Goal: Register for event/course

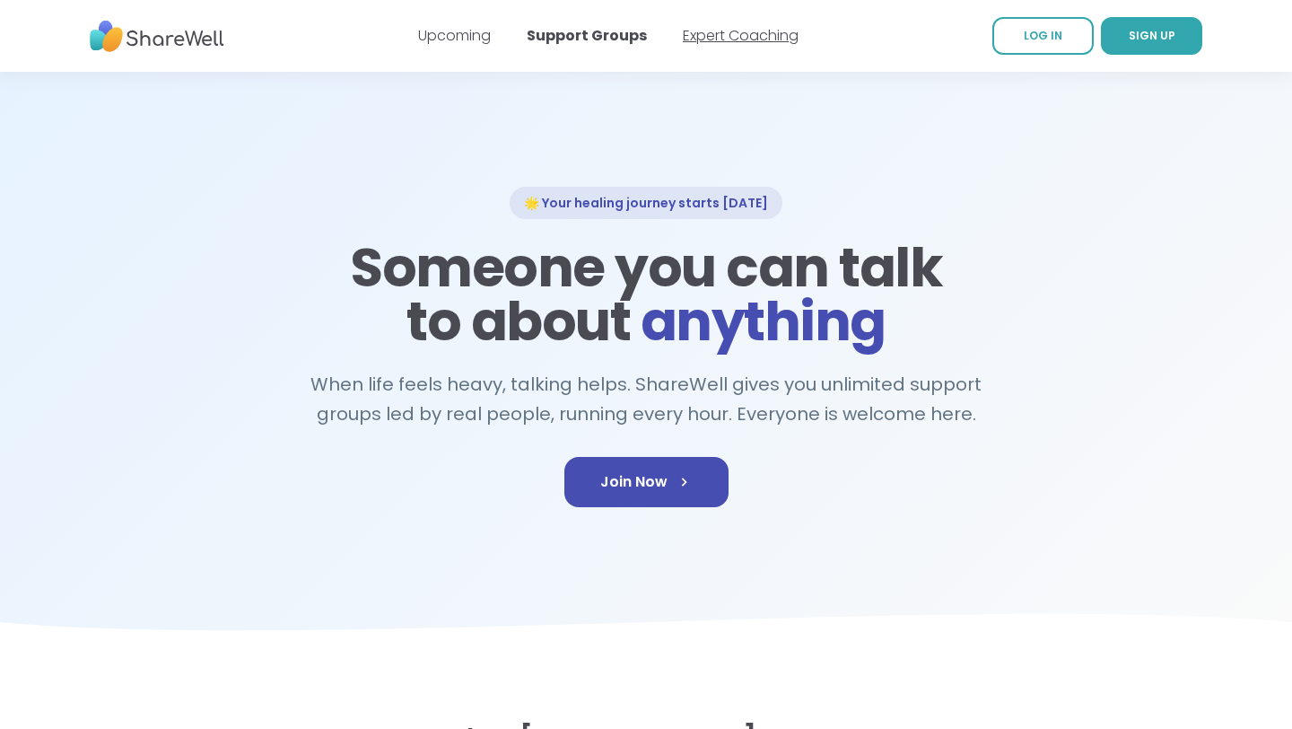
click at [720, 39] on link "Expert Coaching" at bounding box center [741, 35] width 116 height 21
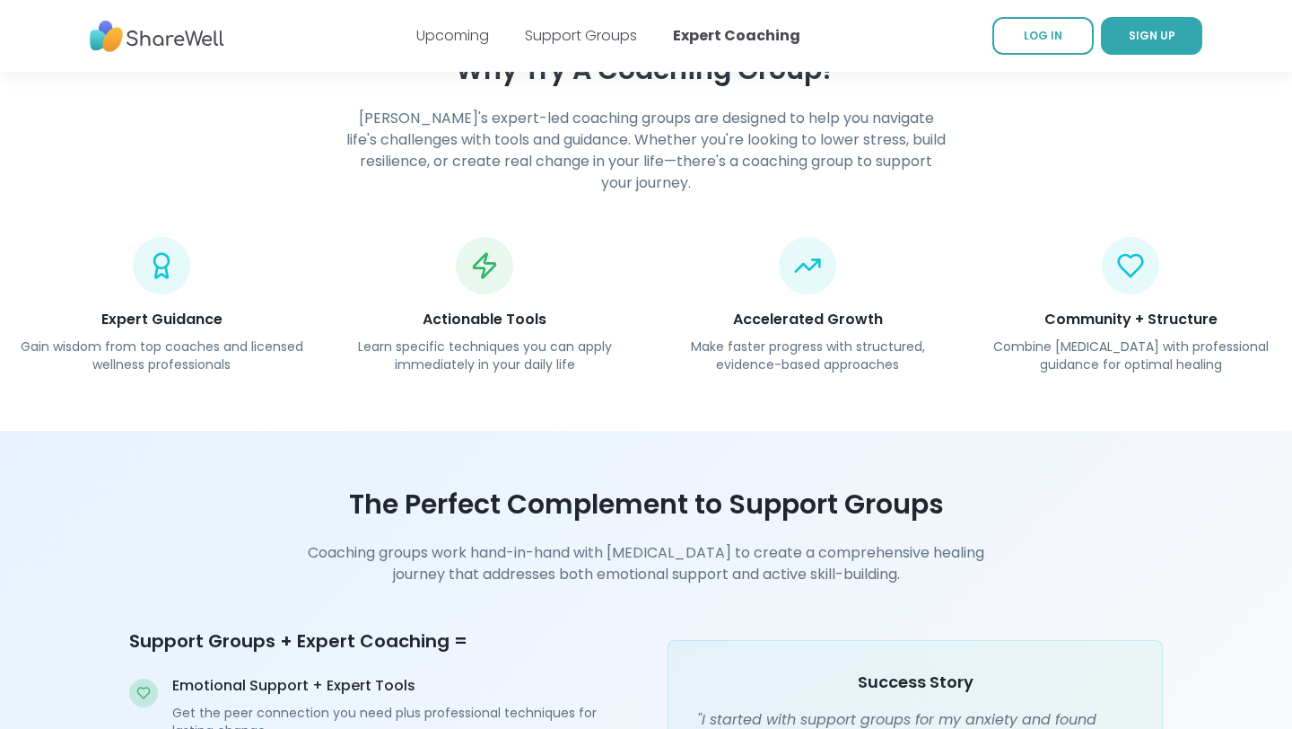
scroll to position [1733, 0]
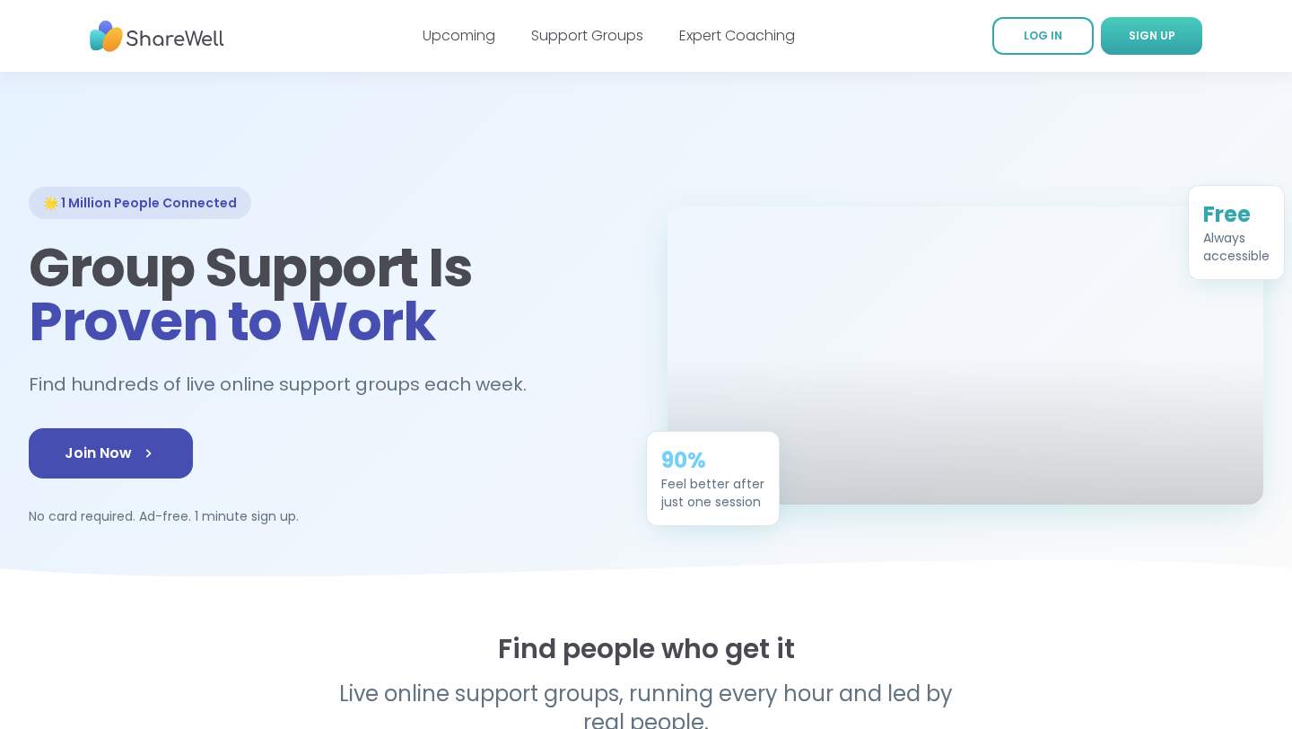
click at [1125, 30] on link "SIGN UP" at bounding box center [1151, 36] width 101 height 38
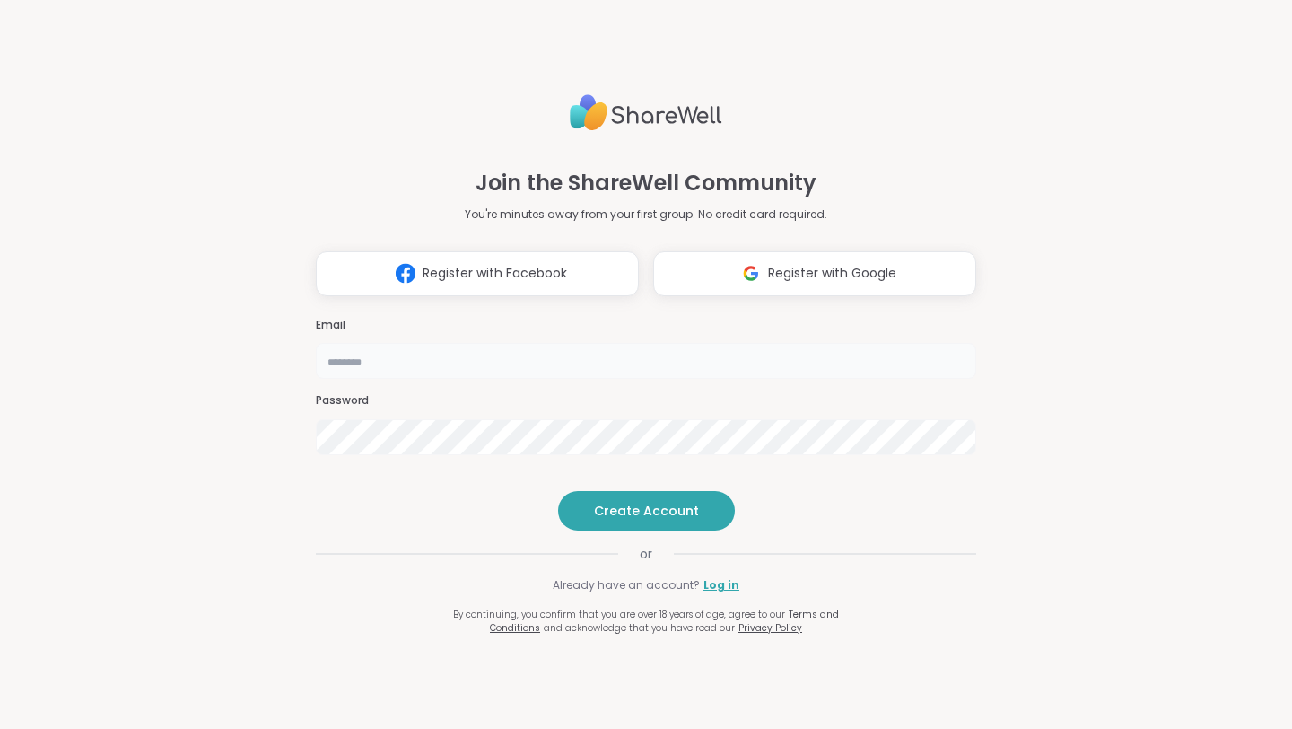
click at [526, 343] on input "email" at bounding box center [646, 361] width 660 height 36
type input "**********"
click at [622, 520] on span "Create Account" at bounding box center [646, 511] width 105 height 18
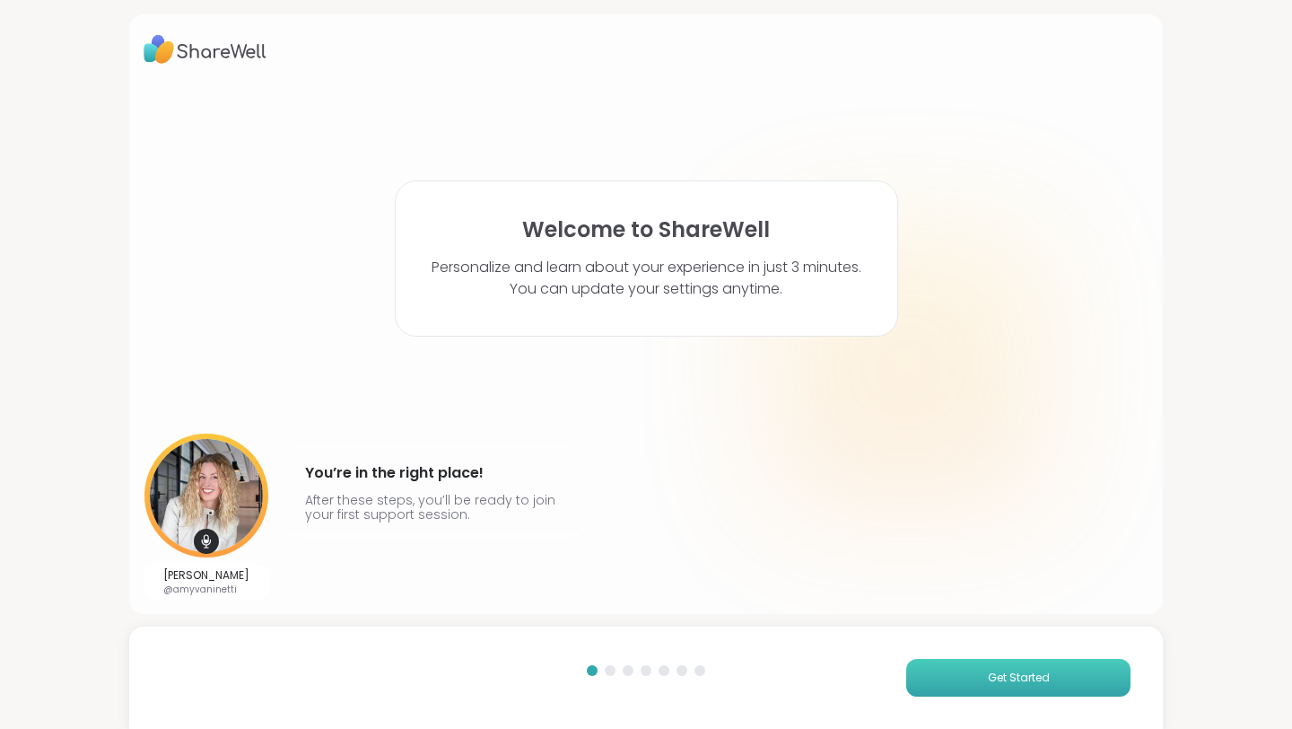
click at [954, 667] on button "Get Started" at bounding box center [1018, 678] width 224 height 38
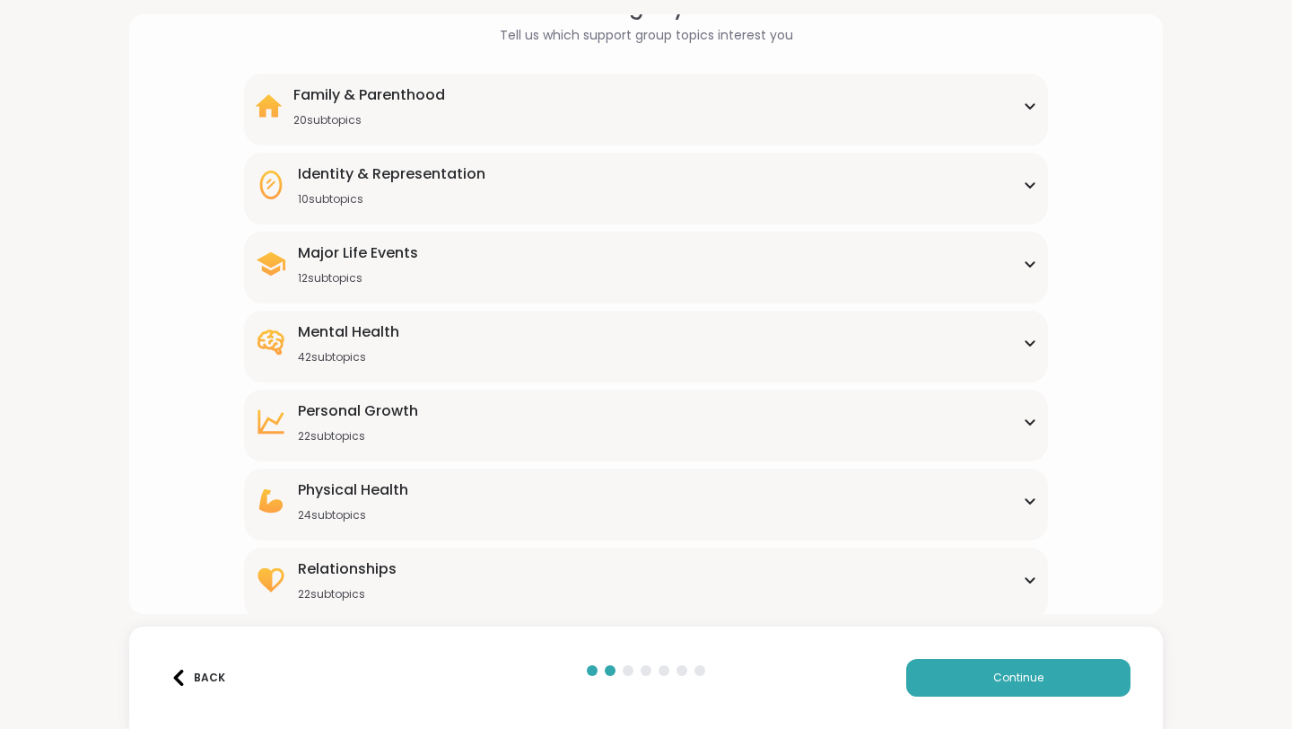
scroll to position [114, 0]
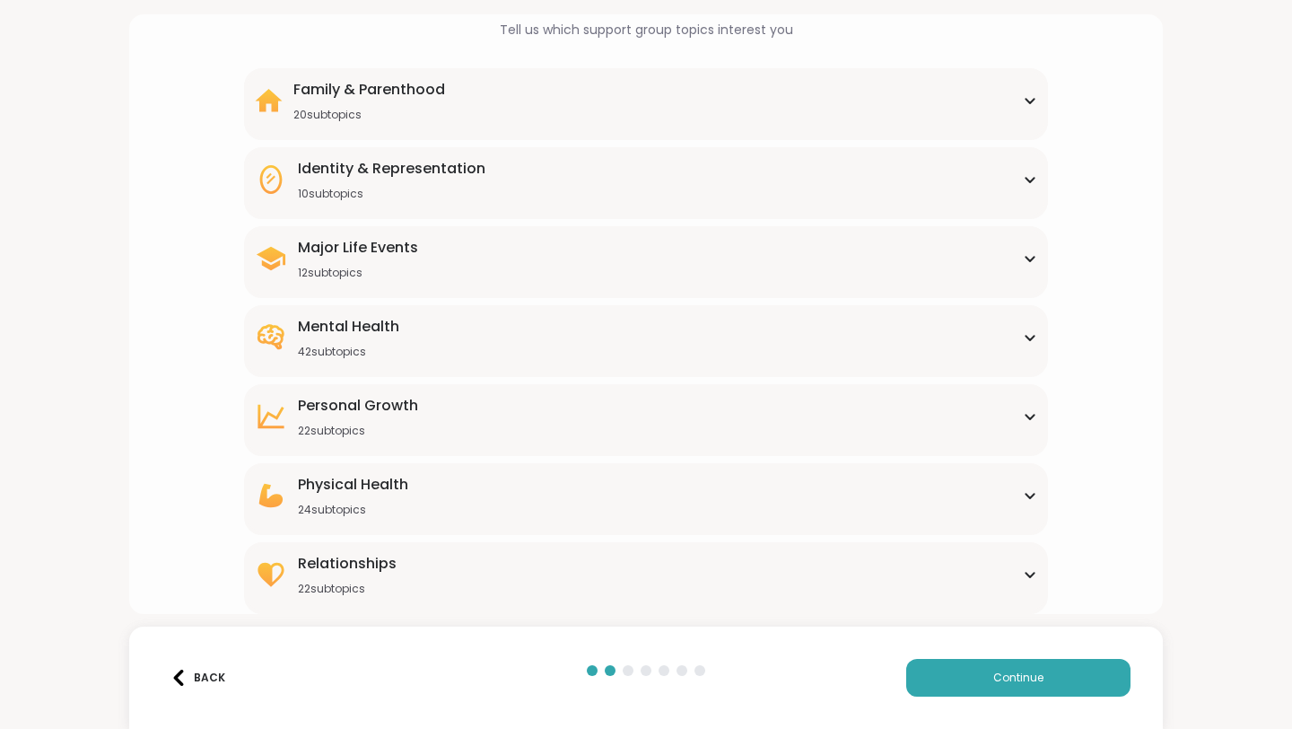
click at [723, 397] on div "[MEDICAL_DATA] 22 subtopics" at bounding box center [646, 416] width 782 height 43
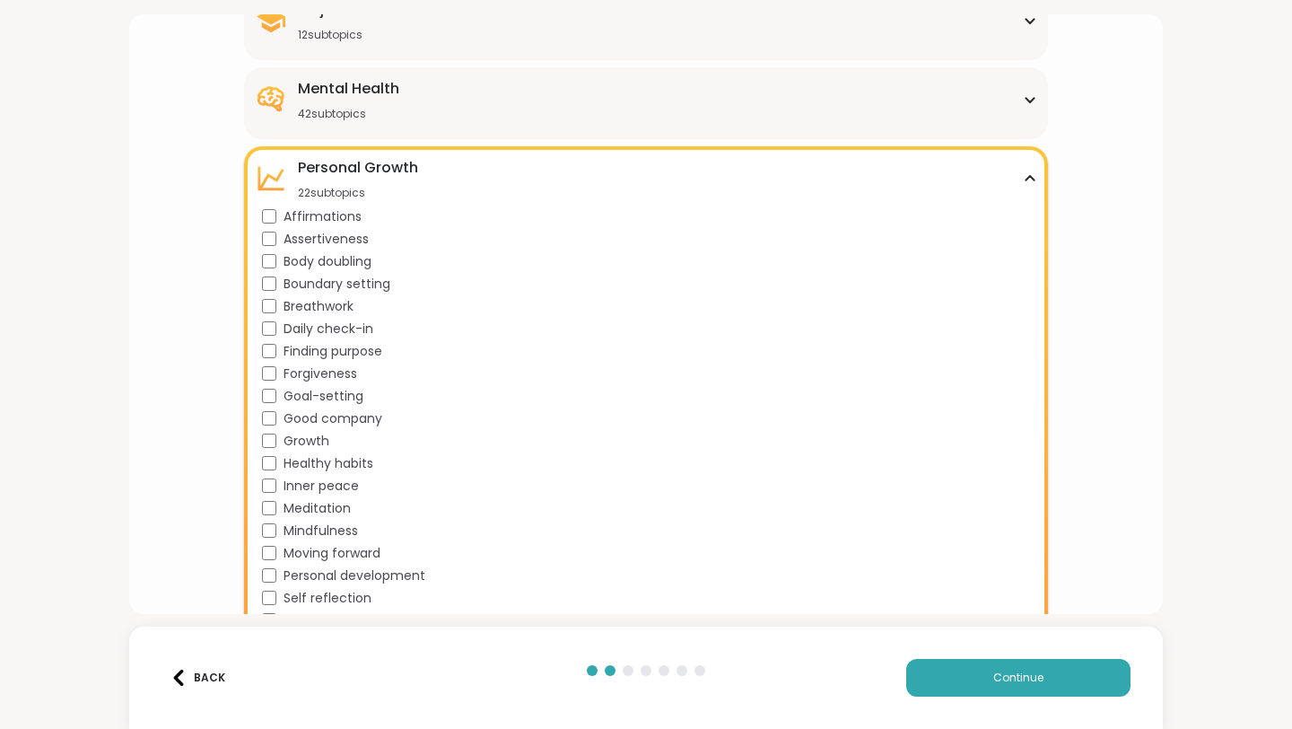
scroll to position [347, 0]
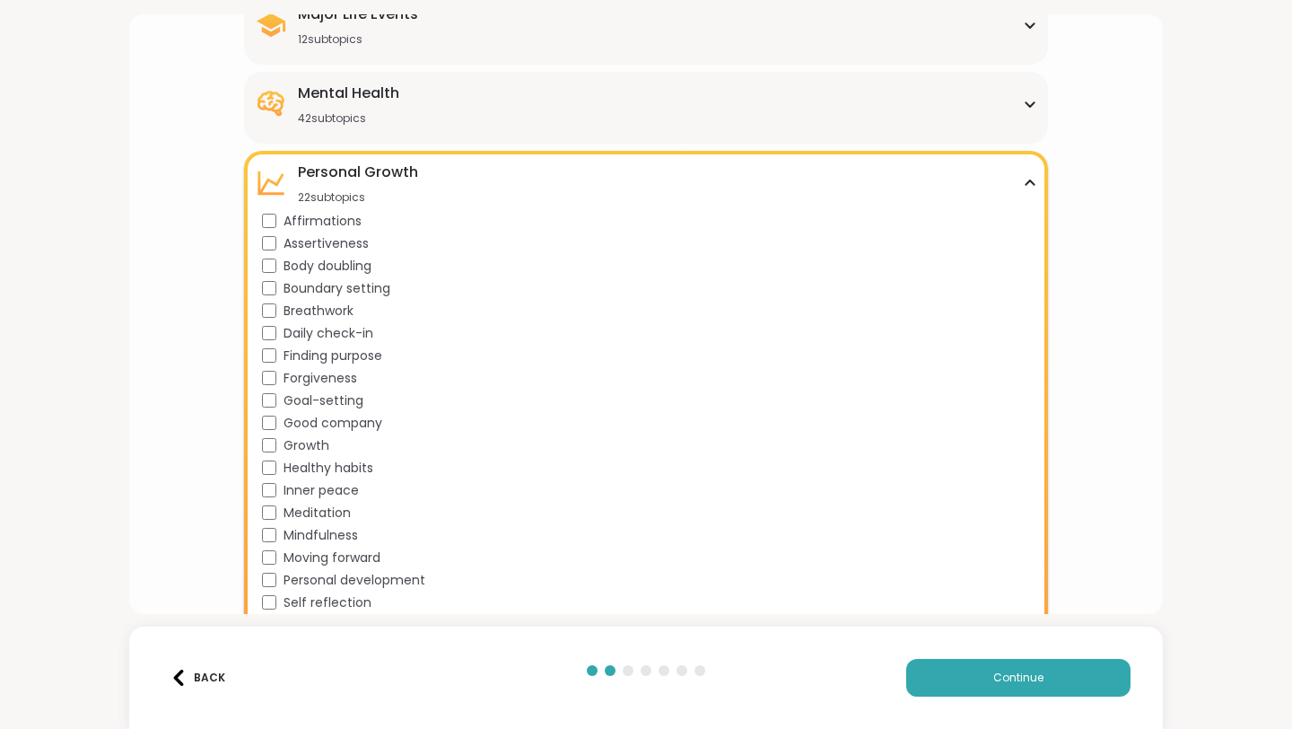
click at [347, 173] on div "Personal Growth" at bounding box center [358, 173] width 120 height 22
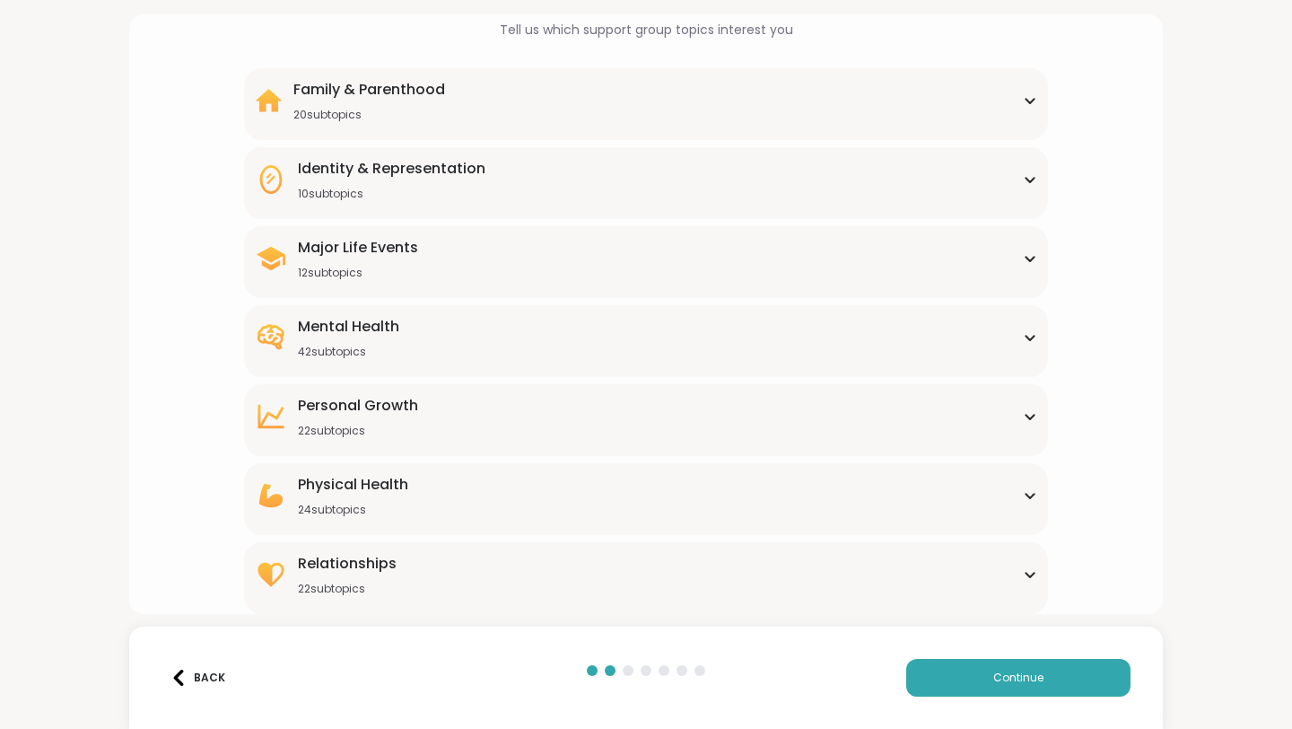
scroll to position [114, 0]
click at [377, 396] on div "Personal Growth" at bounding box center [358, 406] width 120 height 22
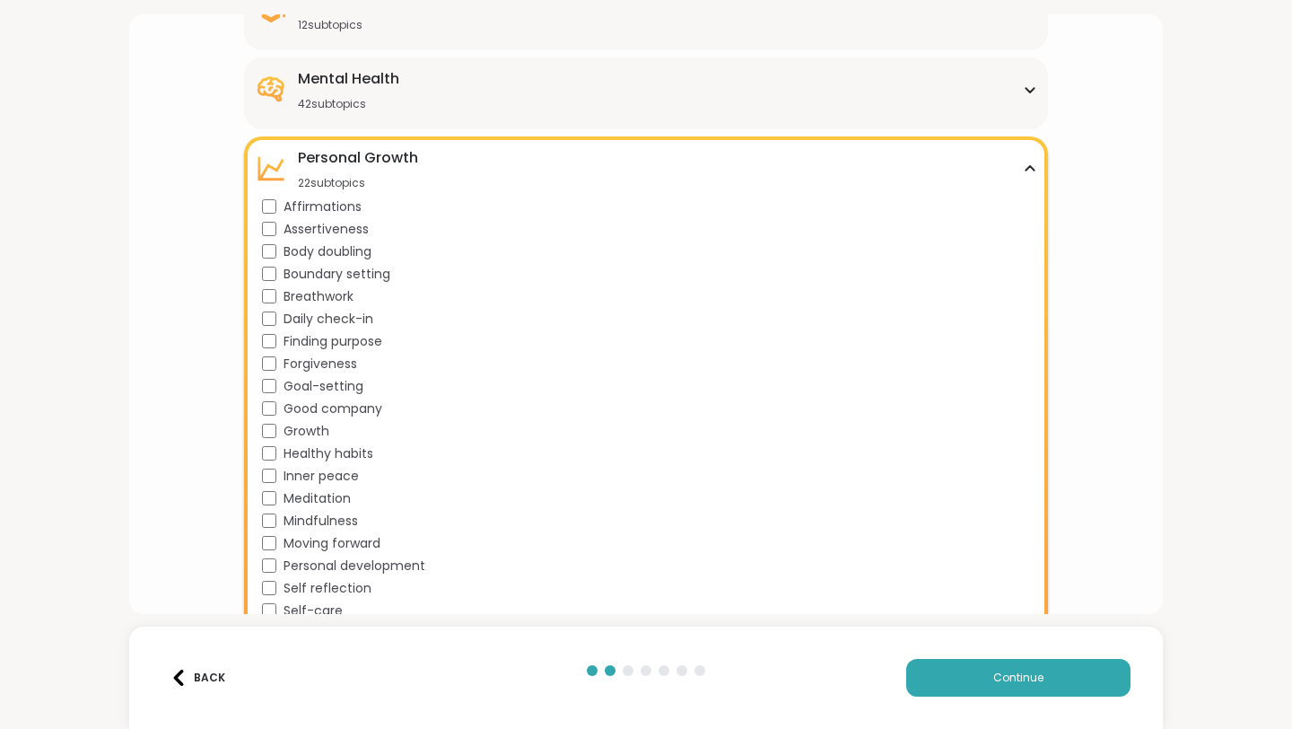
scroll to position [334, 0]
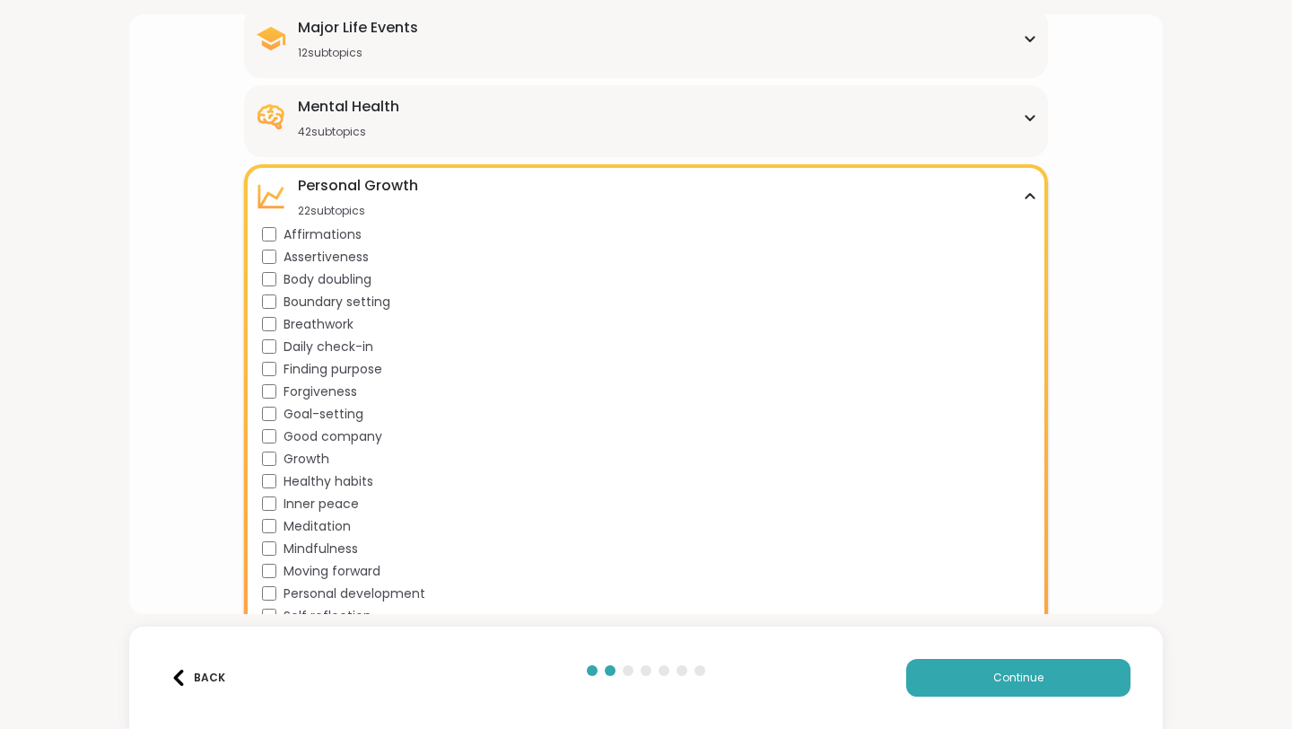
click at [367, 108] on div "Mental Health" at bounding box center [348, 107] width 101 height 22
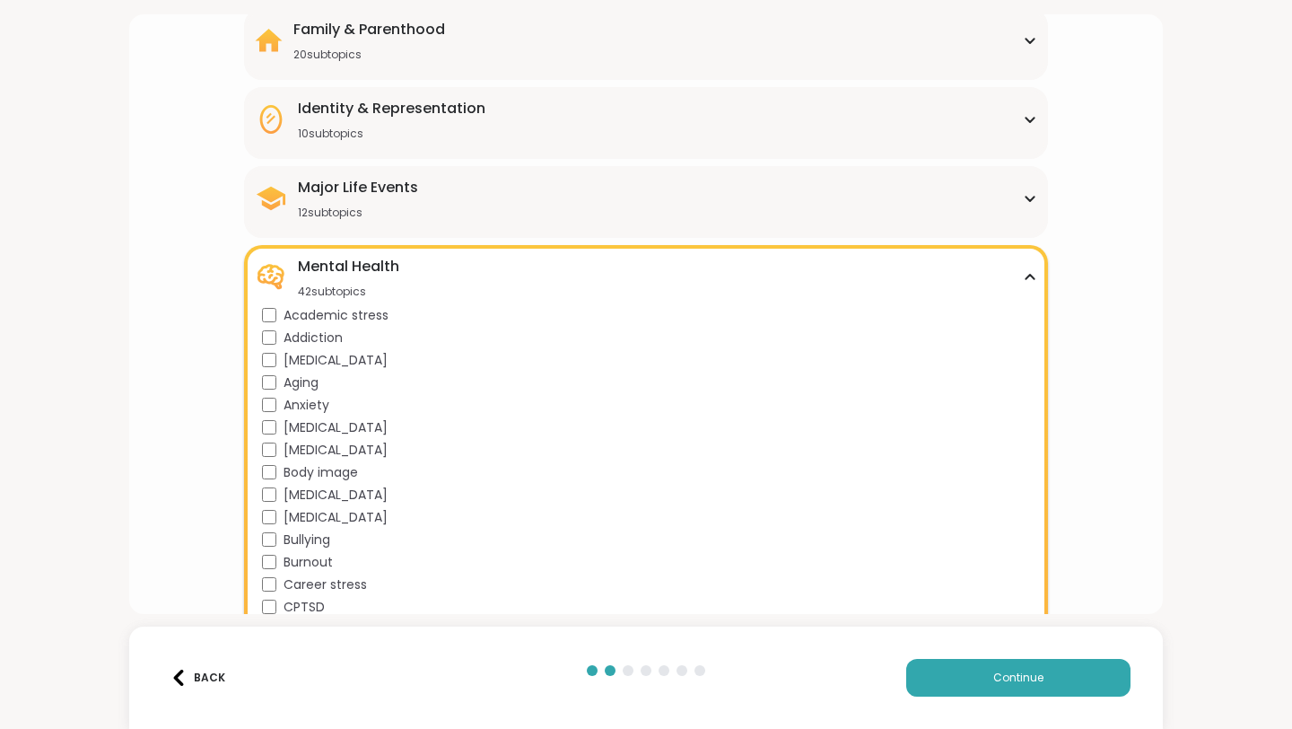
scroll to position [155, 0]
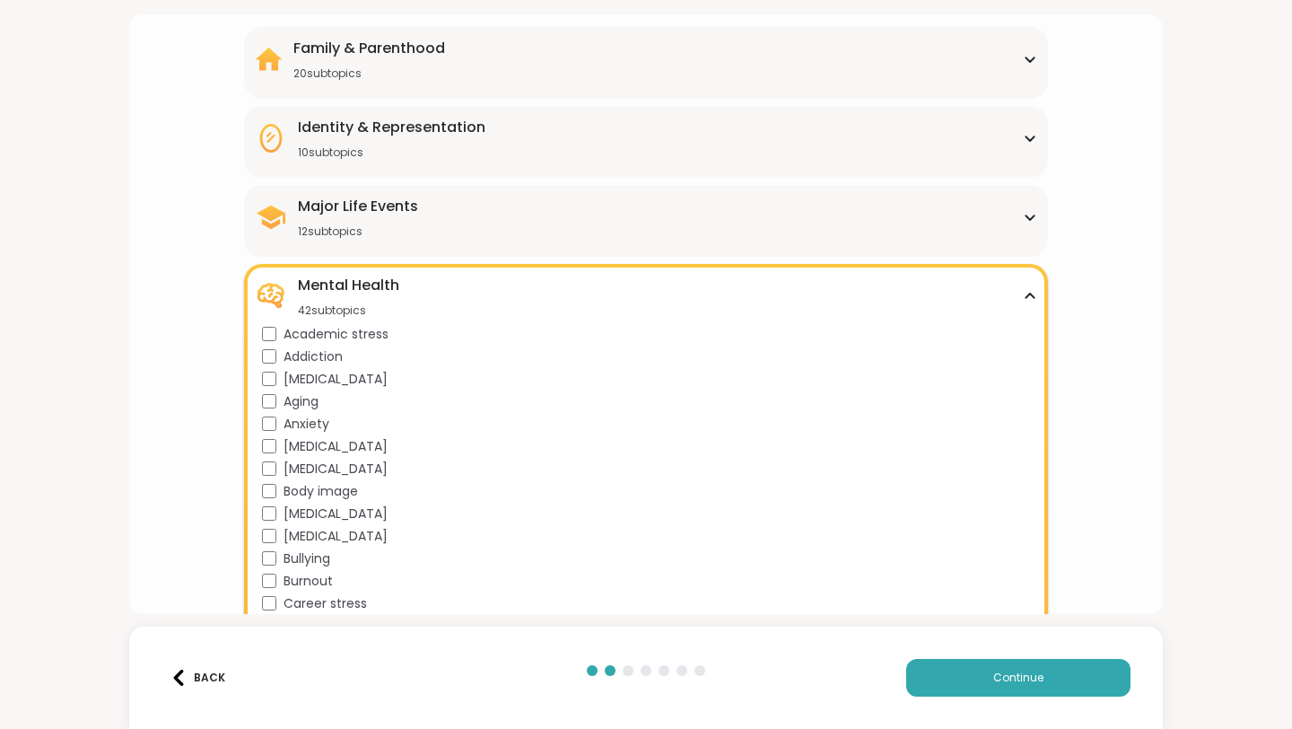
click at [335, 284] on div "Mental Health" at bounding box center [348, 286] width 101 height 22
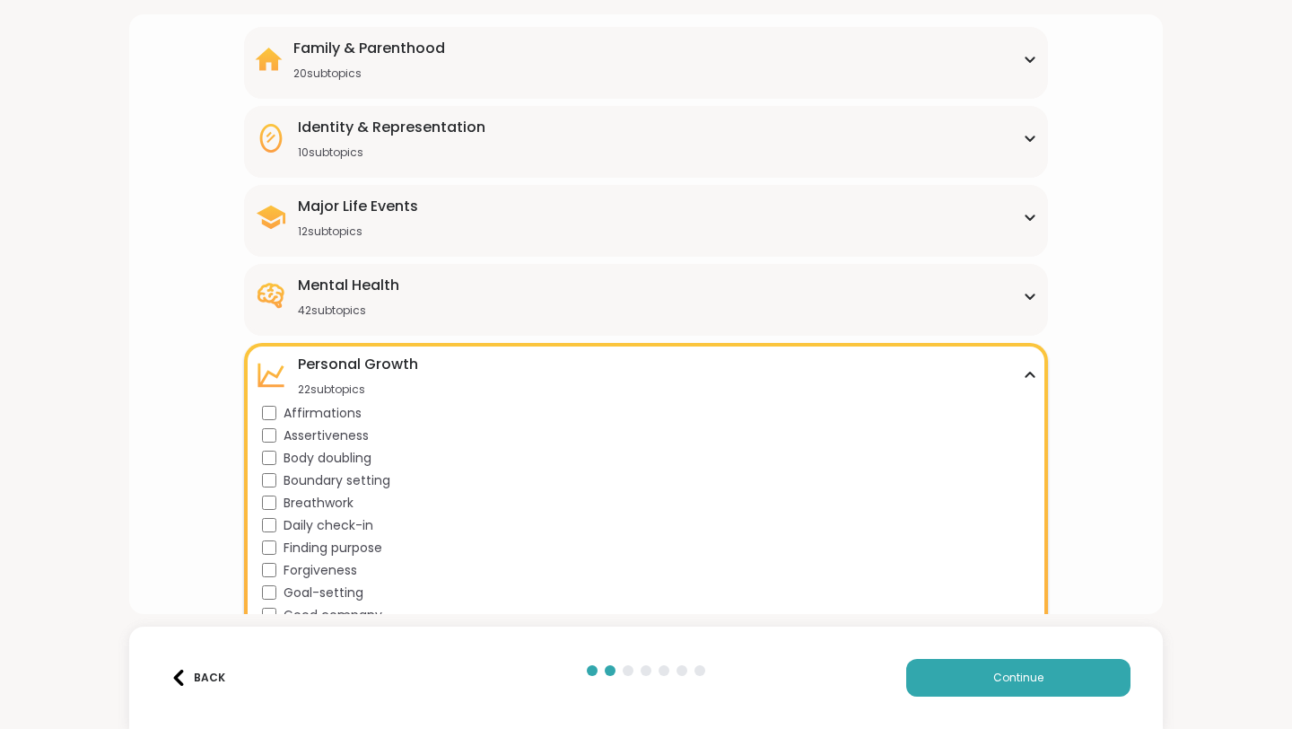
click at [343, 363] on div "Personal Growth" at bounding box center [358, 365] width 120 height 22
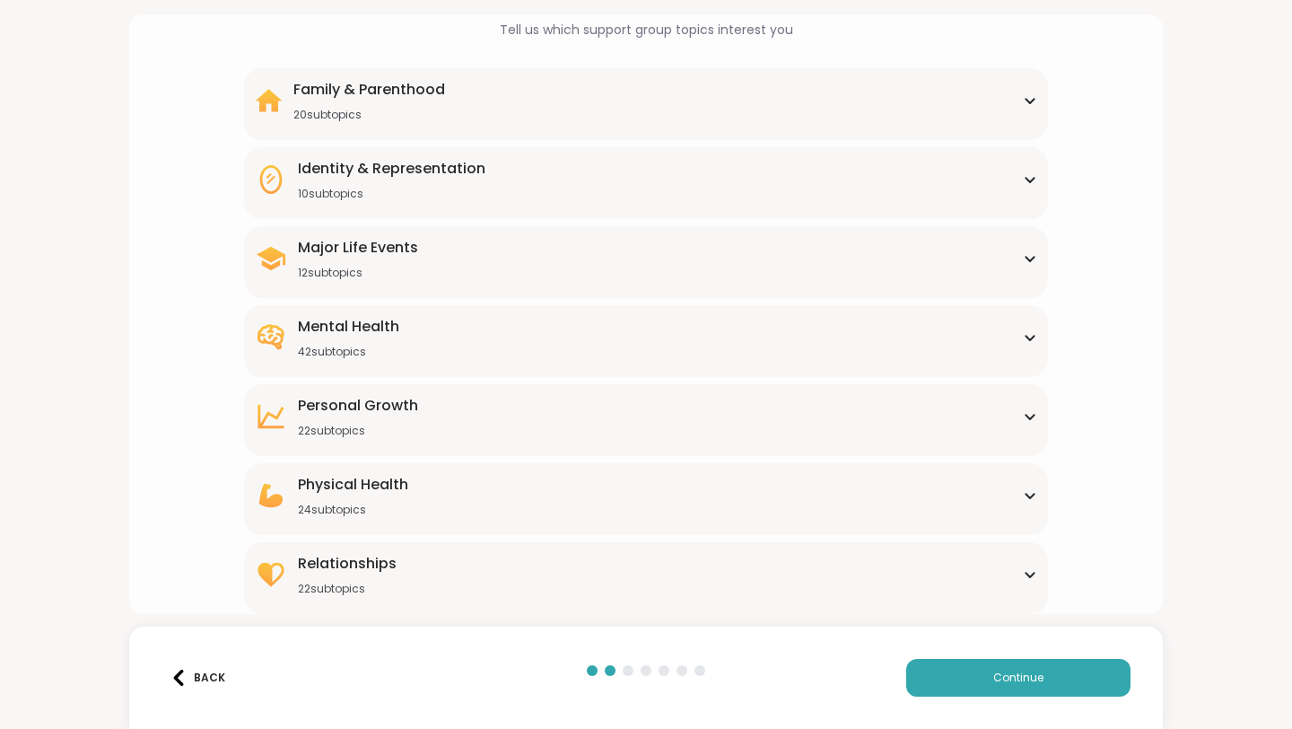
scroll to position [114, 0]
click at [346, 205] on div "Identity & Representation 10 subtopics BIPOC Support Cultural adjustment Gender…" at bounding box center [646, 183] width 804 height 72
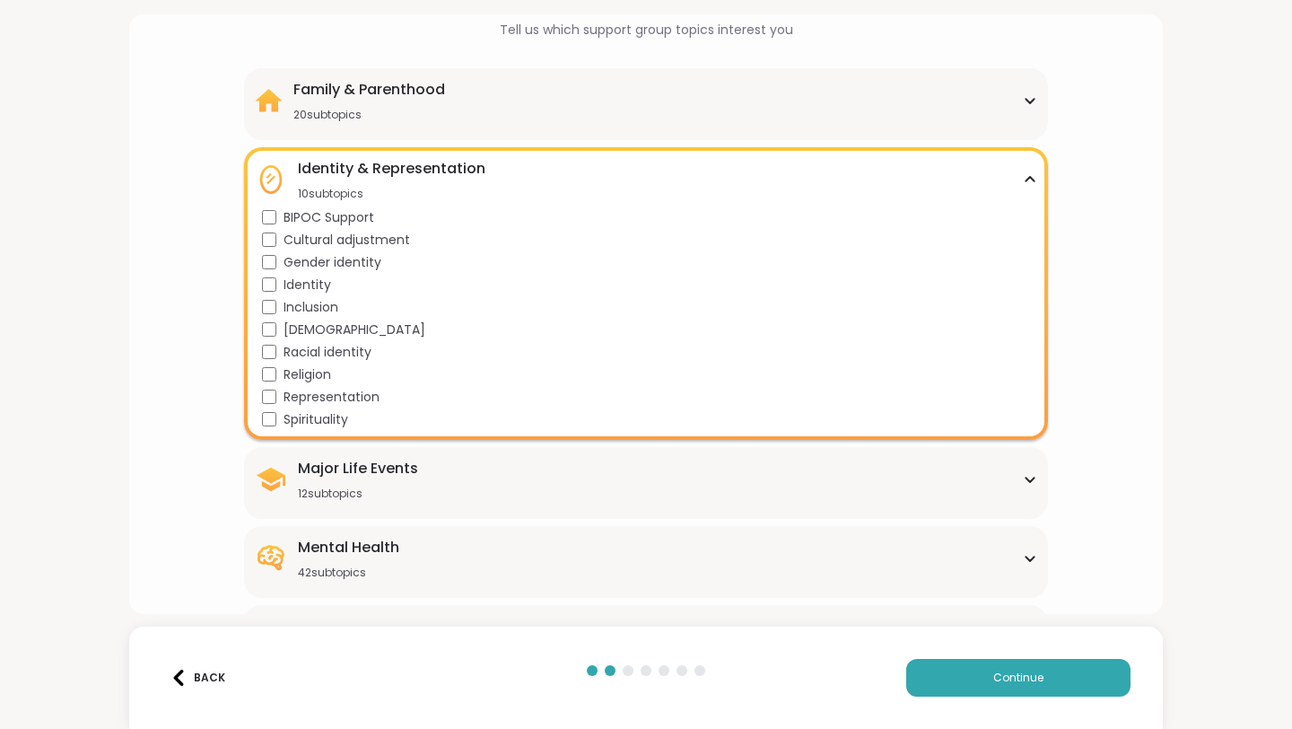
scroll to position [155, 0]
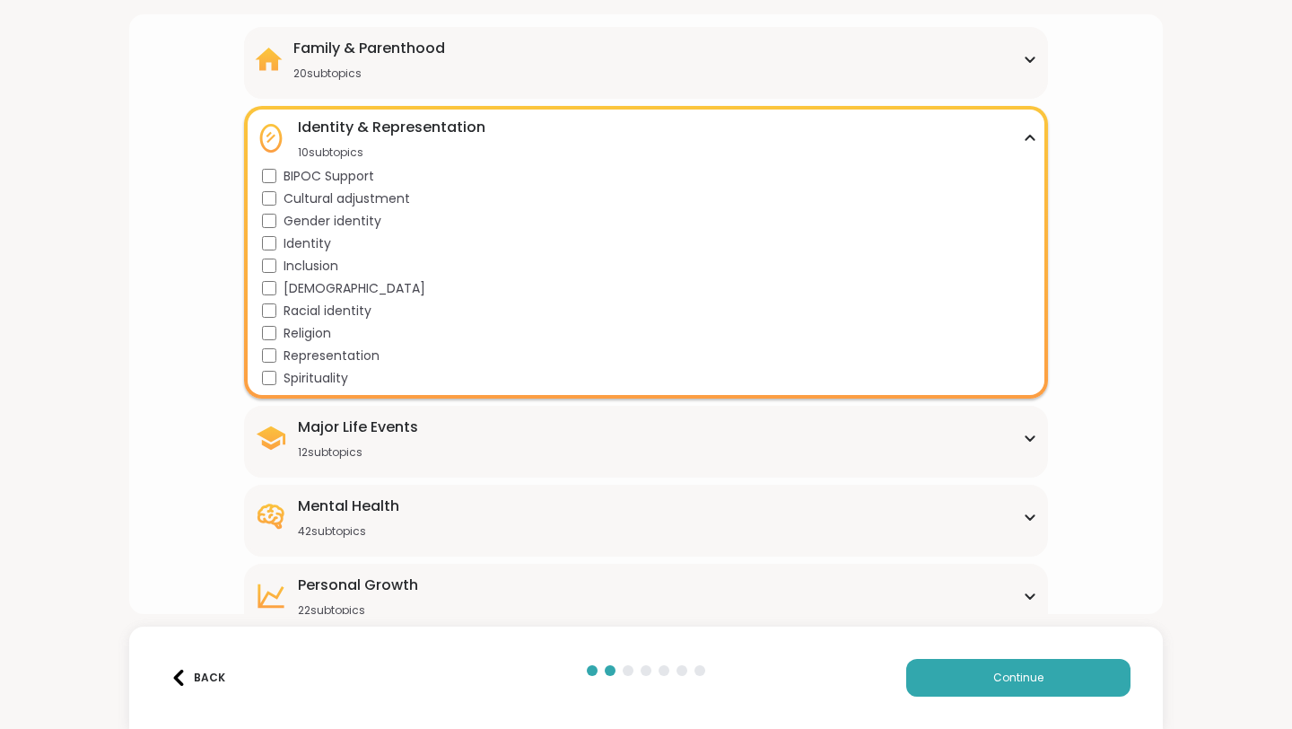
click at [356, 123] on div "Identity & Representation" at bounding box center [392, 128] width 188 height 22
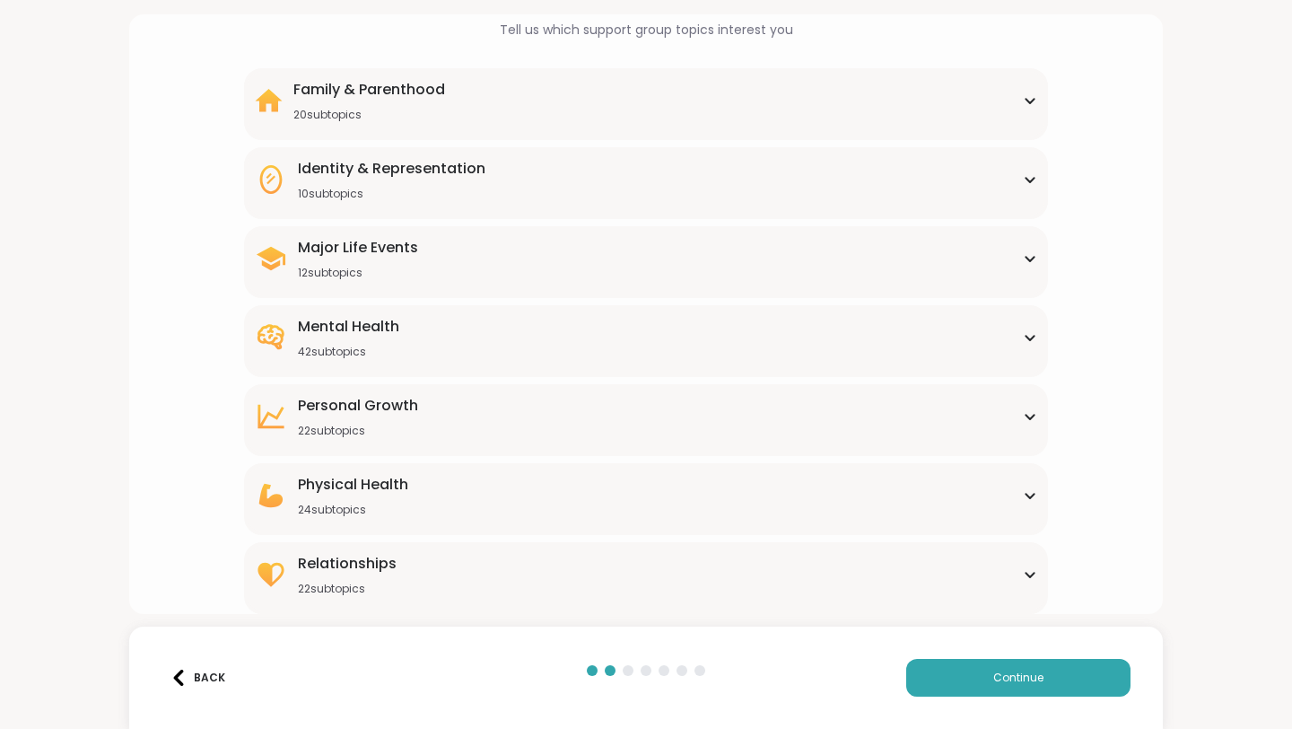
scroll to position [114, 0]
click at [361, 247] on div "Major Life Events" at bounding box center [358, 248] width 120 height 22
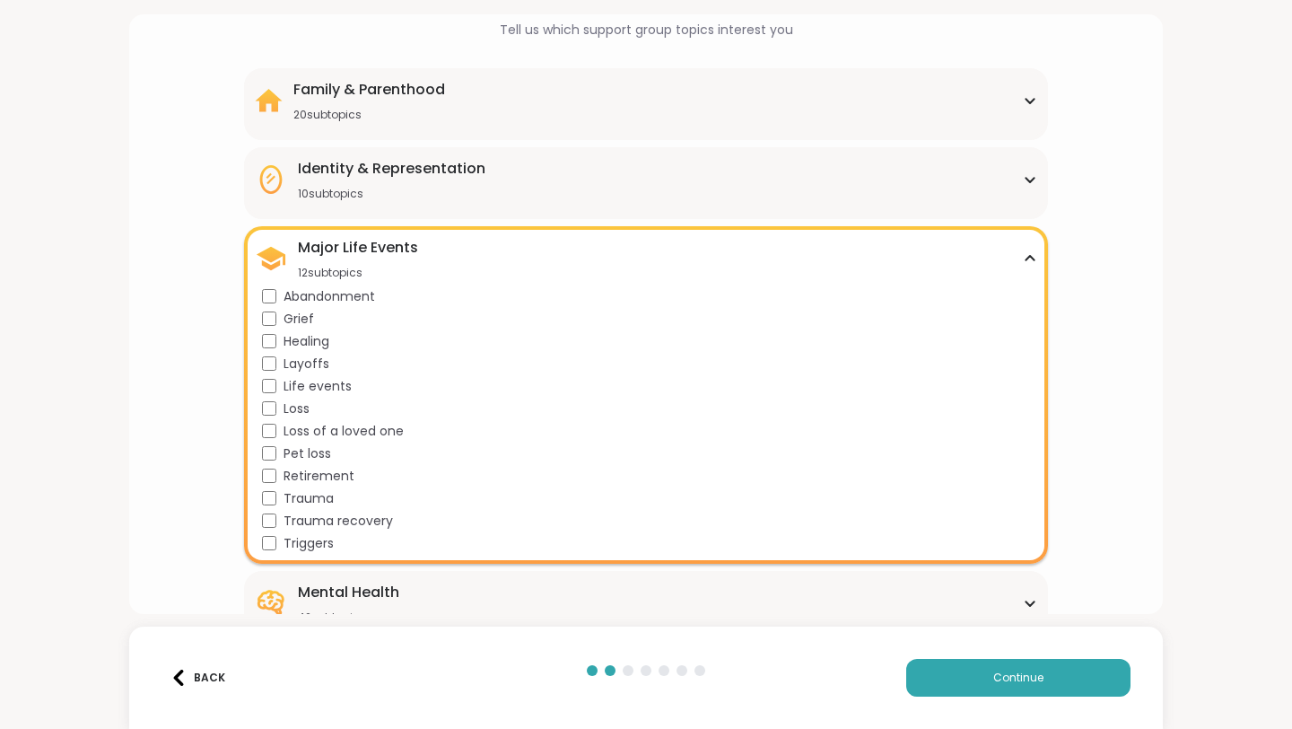
scroll to position [155, 0]
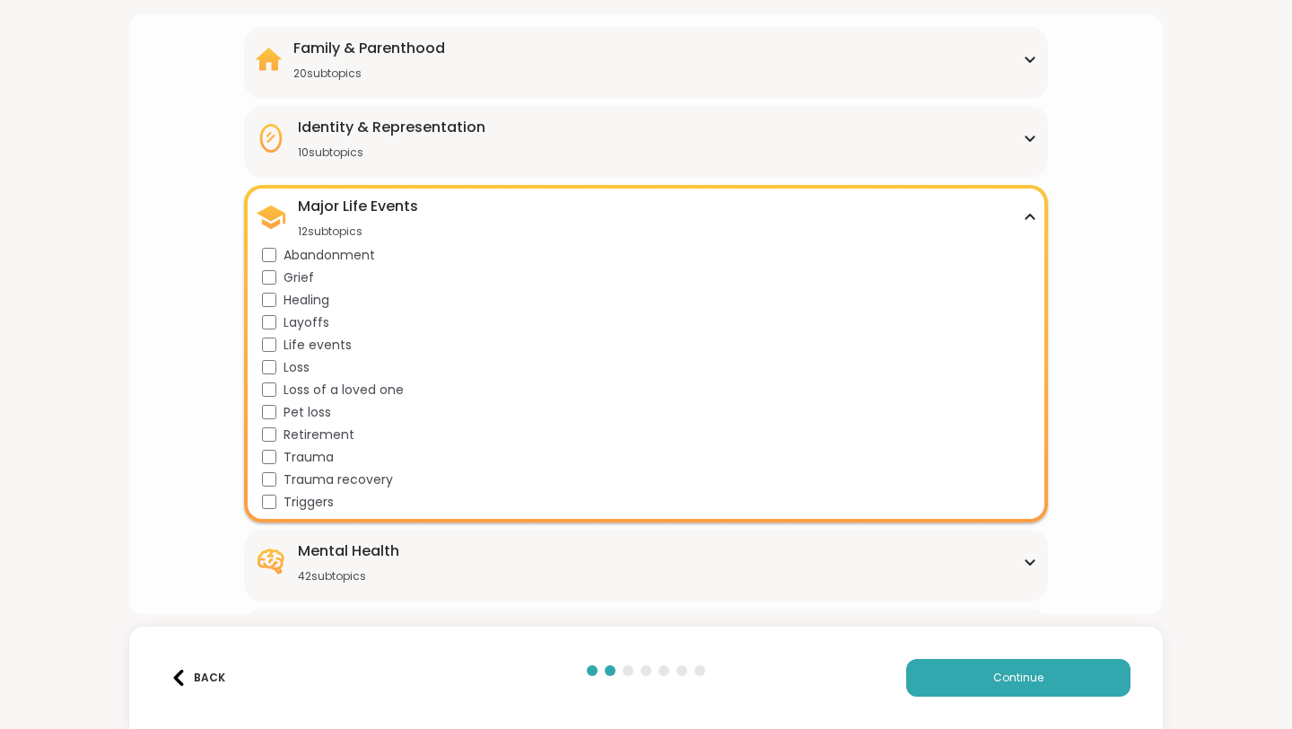
click at [373, 206] on div "Major Life Events" at bounding box center [358, 207] width 120 height 22
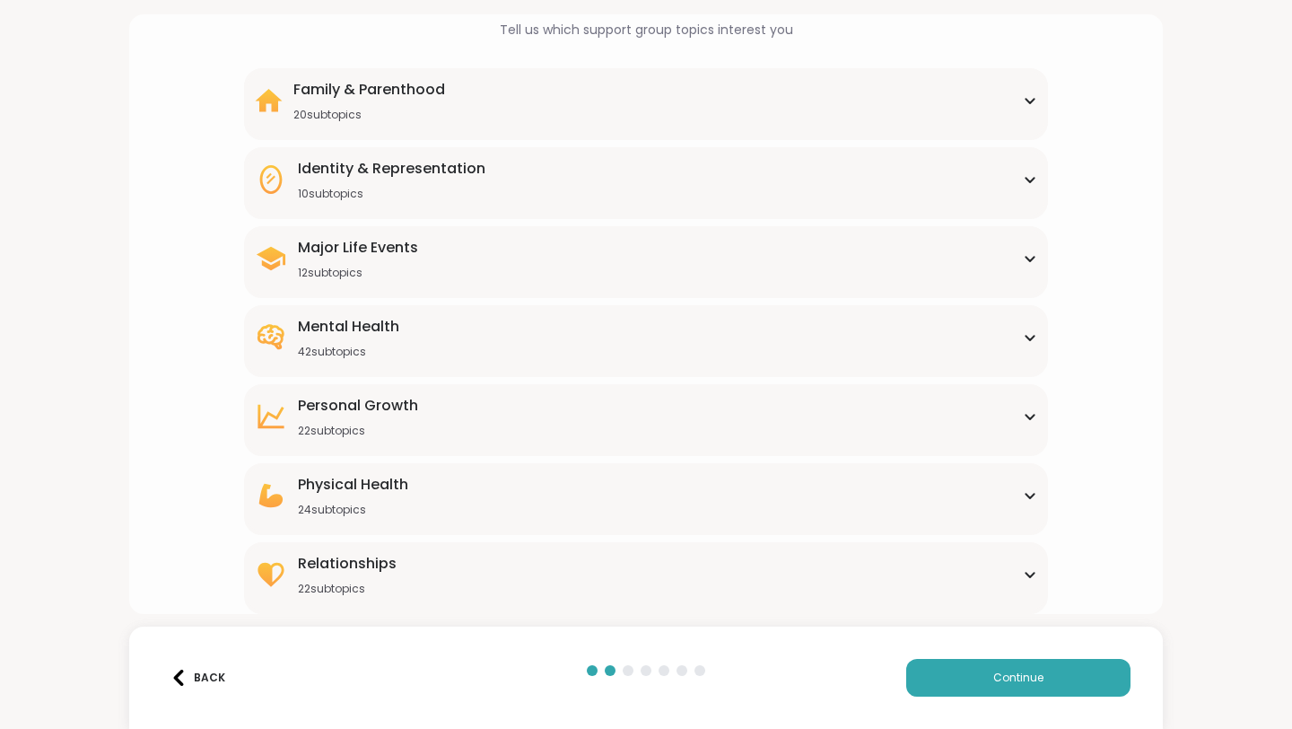
scroll to position [114, 0]
click at [380, 493] on div "Physical Health" at bounding box center [353, 485] width 110 height 22
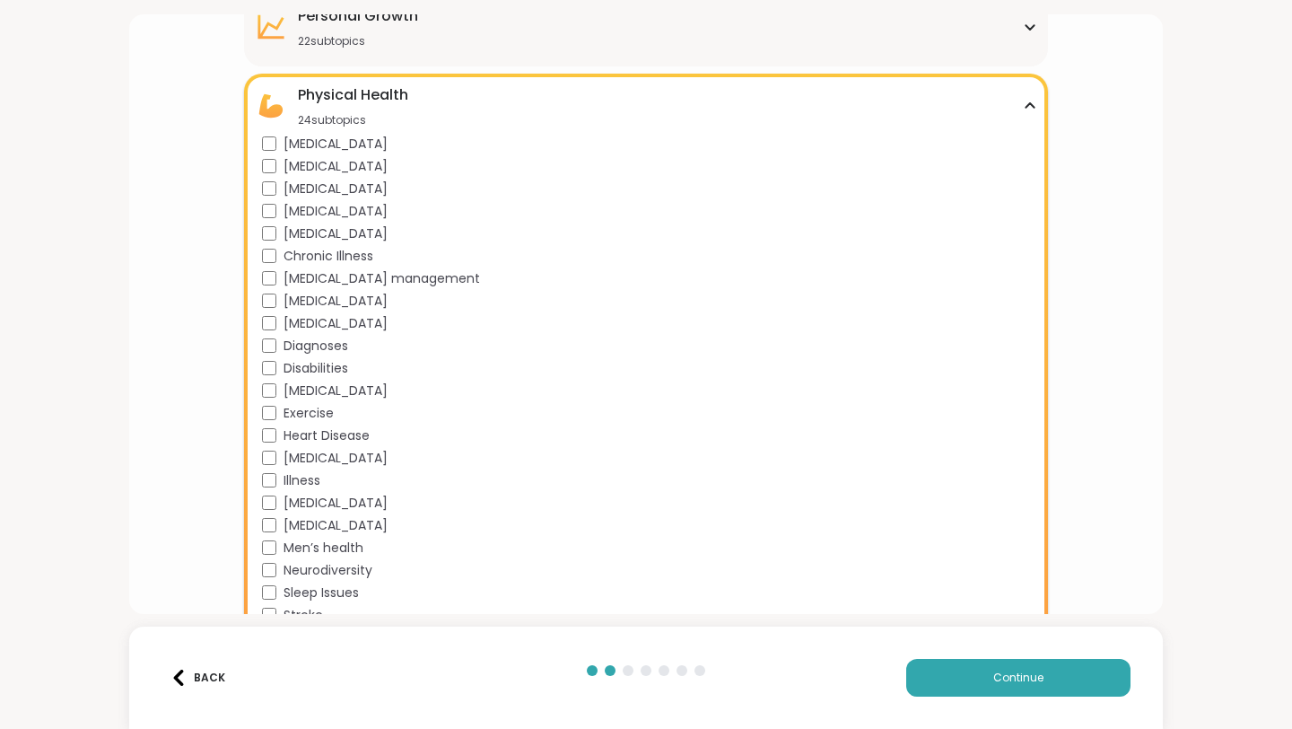
click at [374, 91] on div "Physical Health" at bounding box center [353, 95] width 110 height 22
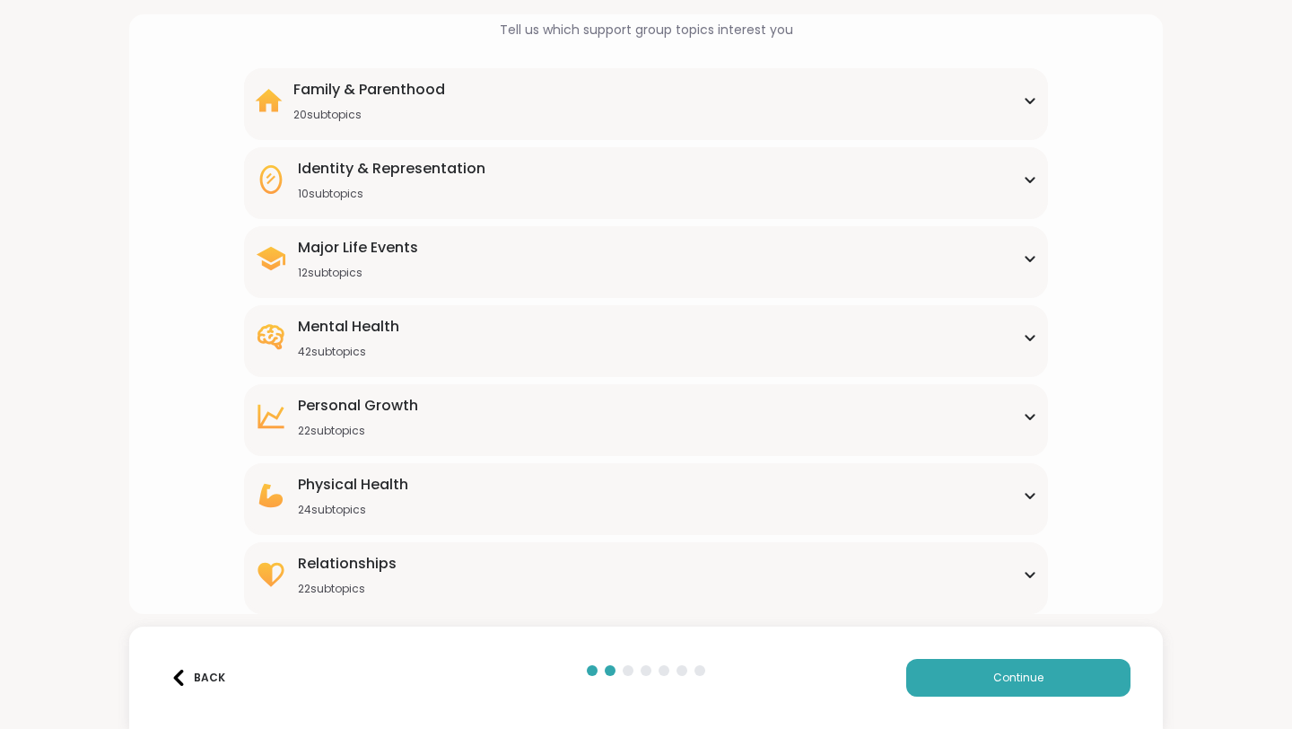
click at [353, 554] on div "Relationships" at bounding box center [347, 564] width 99 height 22
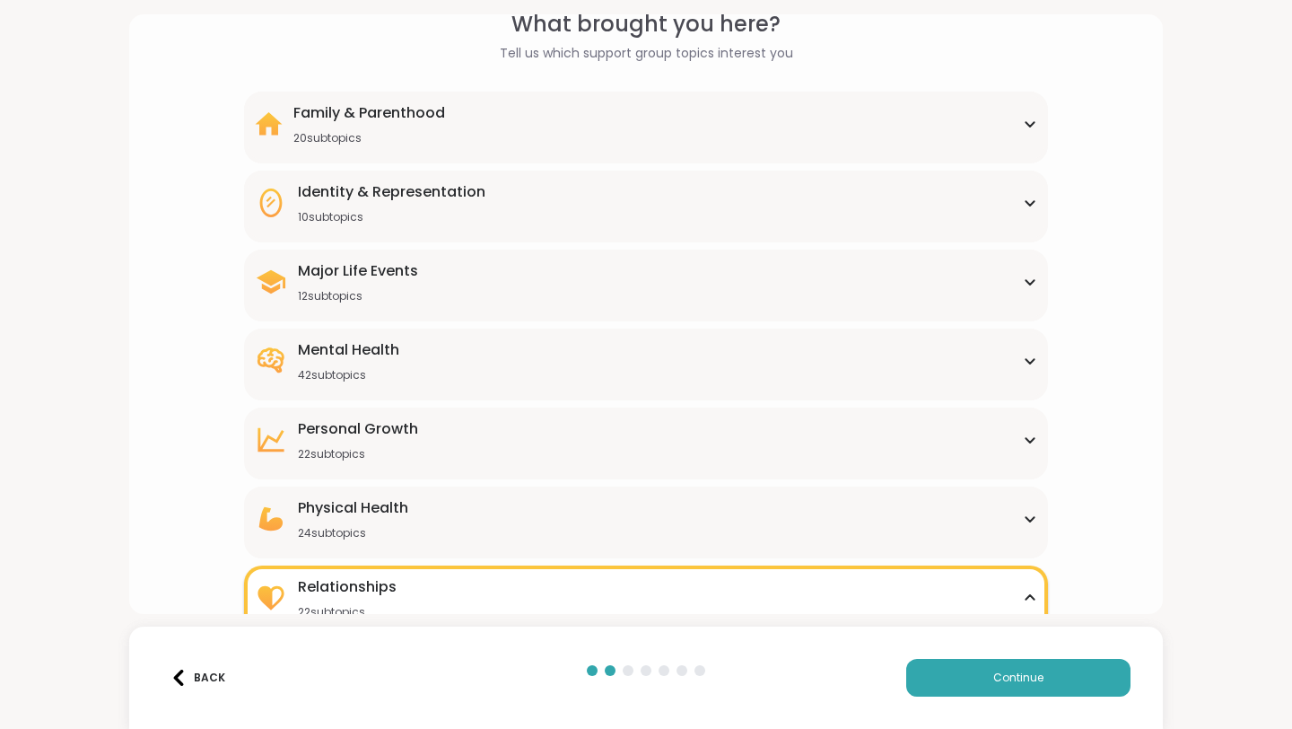
scroll to position [92, 0]
click at [342, 580] on div "Relationships" at bounding box center [347, 586] width 99 height 22
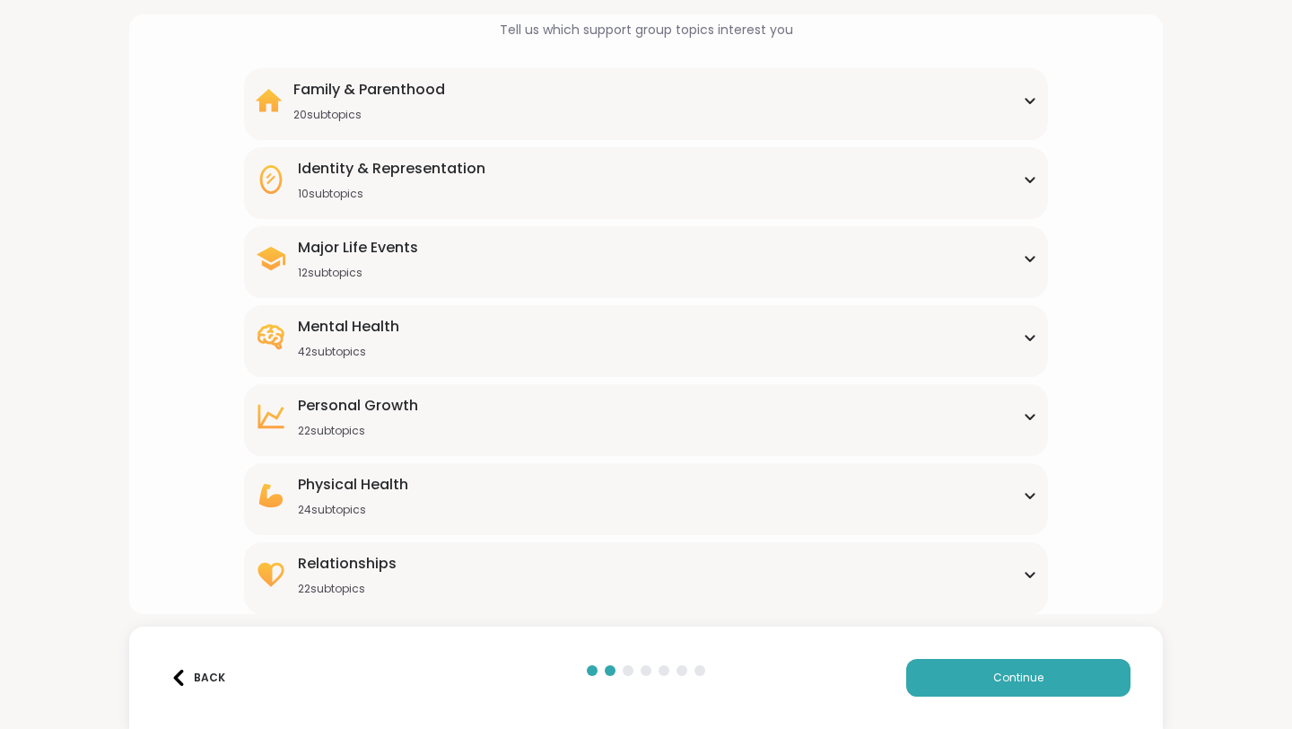
scroll to position [113, 0]
click at [367, 114] on div "20 subtopics" at bounding box center [369, 116] width 152 height 14
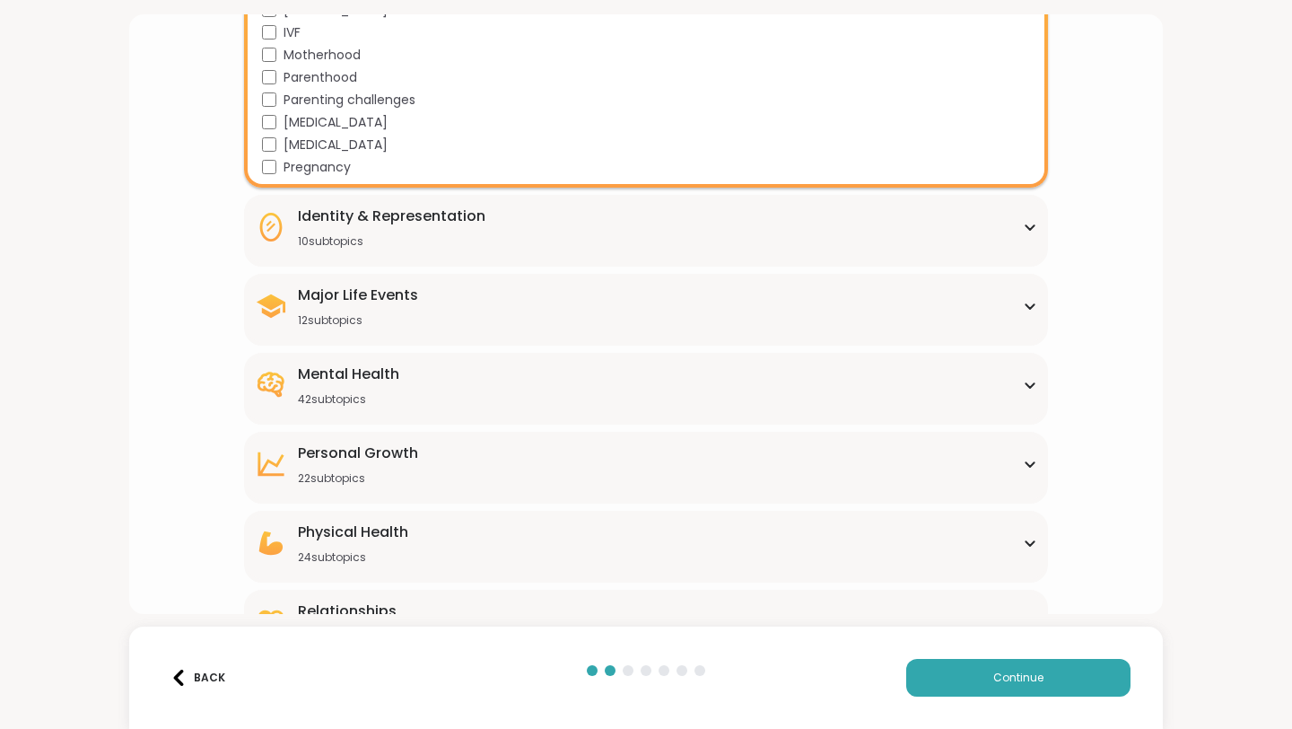
scroll to position [559, 0]
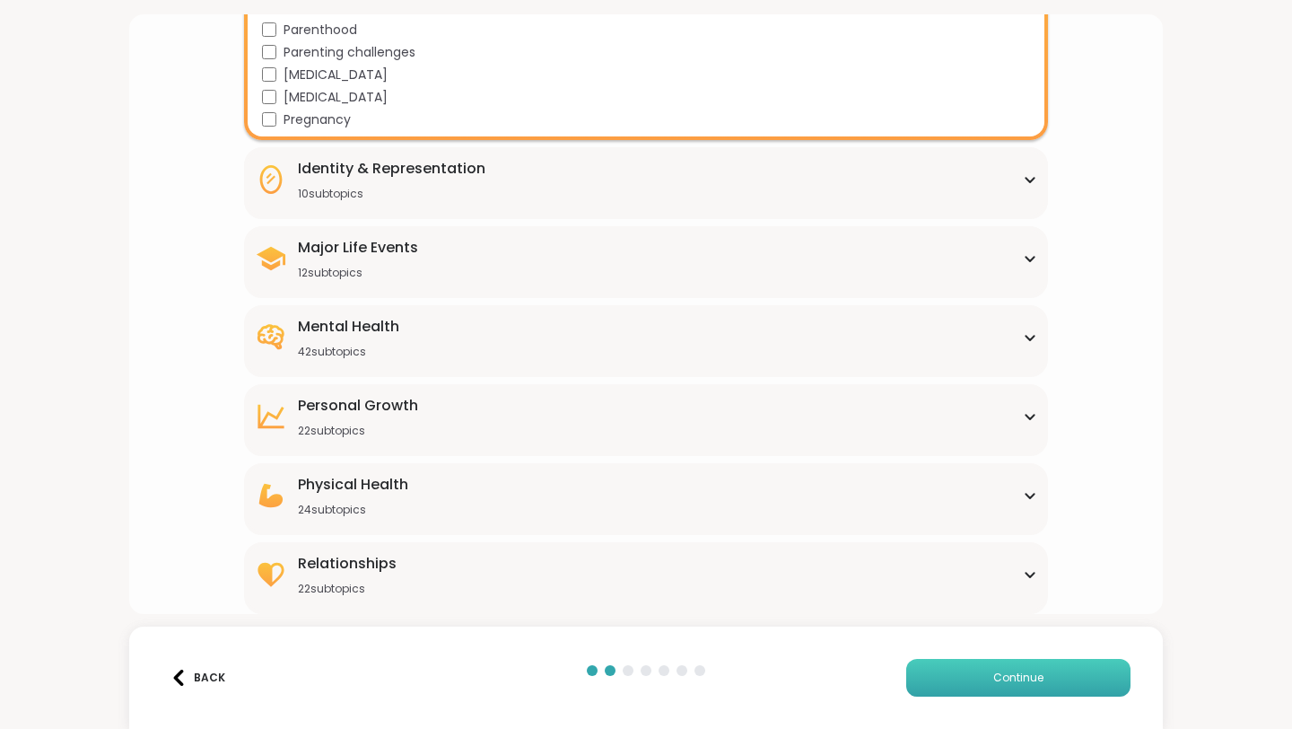
click at [959, 678] on button "Continue" at bounding box center [1018, 678] width 224 height 38
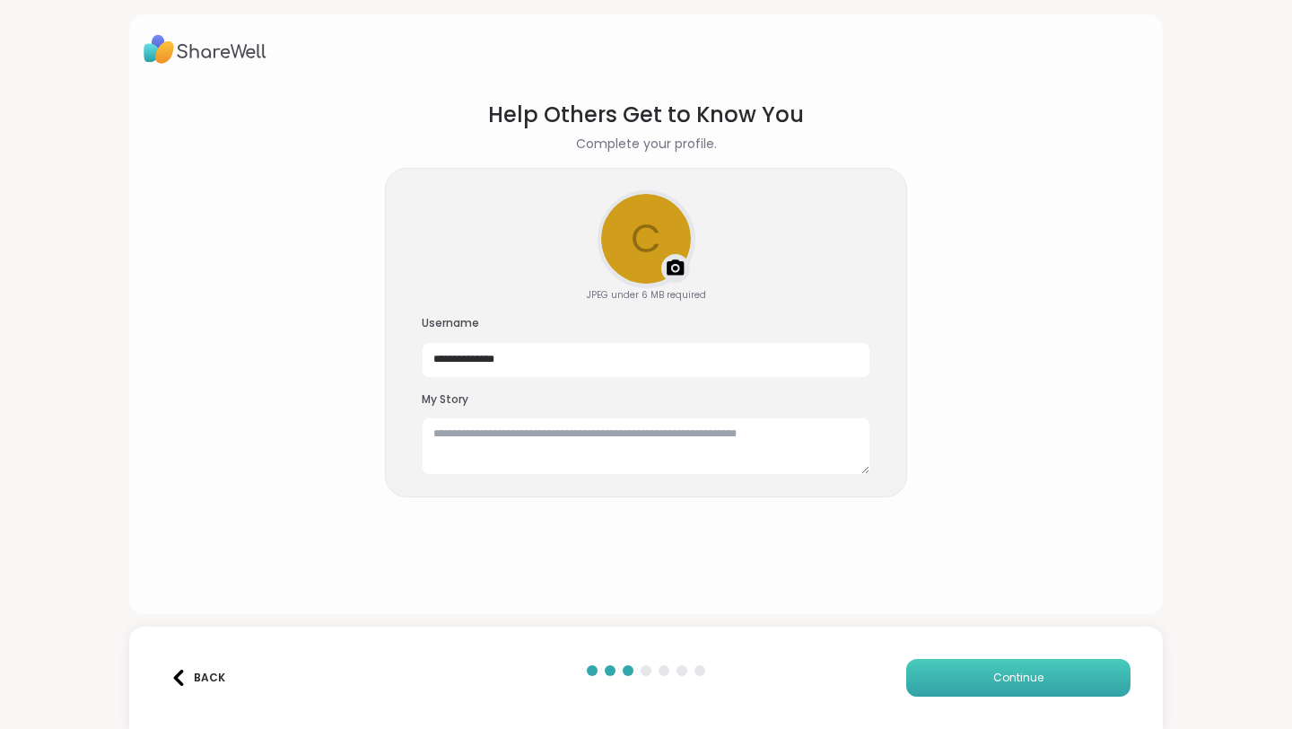
scroll to position [0, 0]
click at [971, 669] on button "Continue" at bounding box center [1018, 678] width 224 height 38
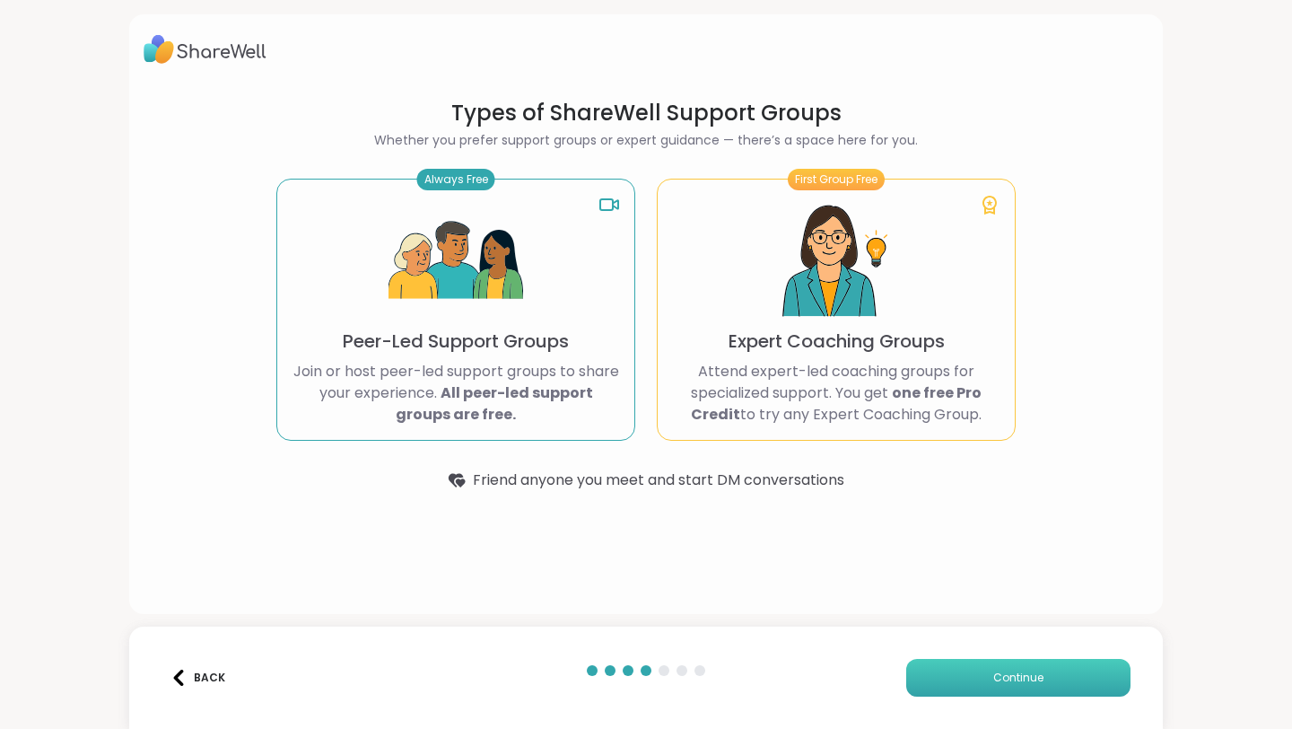
click at [971, 669] on button "Continue" at bounding box center [1018, 678] width 224 height 38
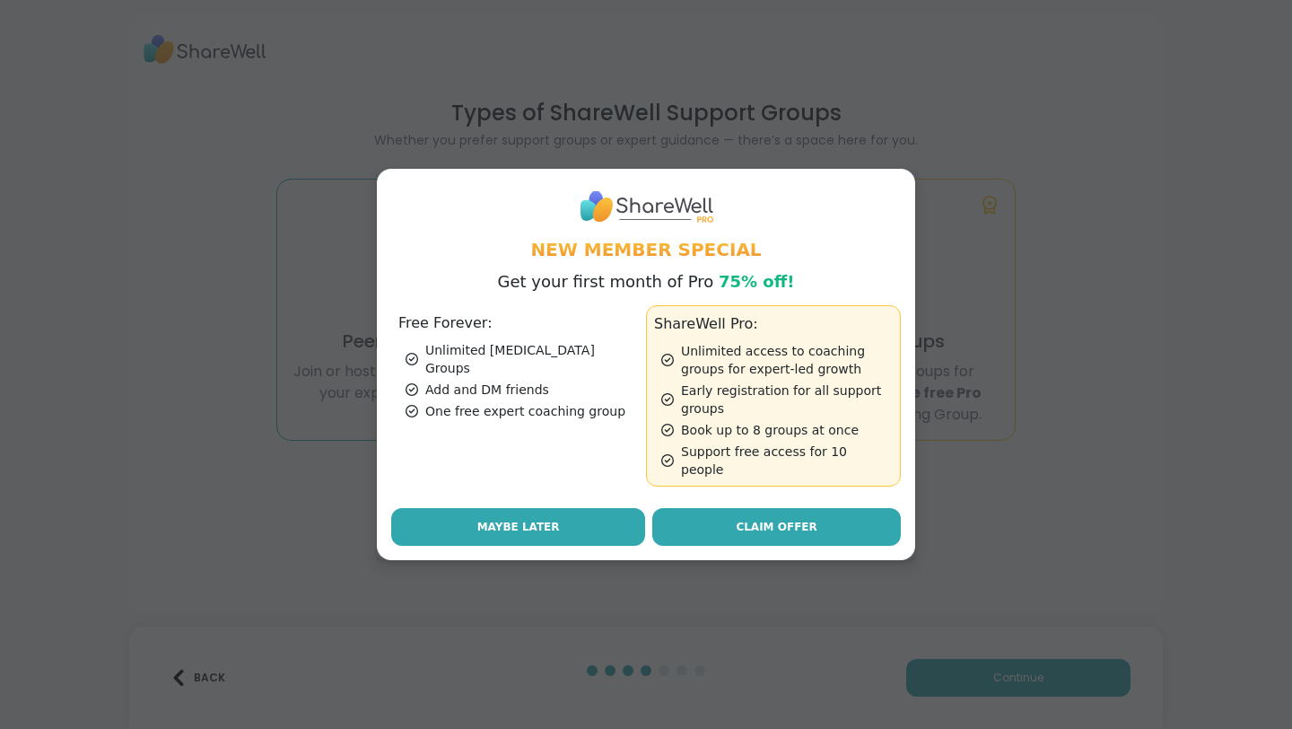
click at [565, 508] on button "Maybe Later" at bounding box center [518, 527] width 254 height 38
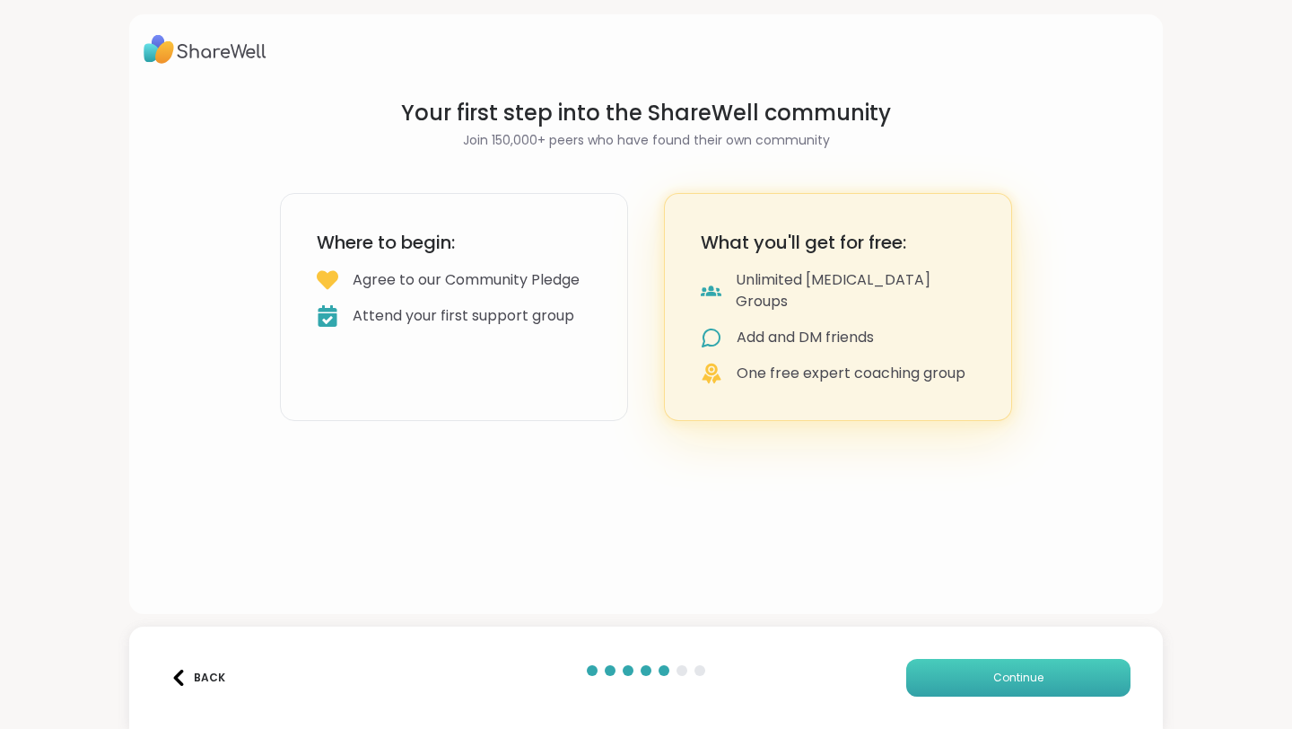
click at [968, 676] on button "Continue" at bounding box center [1018, 678] width 224 height 38
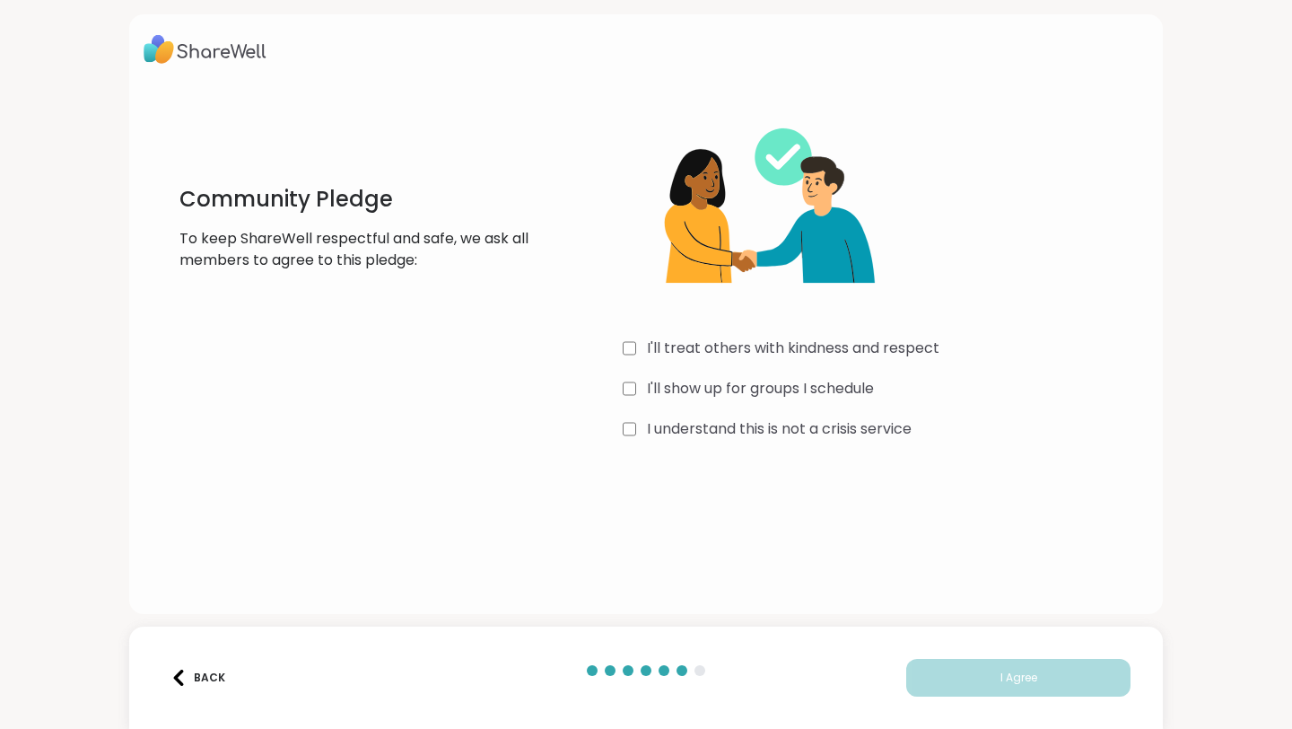
click at [626, 359] on div "I'll treat others with kindness and respect I'll show up for groups I schedule …" at bounding box center [886, 271] width 526 height 345
click at [965, 674] on button "I Agree" at bounding box center [1018, 678] width 224 height 38
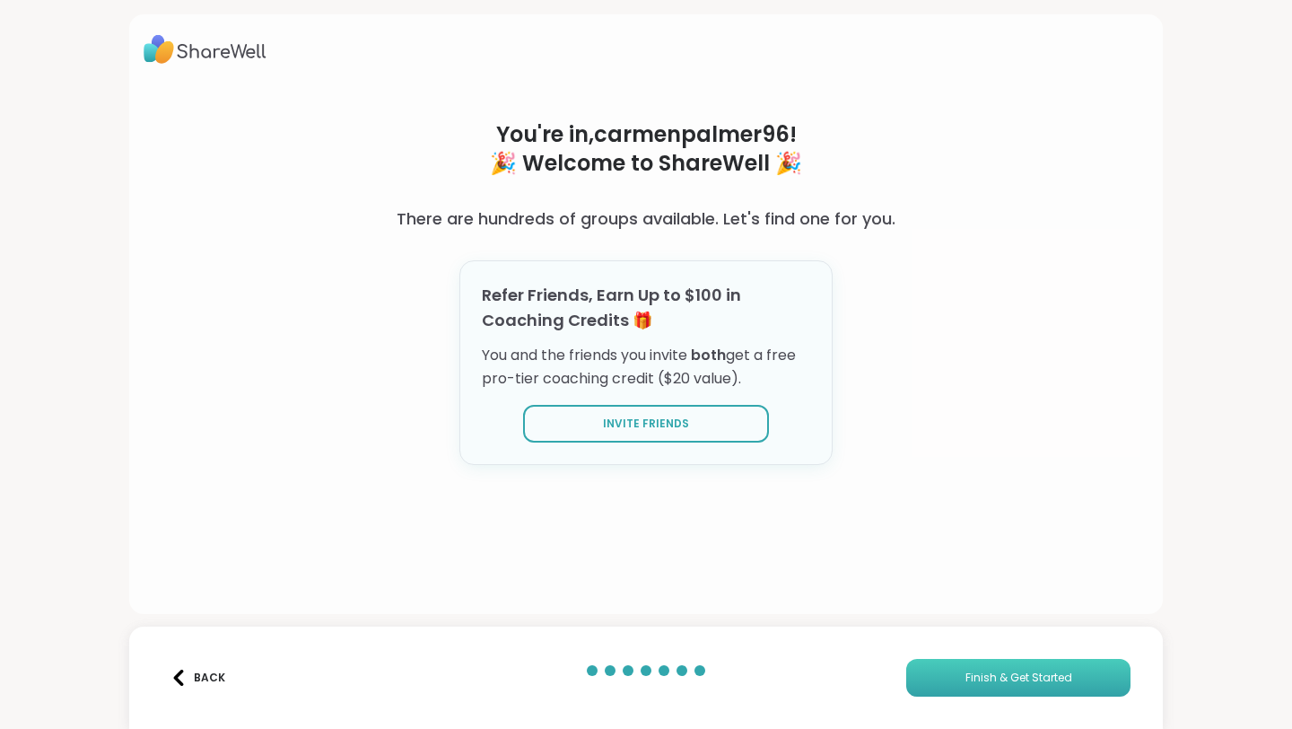
click at [965, 667] on button "Finish & Get Started" at bounding box center [1018, 678] width 224 height 38
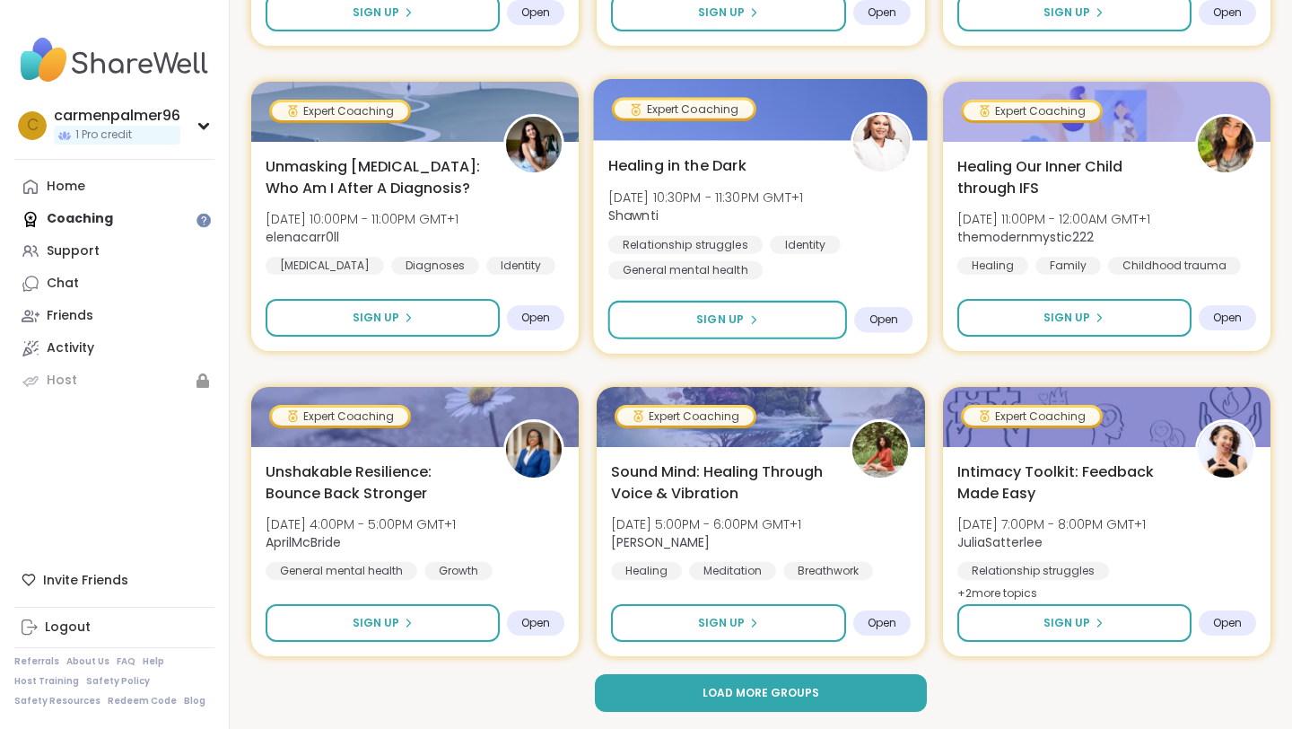
scroll to position [3350, 0]
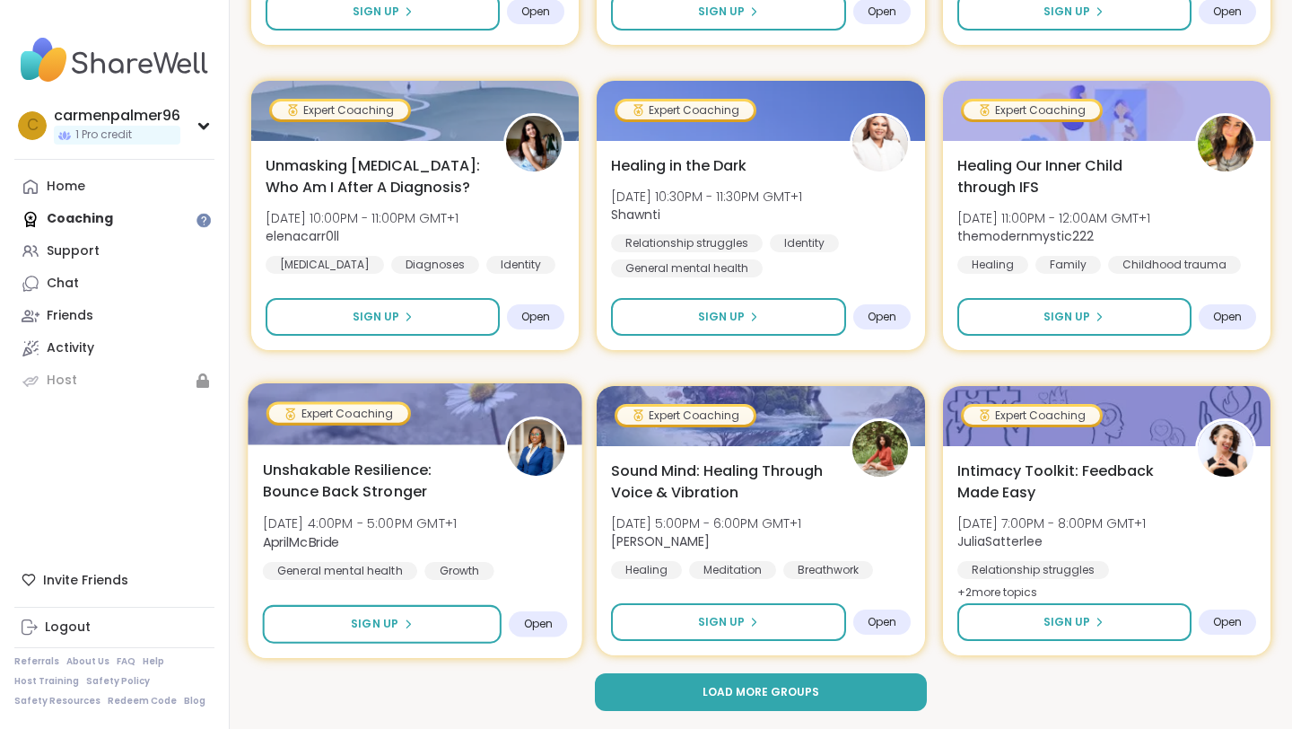
click at [552, 475] on img at bounding box center [536, 447] width 57 height 57
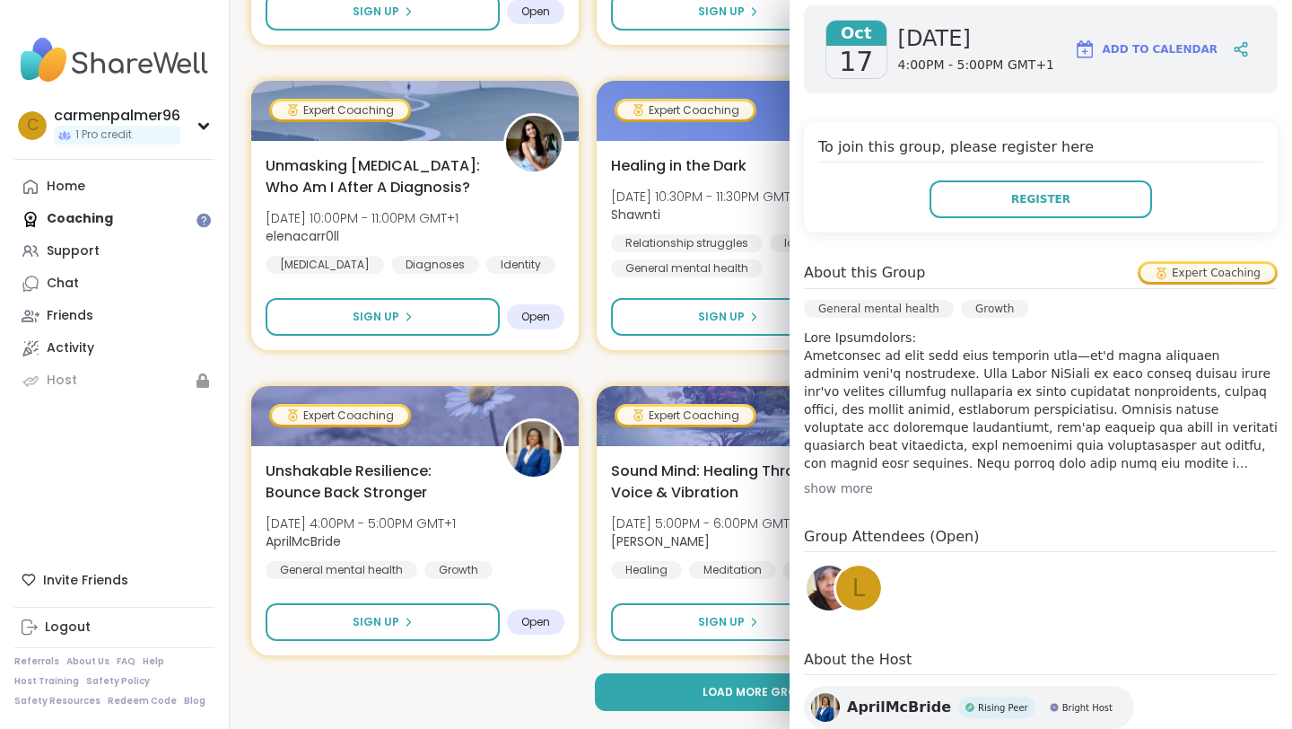
scroll to position [310, 0]
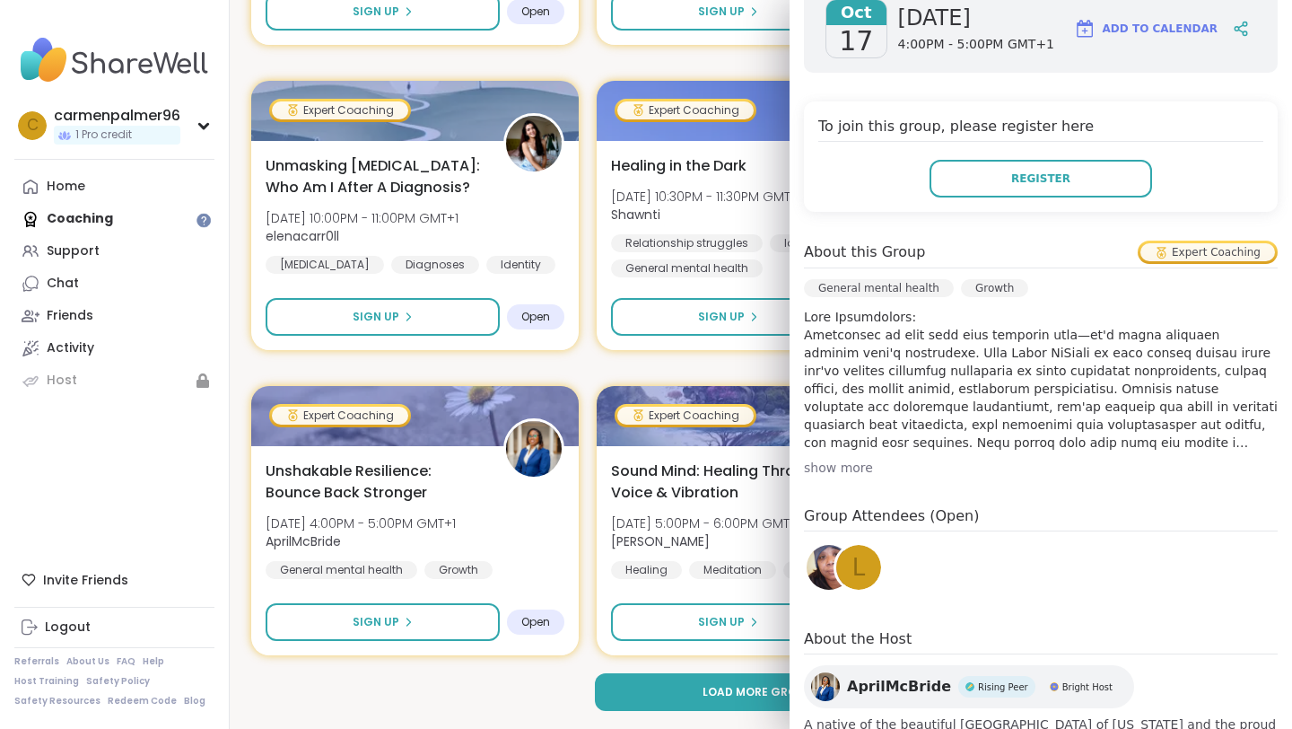
click at [846, 464] on div "show more" at bounding box center [1041, 468] width 474 height 18
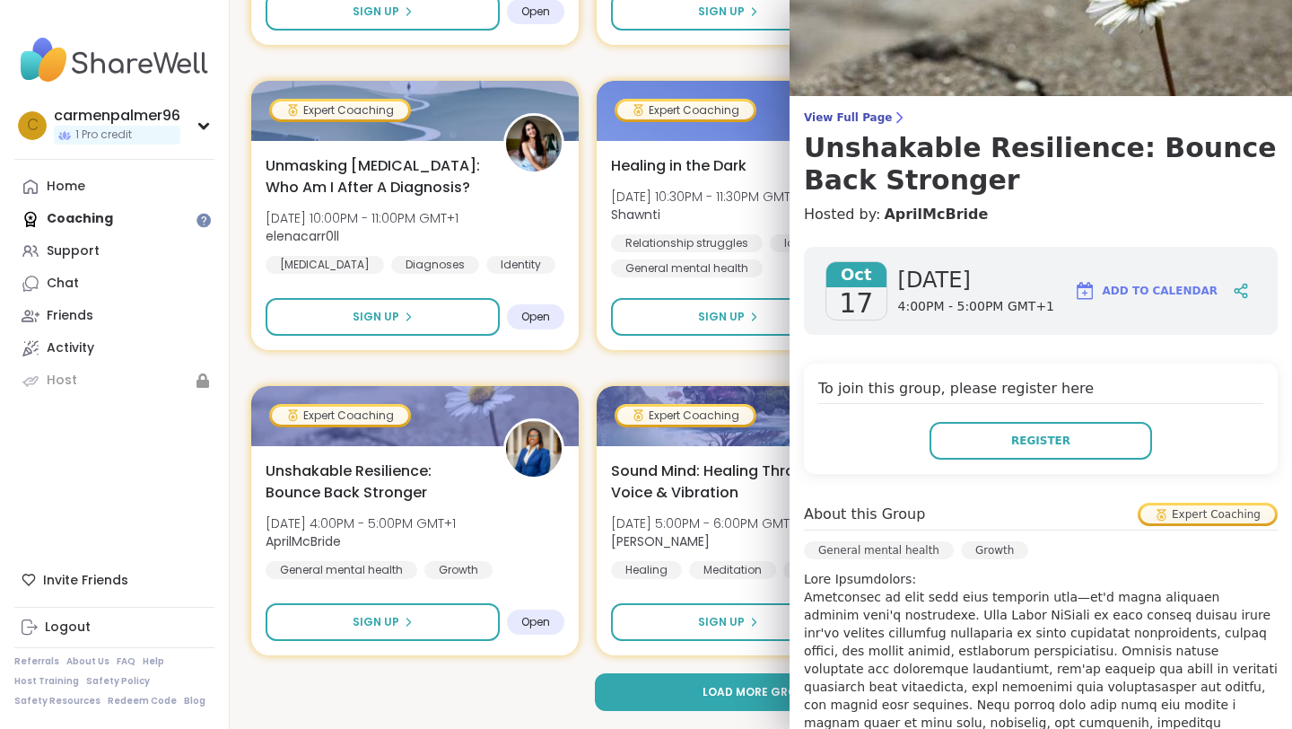
scroll to position [0, 0]
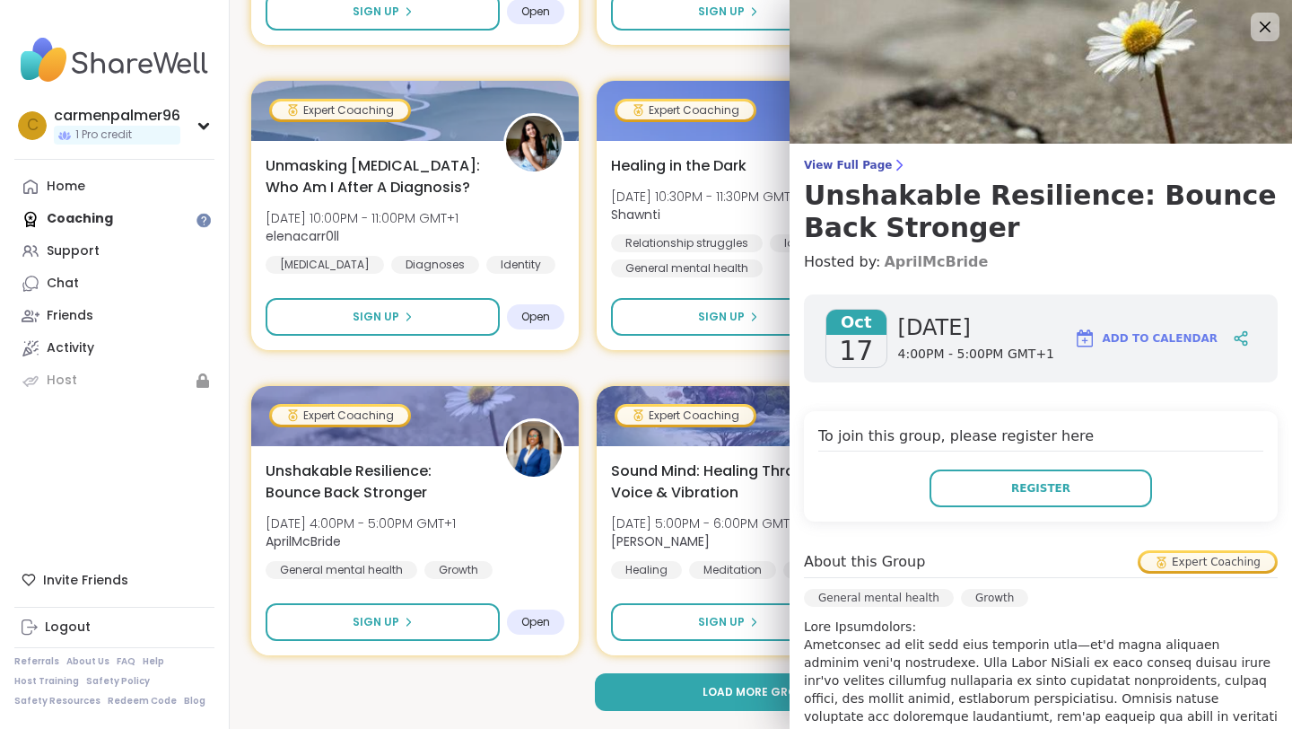
click at [954, 257] on link "AprilMcBride" at bounding box center [936, 262] width 104 height 22
click at [1268, 24] on icon at bounding box center [1265, 26] width 22 height 22
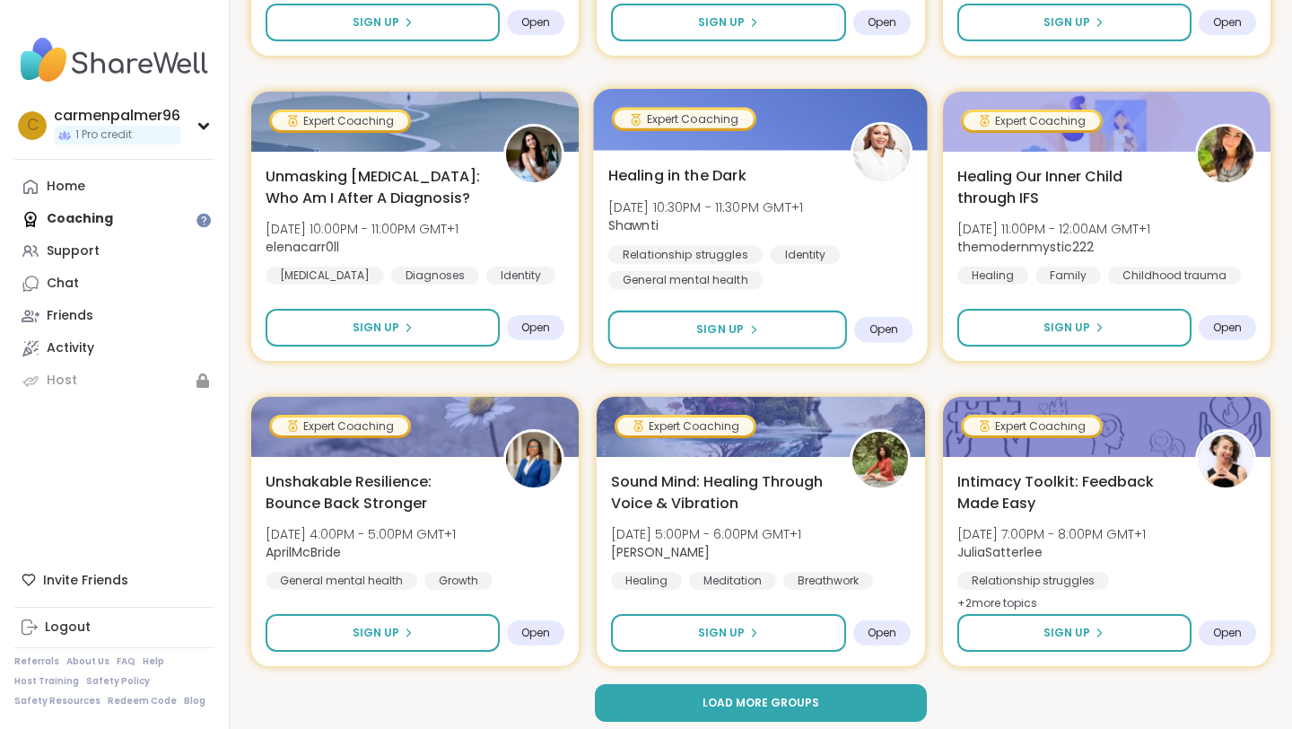
scroll to position [3350, 0]
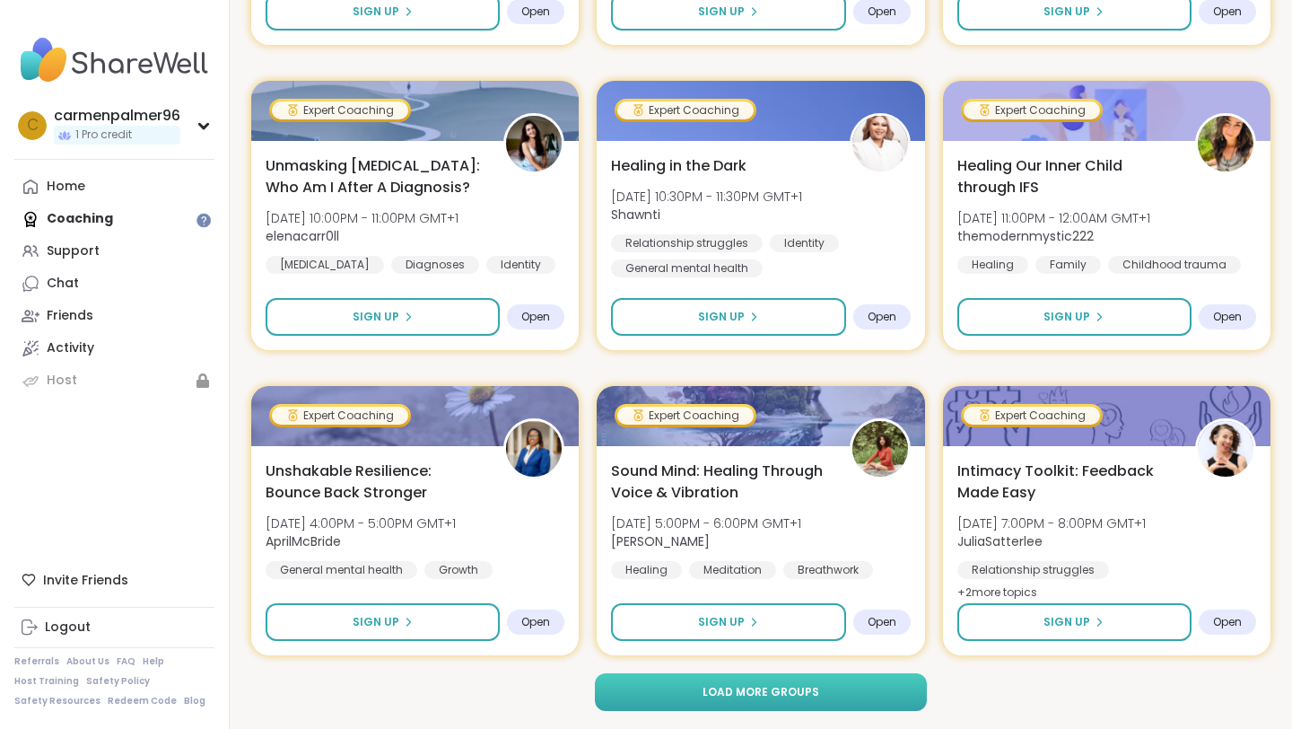
click at [749, 685] on span "Load more groups" at bounding box center [761, 692] width 117 height 16
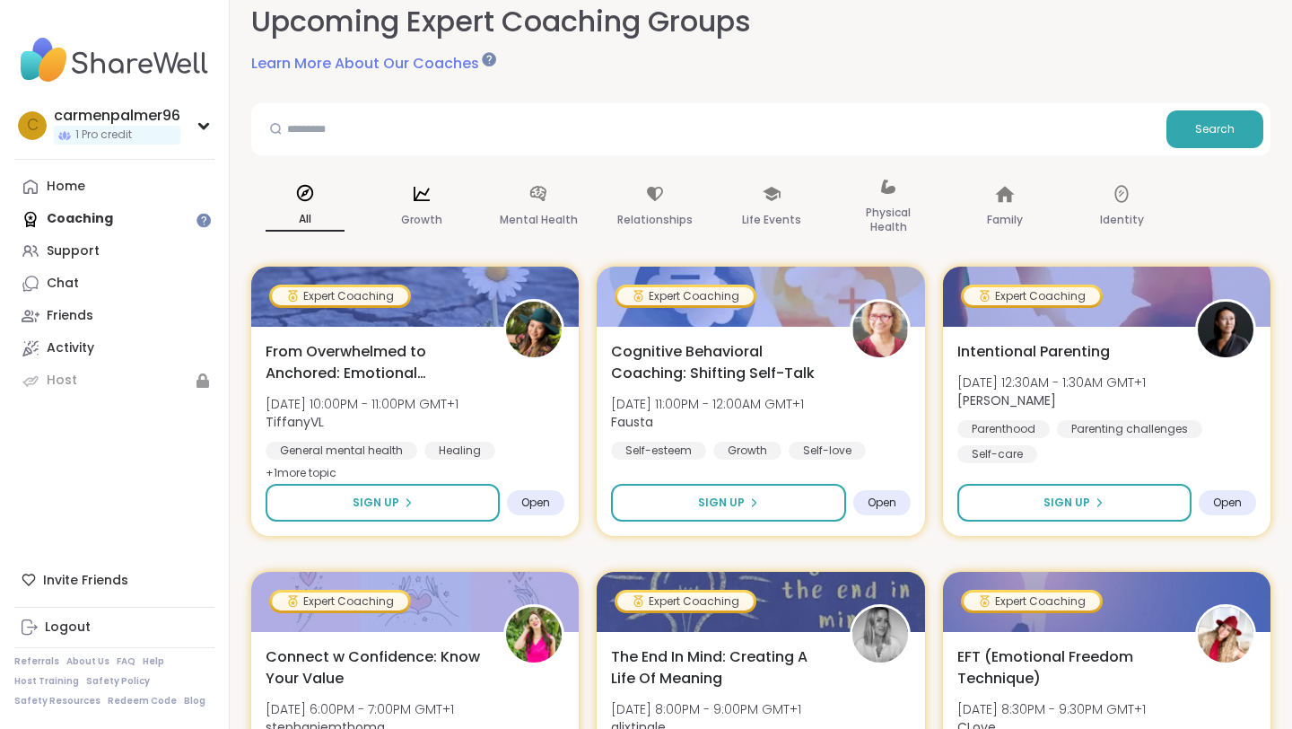
scroll to position [118, 0]
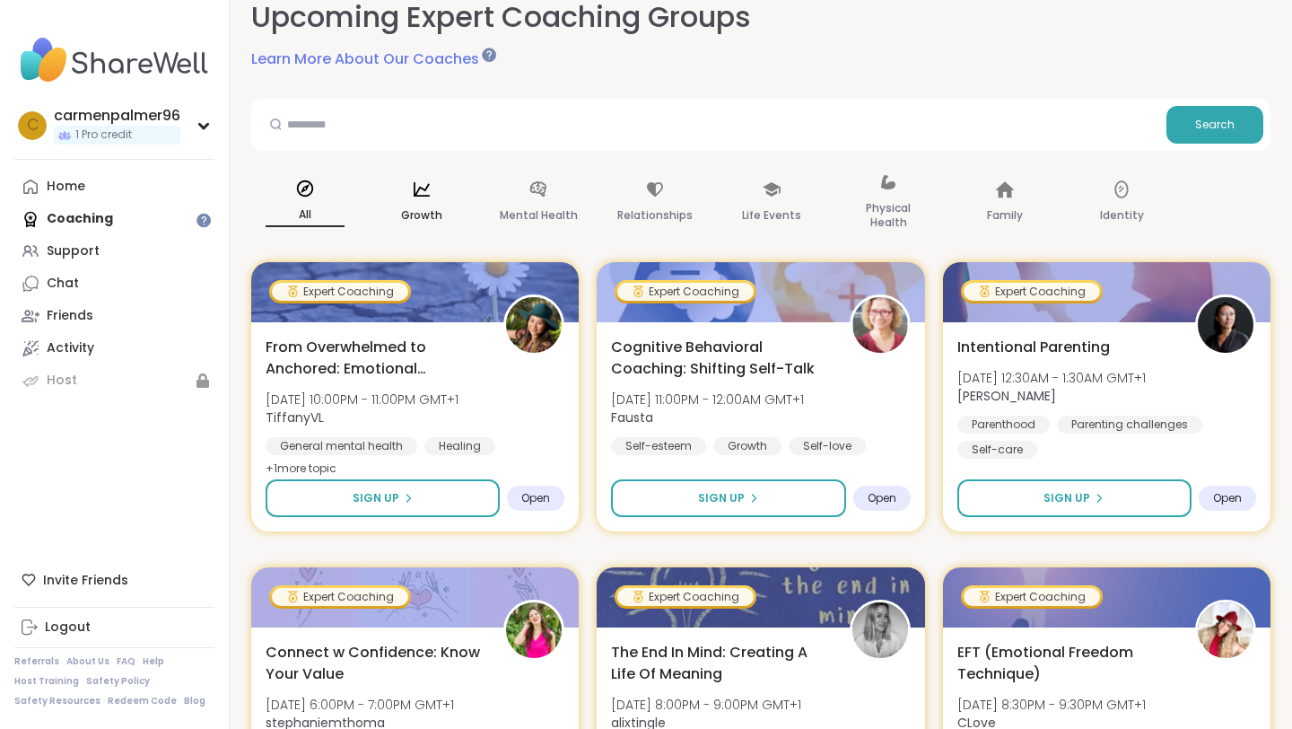
click at [436, 188] on div "Growth" at bounding box center [422, 203] width 108 height 90
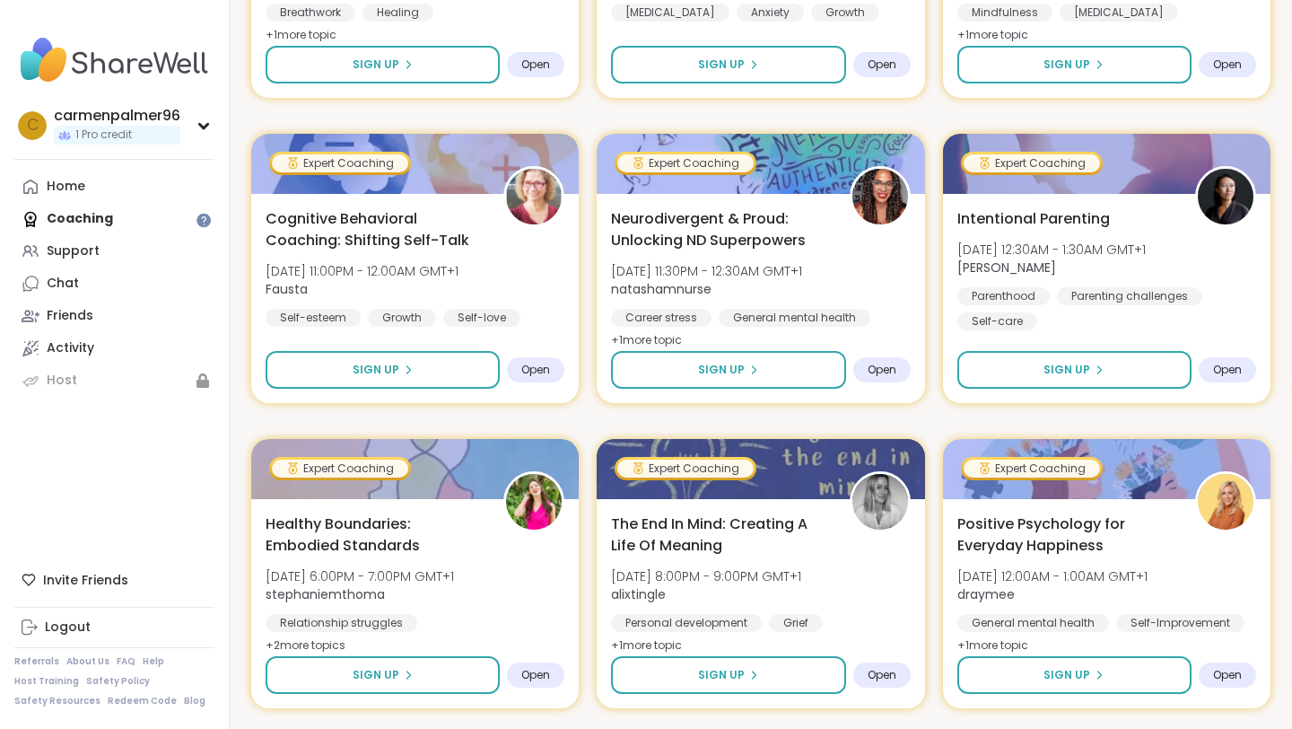
scroll to position [1467, 0]
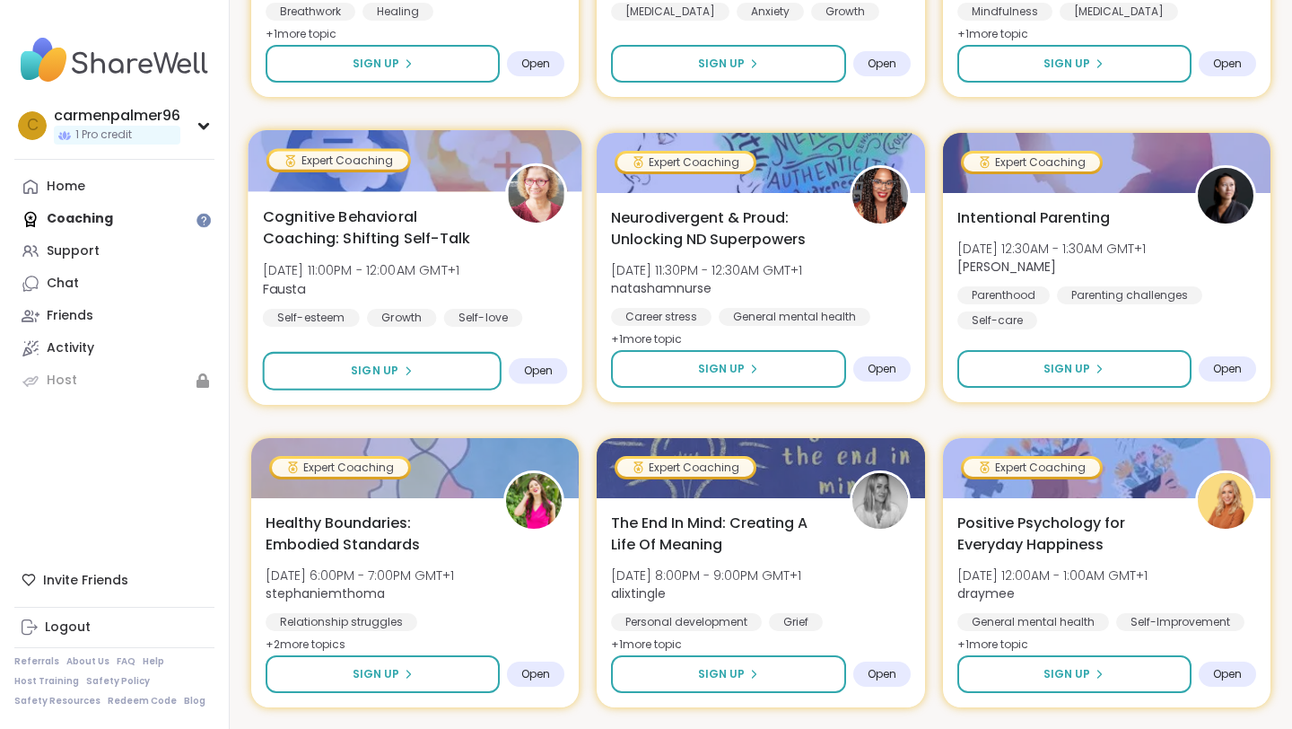
click at [496, 240] on div "Cognitive Behavioral Coaching: Shifting Self-Talk Tue, Oct 14 | 11:00PM - 12:00…" at bounding box center [415, 265] width 305 height 121
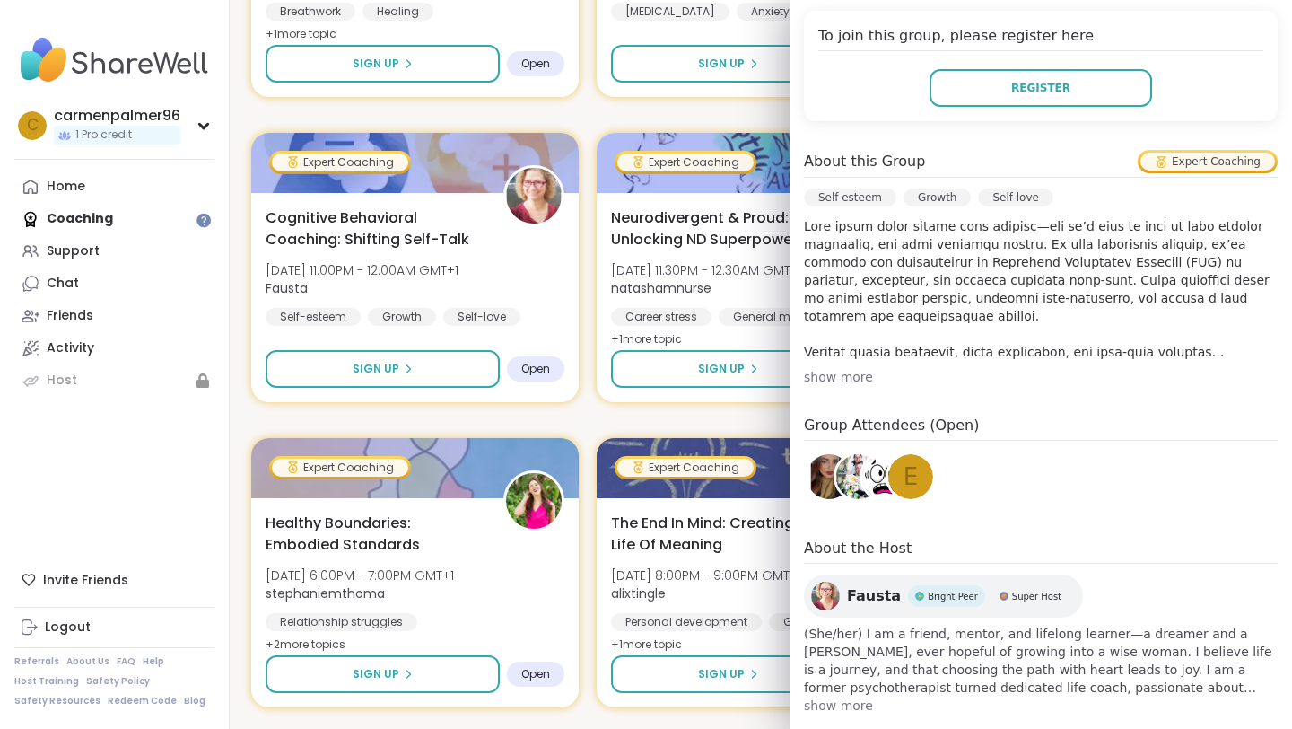
scroll to position [429, 0]
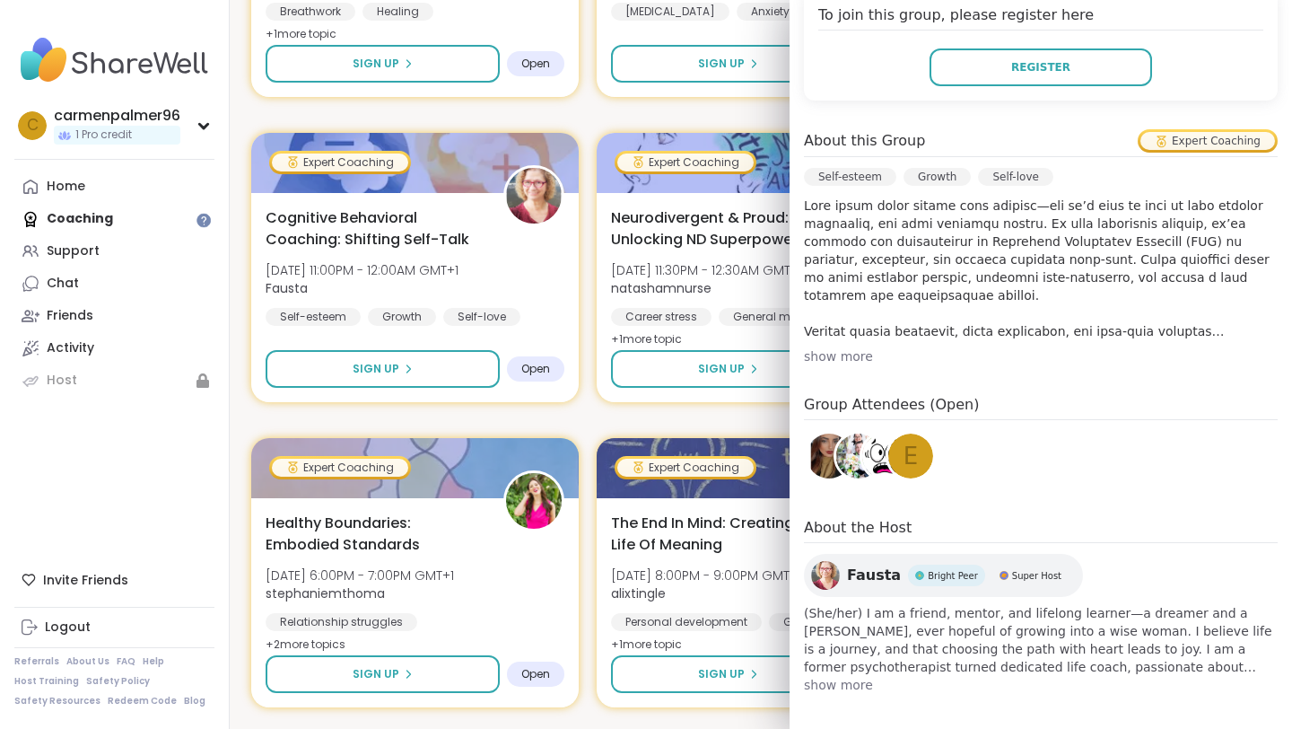
click at [846, 679] on span "show more" at bounding box center [1041, 685] width 474 height 18
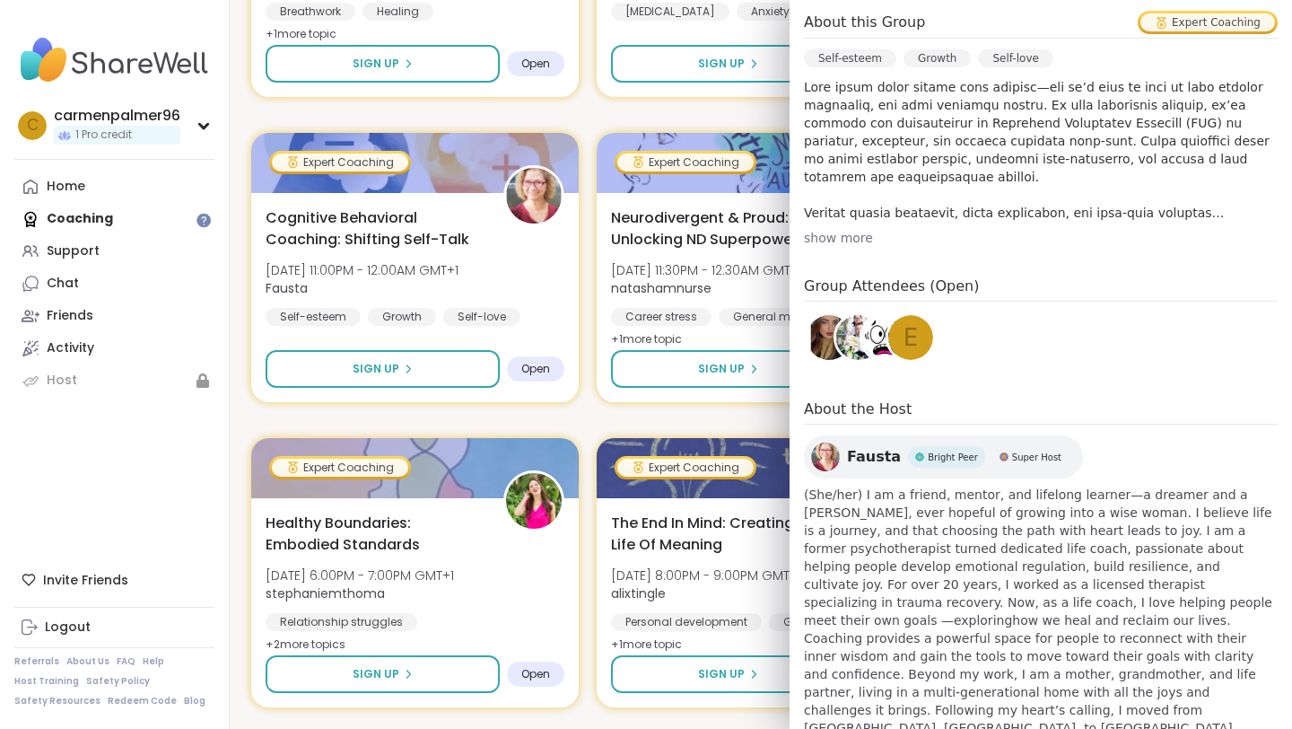
scroll to position [572, 0]
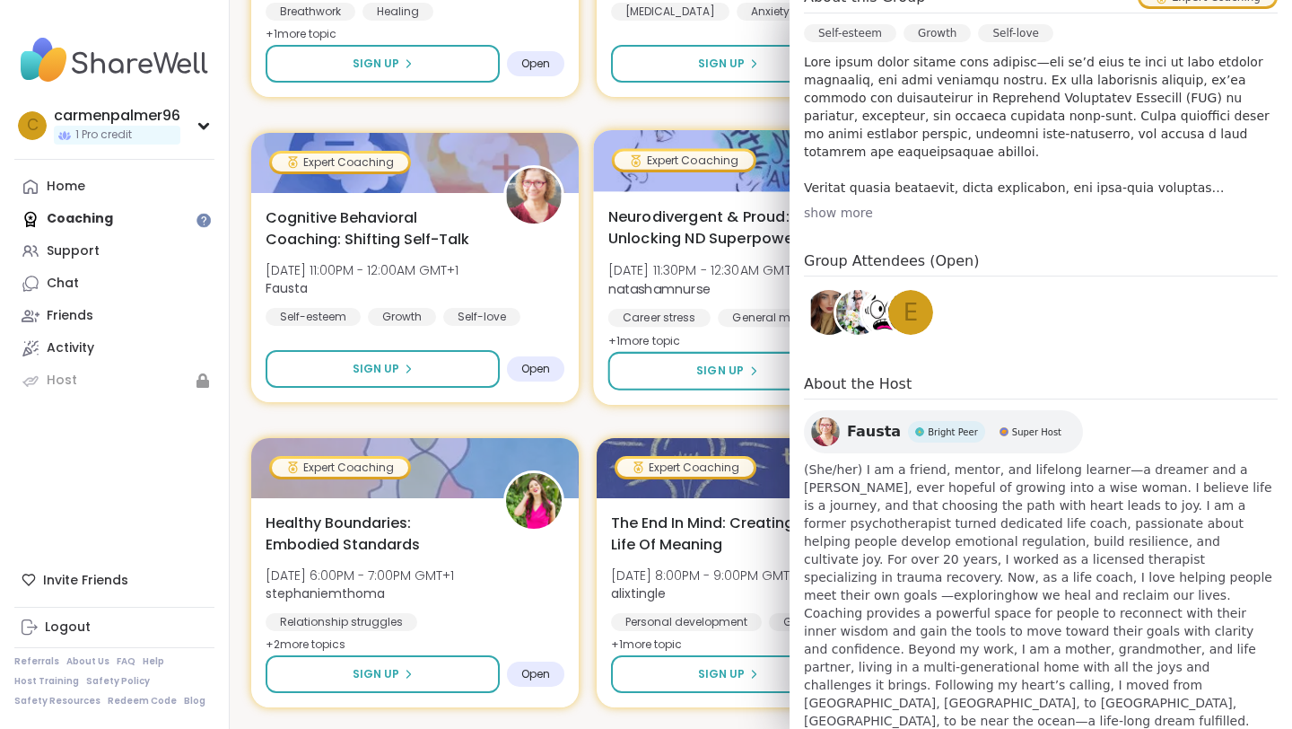
click at [615, 325] on div "Career stress" at bounding box center [659, 318] width 102 height 18
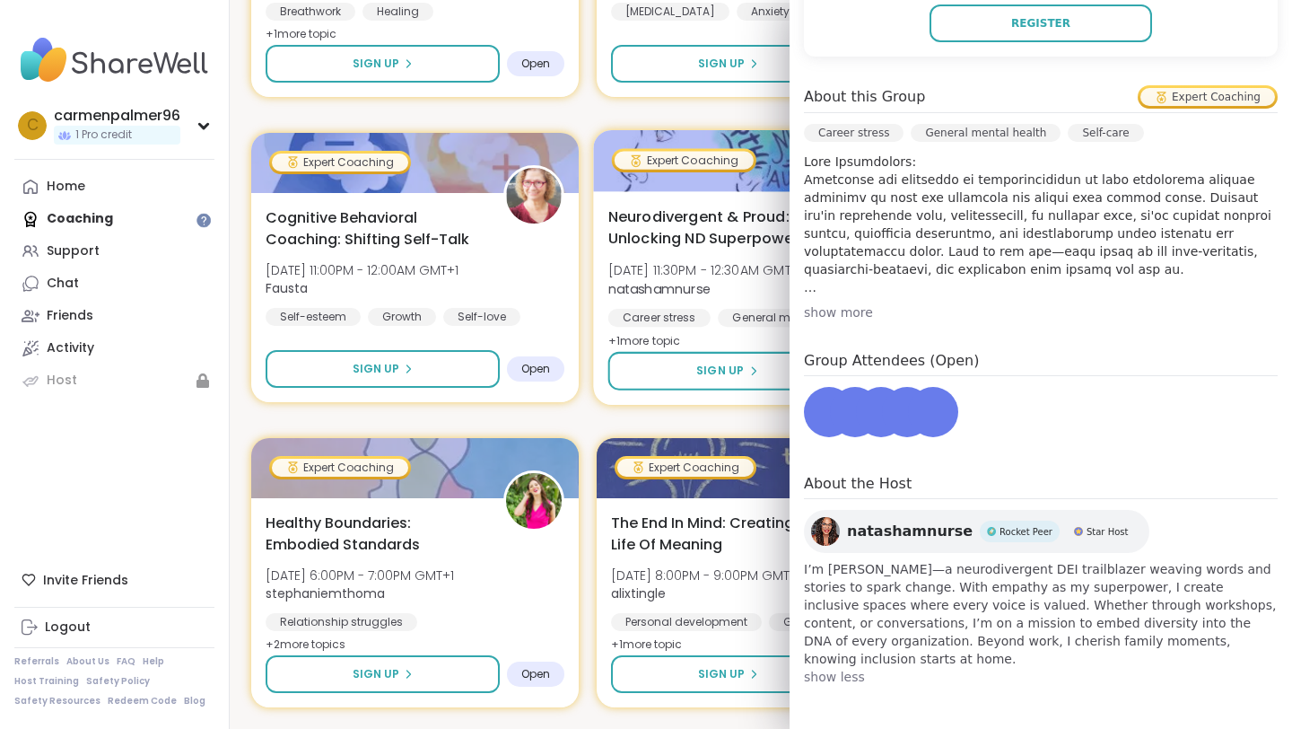
scroll to position [447, 0]
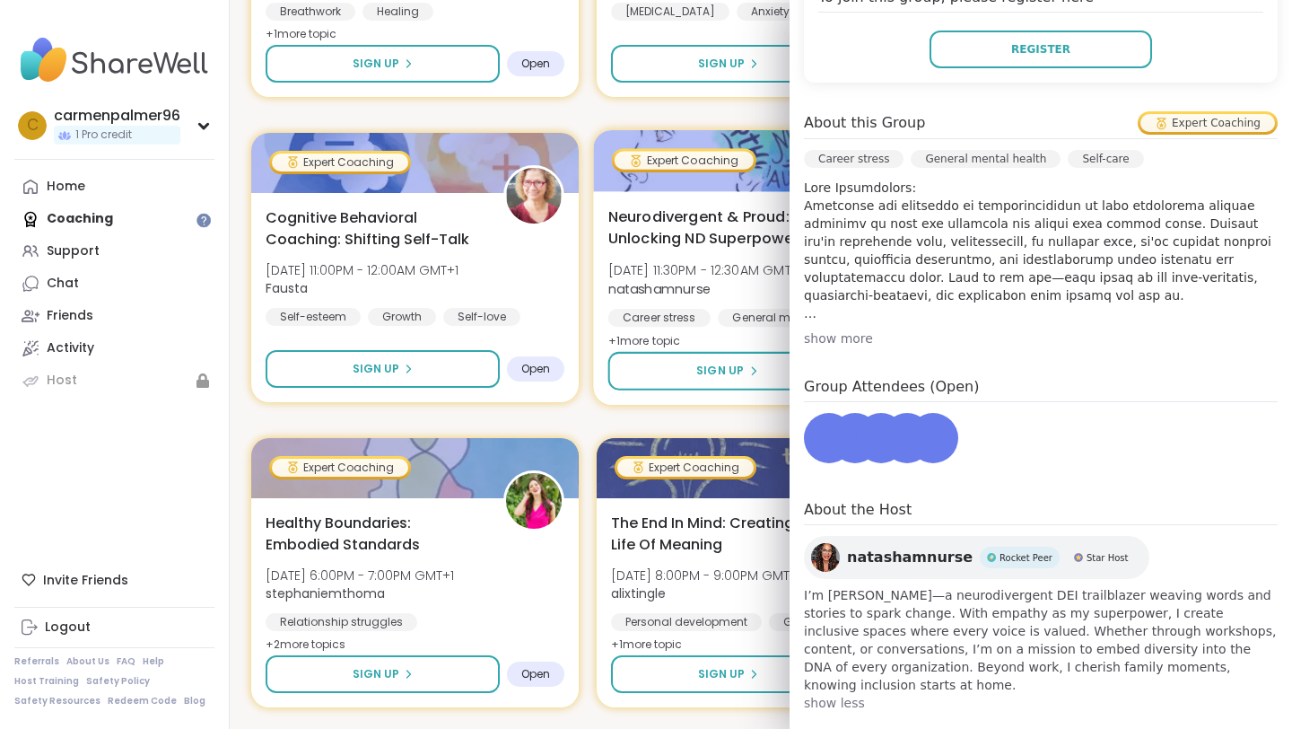
click at [615, 325] on div "Career stress" at bounding box center [659, 318] width 102 height 18
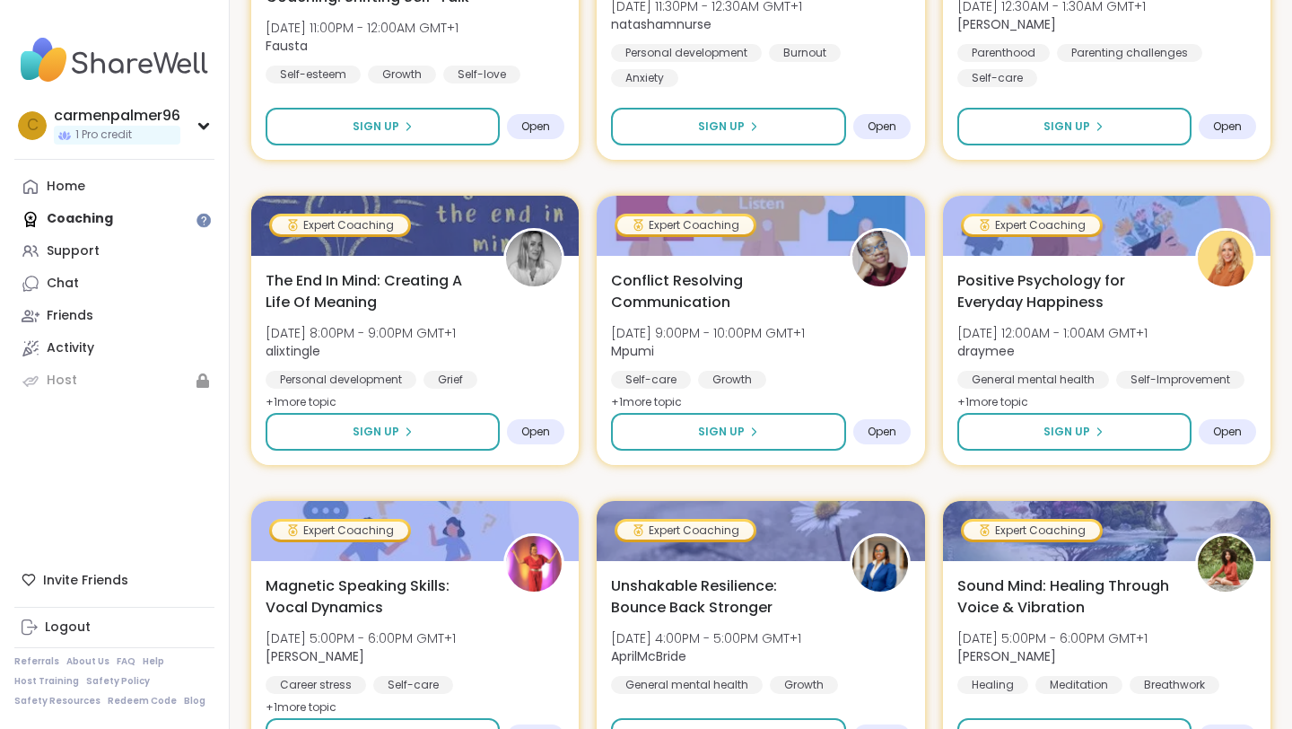
scroll to position [3350, 0]
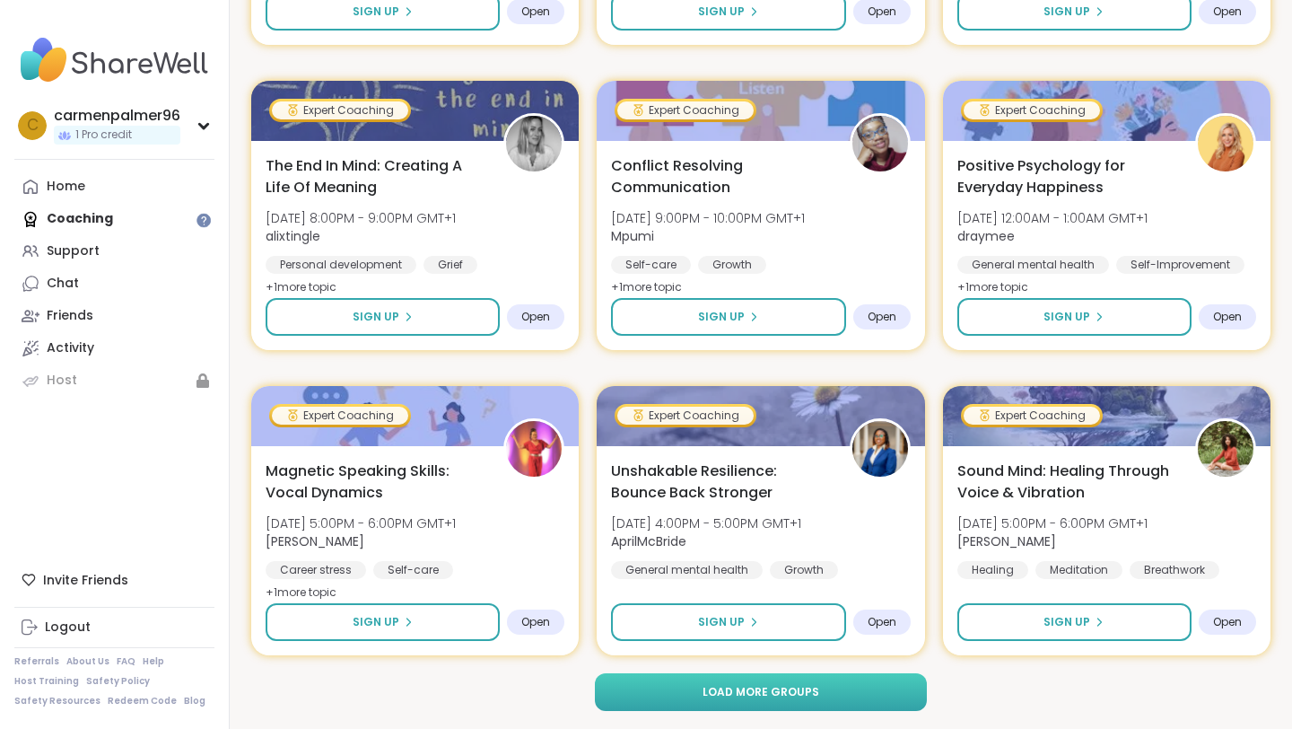
click at [684, 694] on button "Load more groups" at bounding box center [761, 692] width 333 height 38
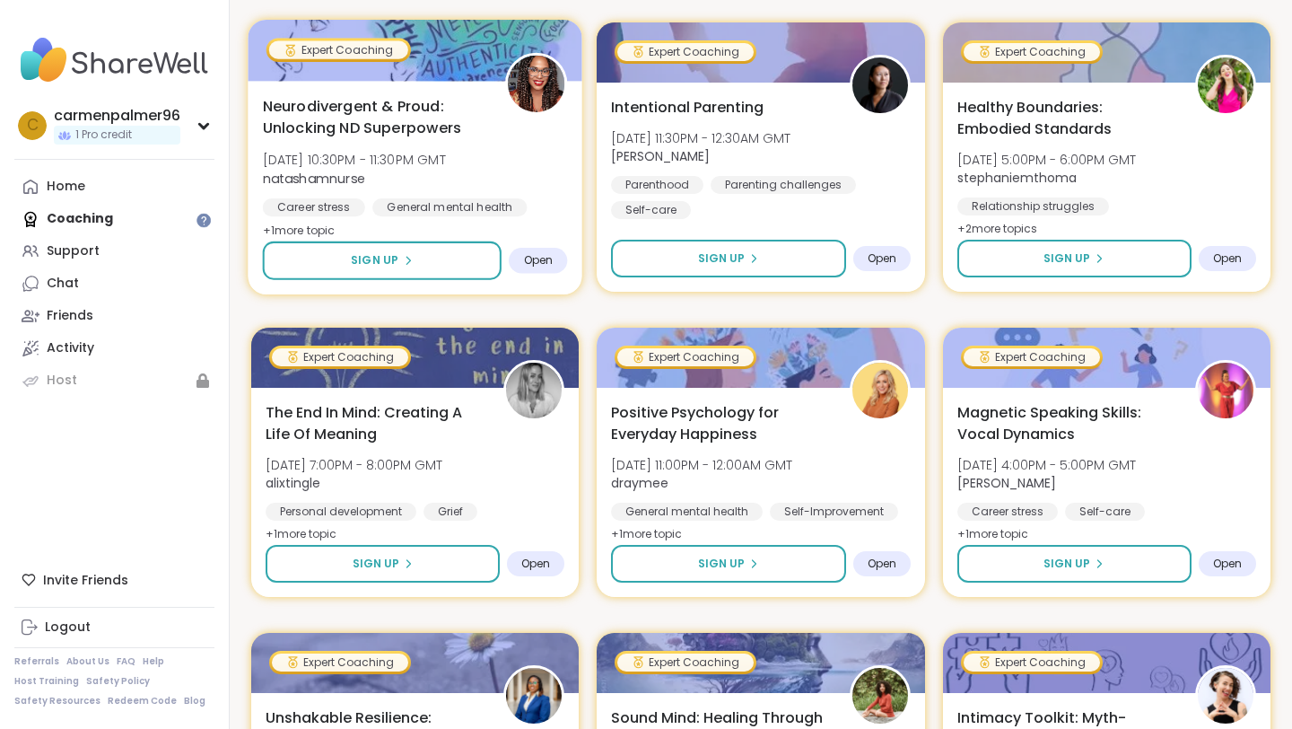
scroll to position [4631, 0]
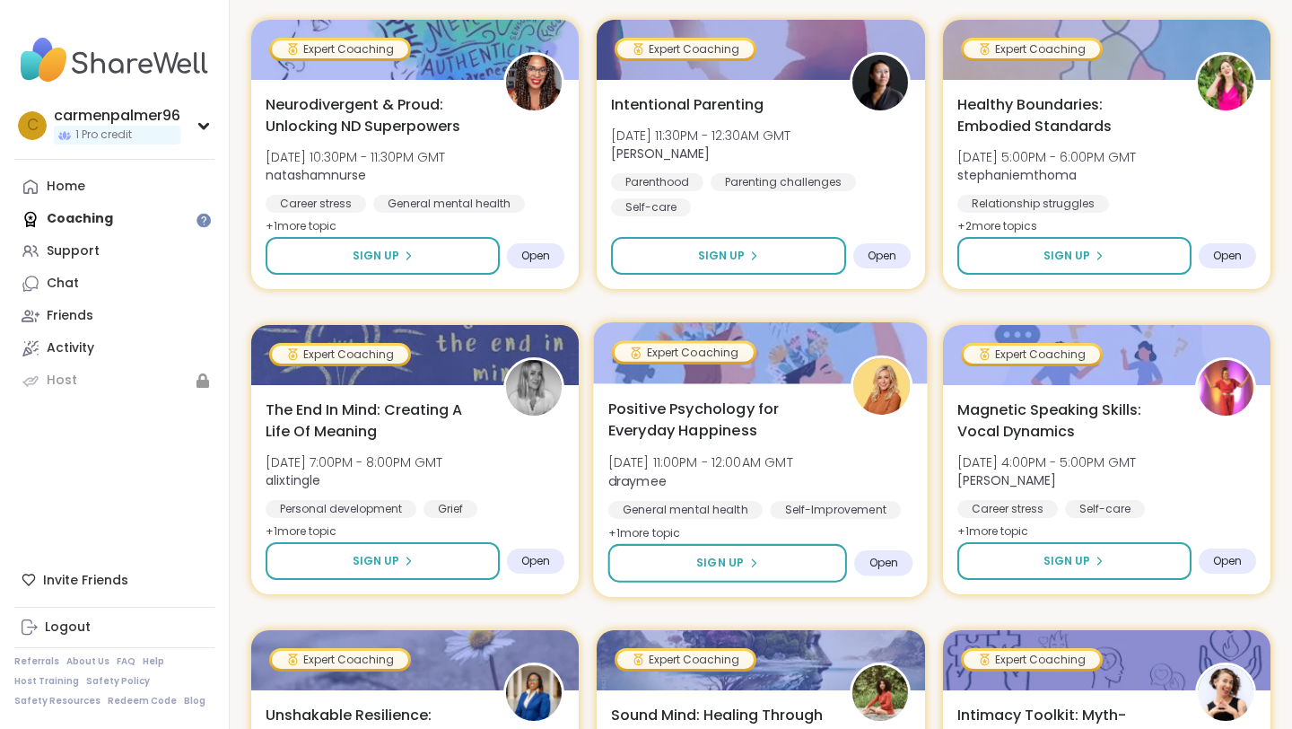
click at [794, 409] on span "Positive Psychology for Everyday Happiness" at bounding box center [719, 419] width 223 height 44
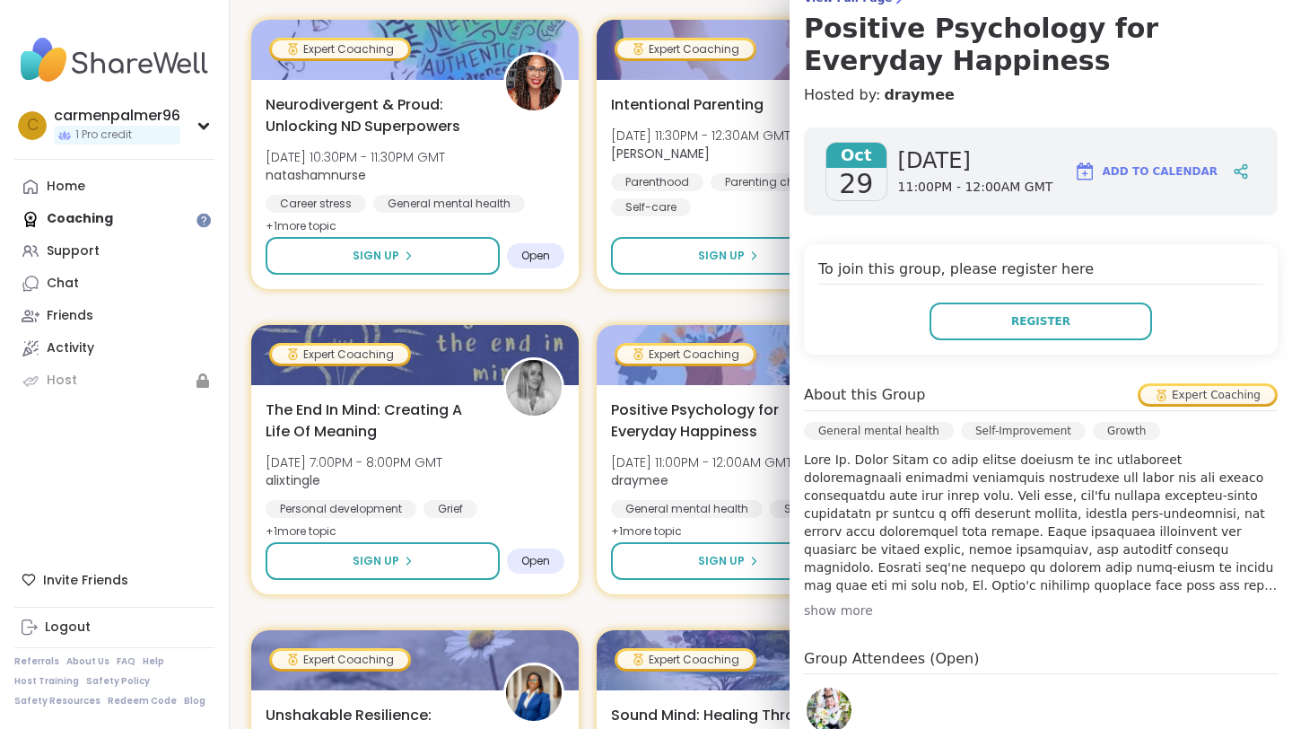
scroll to position [170, 0]
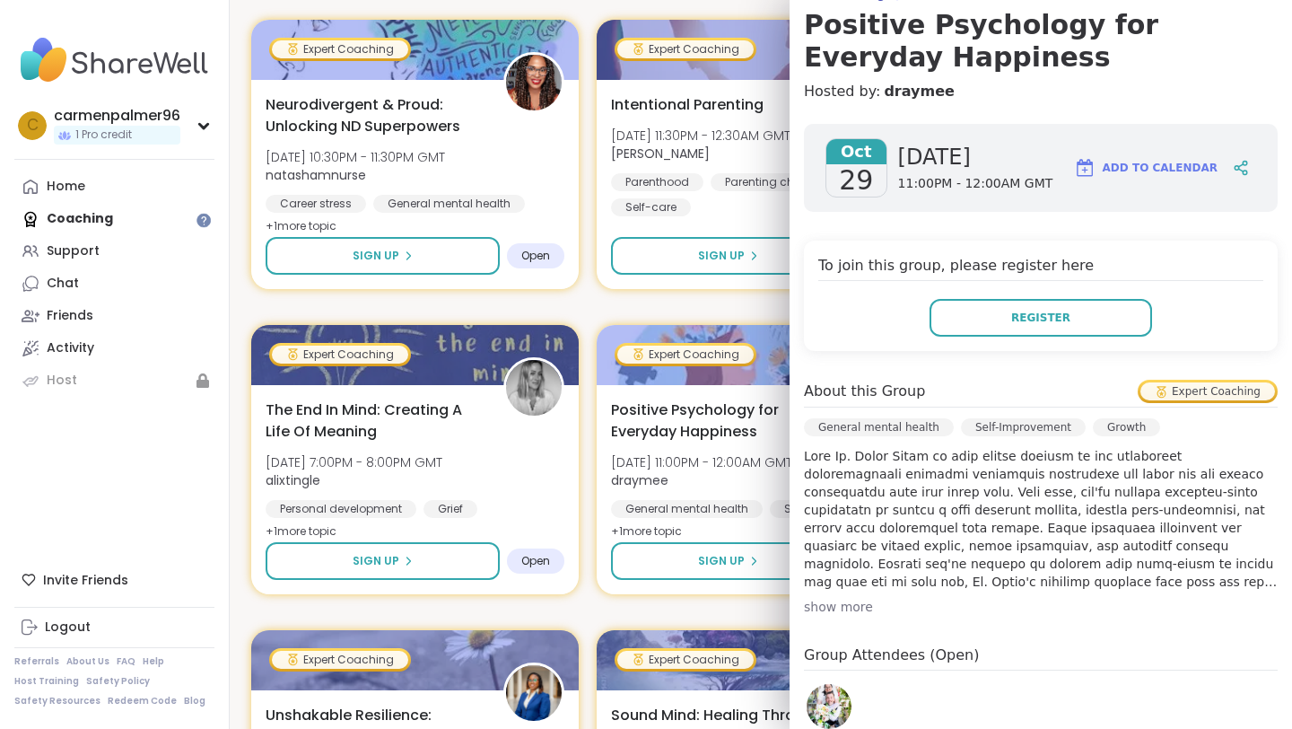
click at [829, 606] on div "show more" at bounding box center [1041, 607] width 474 height 18
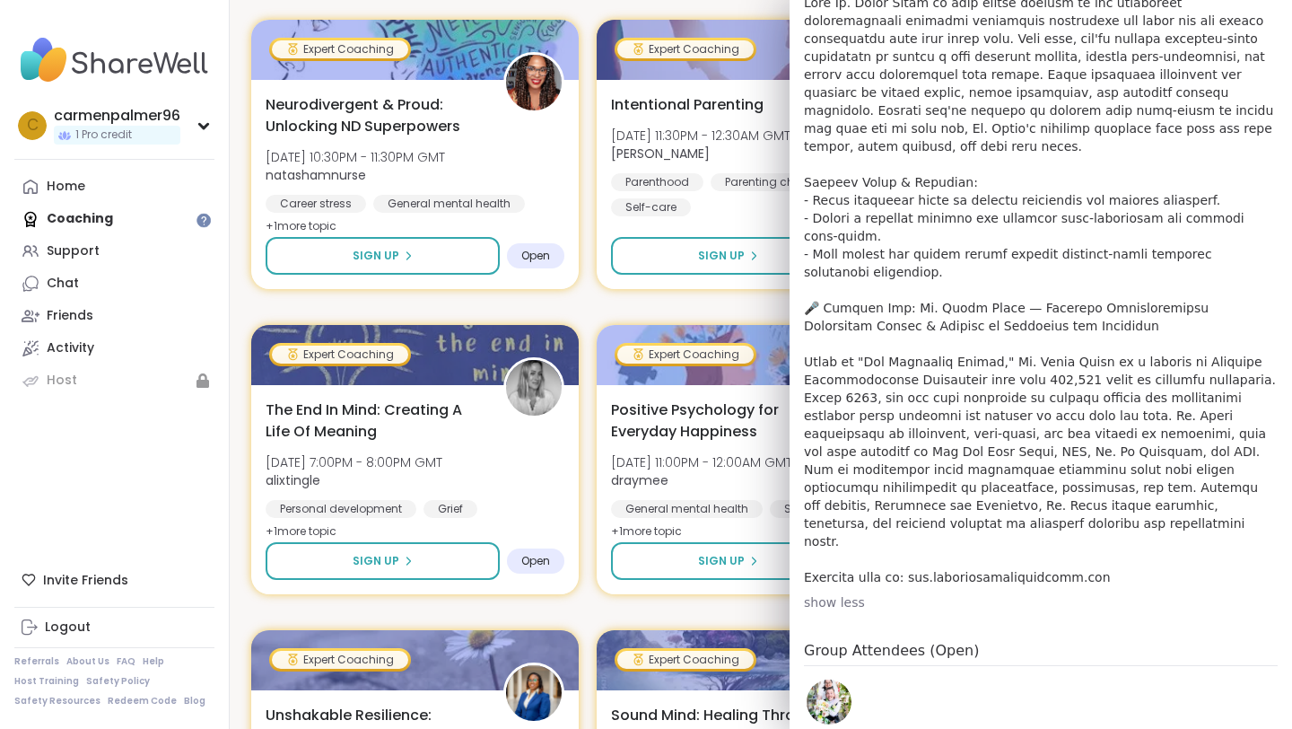
scroll to position [472, 0]
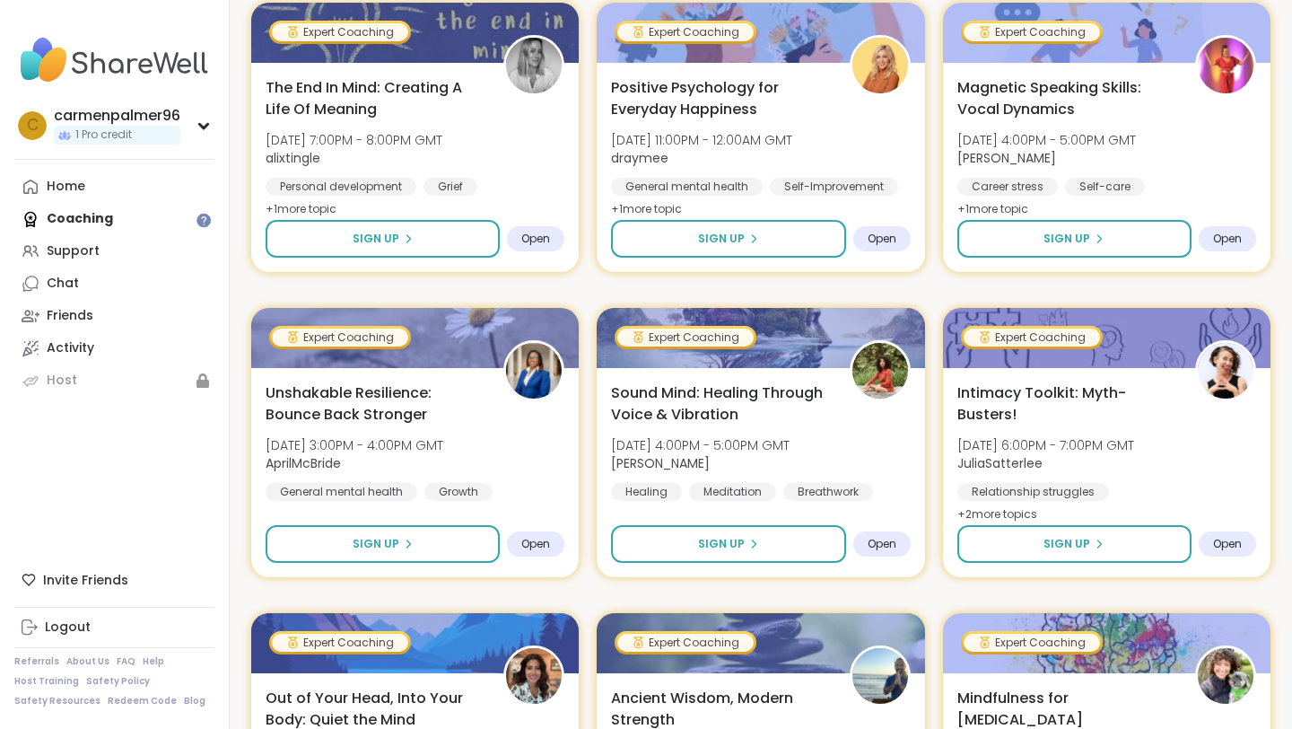
scroll to position [4997, 0]
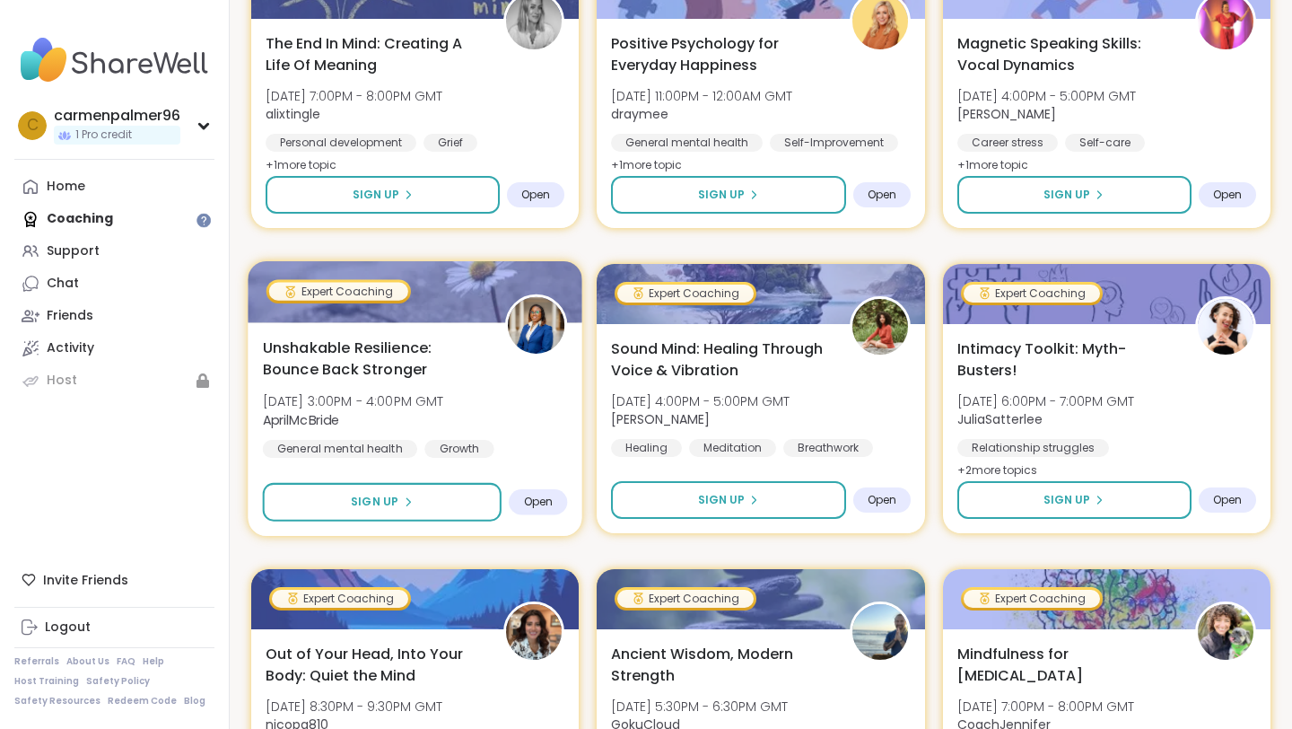
click at [520, 329] on img at bounding box center [536, 325] width 57 height 57
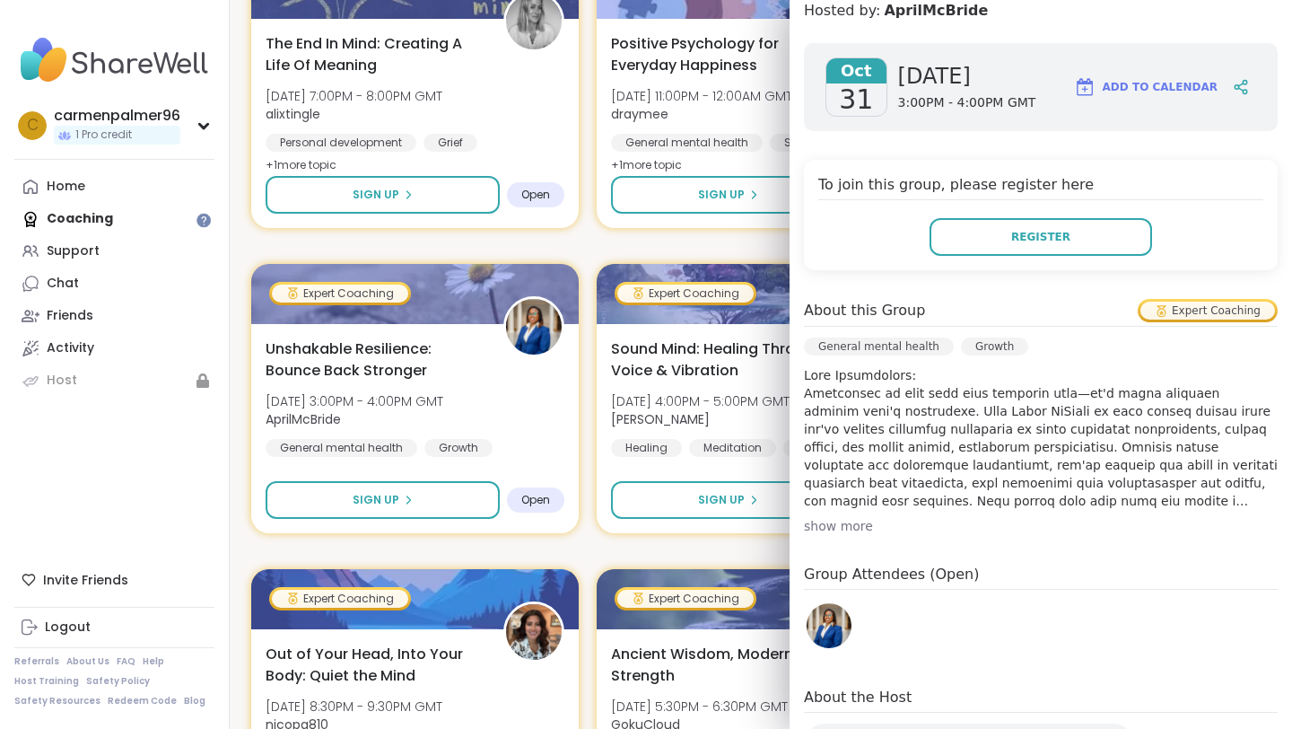
scroll to position [252, 0]
click at [841, 520] on div "show more" at bounding box center [1041, 525] width 474 height 18
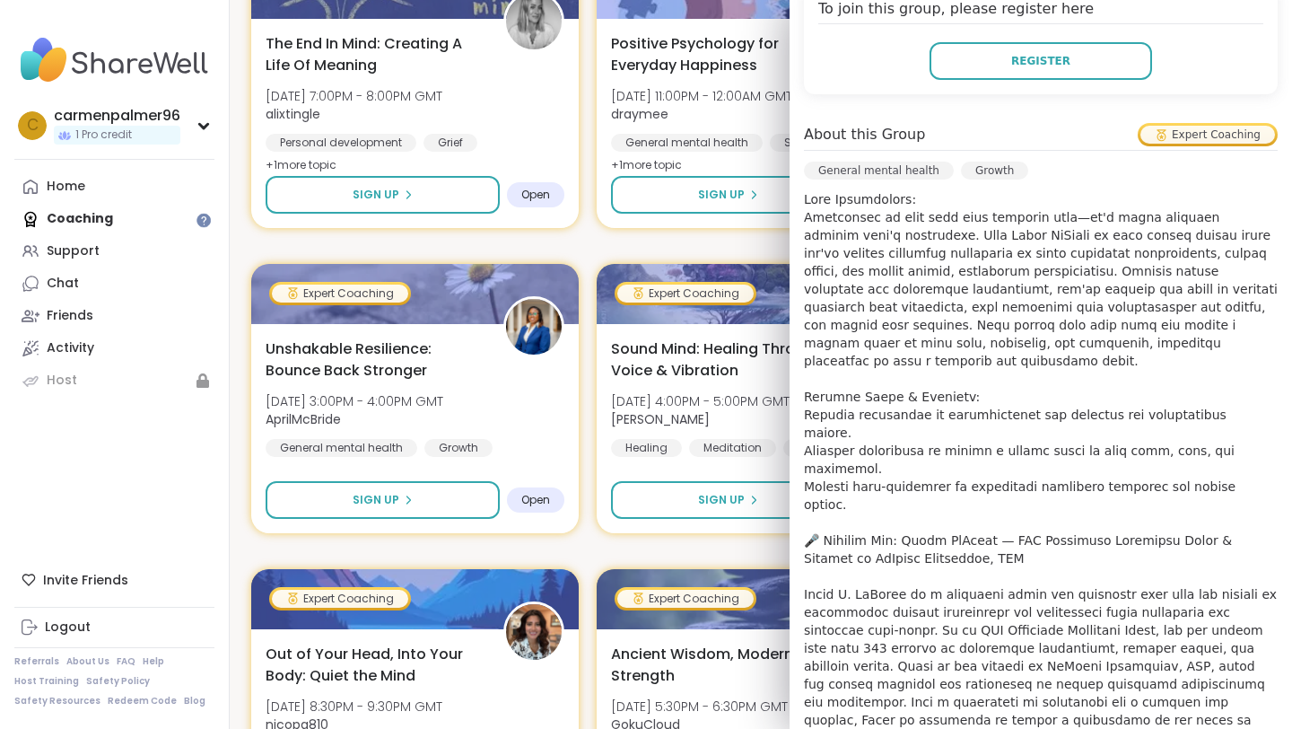
scroll to position [424, 0]
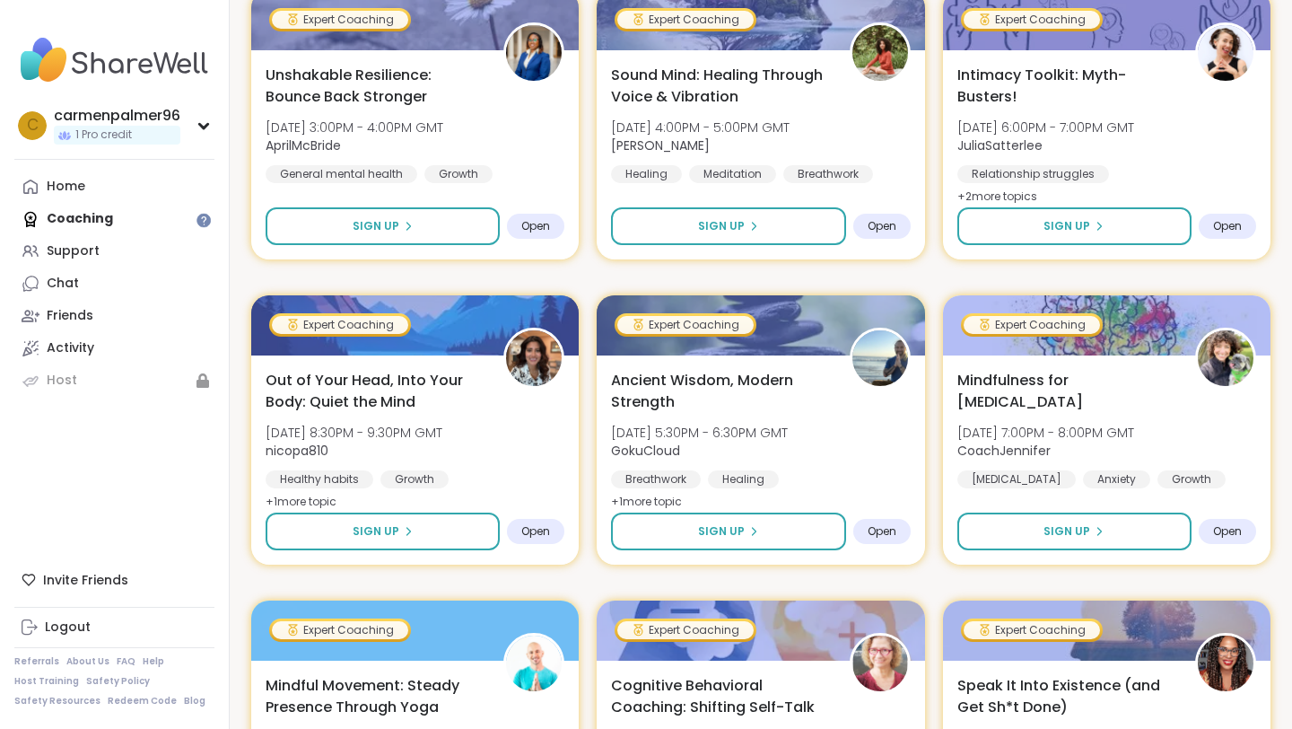
scroll to position [5279, 0]
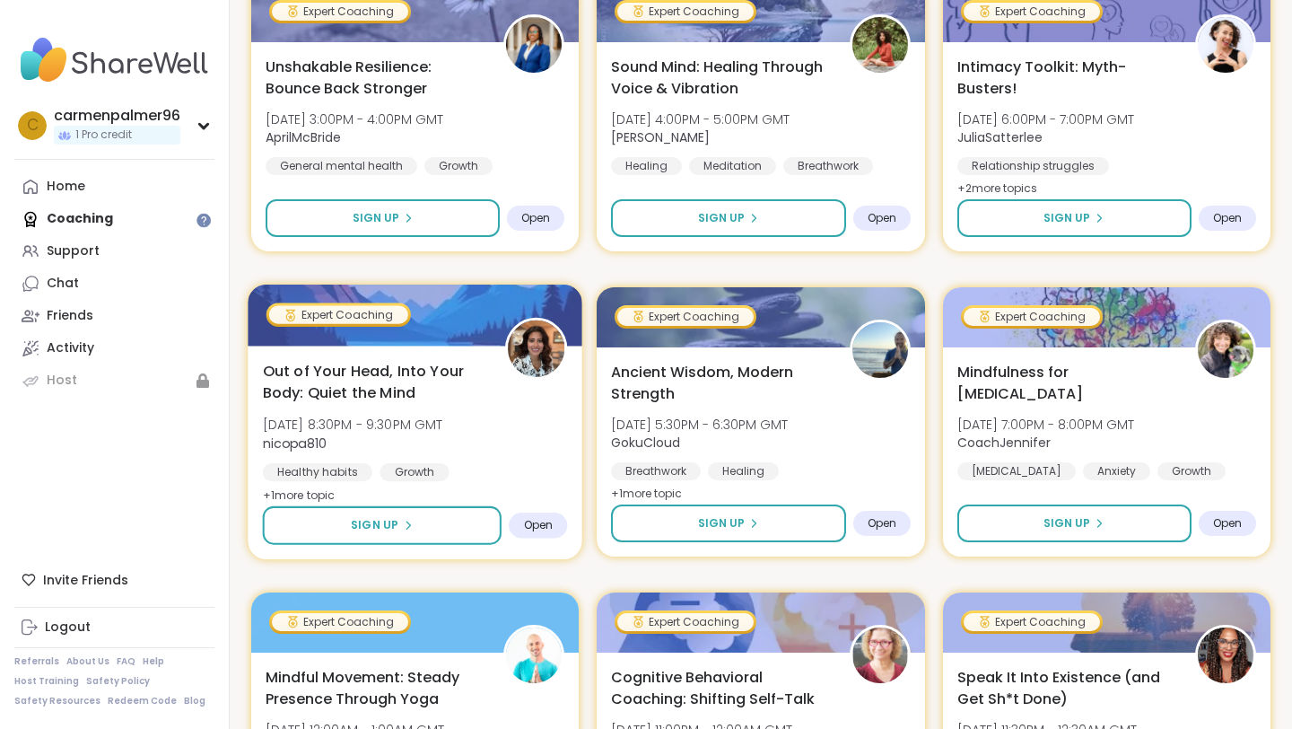
click at [533, 349] on img at bounding box center [536, 348] width 57 height 57
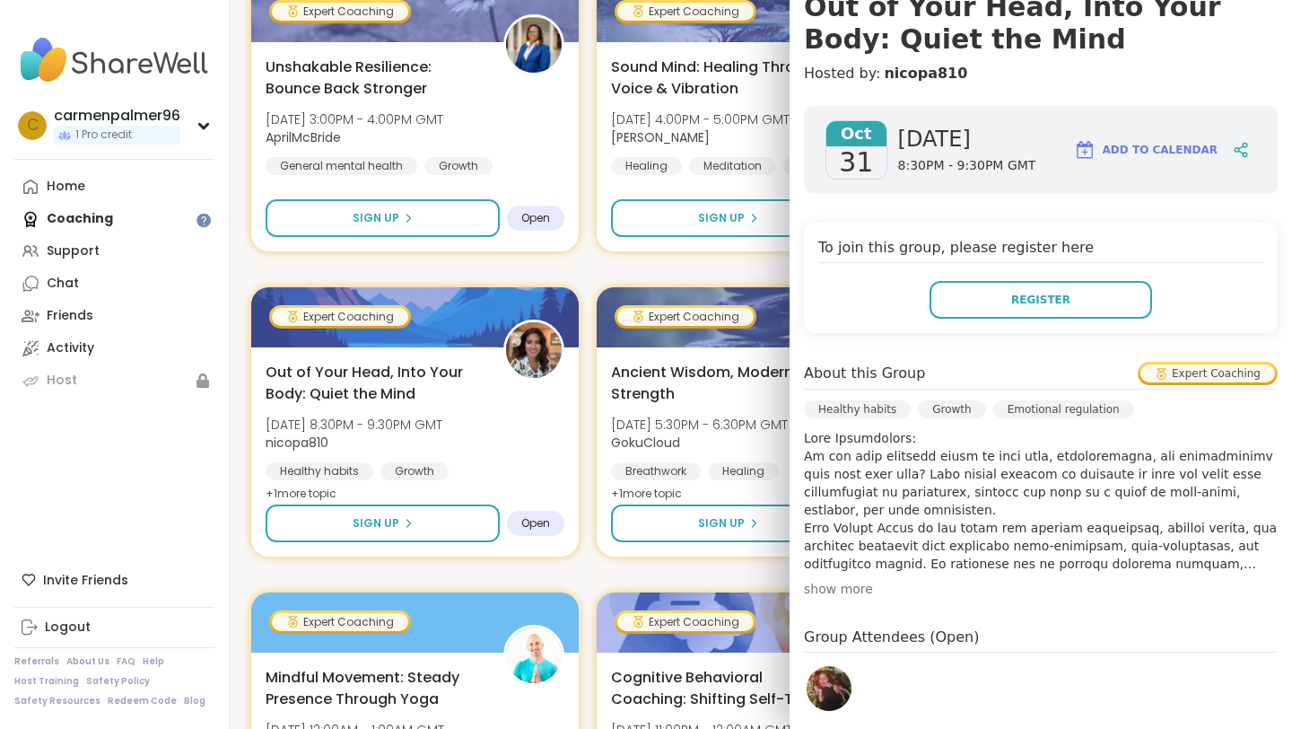
scroll to position [189, 0]
click at [826, 584] on div "show more" at bounding box center [1041, 588] width 474 height 18
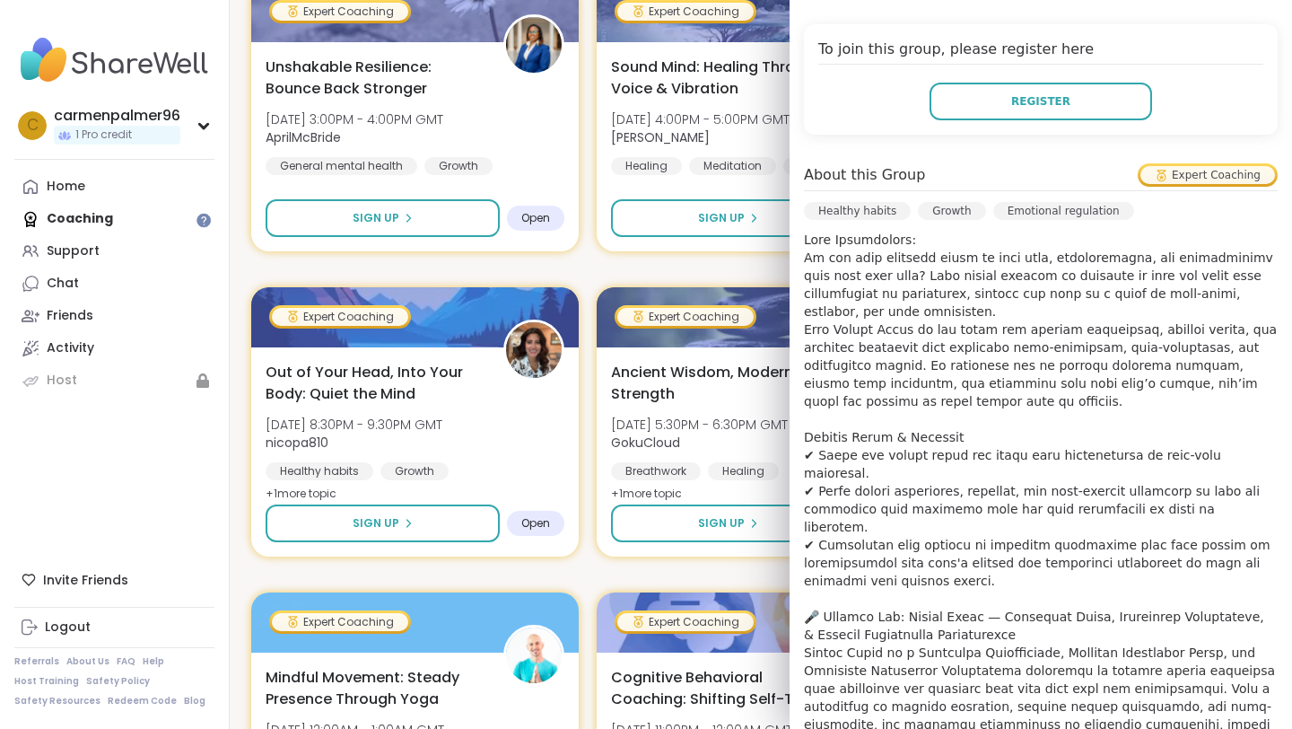
scroll to position [352, 0]
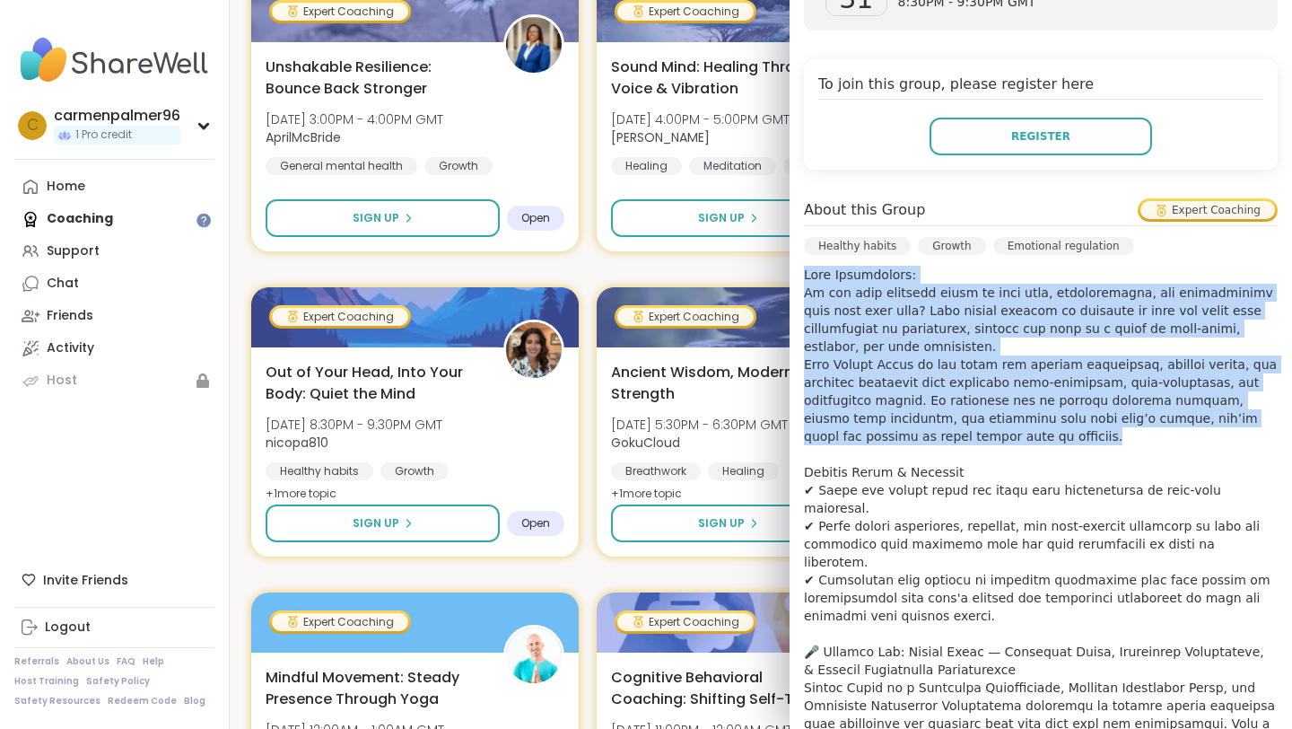
drag, startPoint x: 1004, startPoint y: 444, endPoint x: 795, endPoint y: 268, distance: 273.2
click at [794, 268] on div "Oct 31 Friday 8:30PM - 9:30PM GMT Add to Calendar To join this group, please re…" at bounding box center [1041, 666] width 502 height 1477
copy p "Talk Description: Do you find yourself stuck in your head, overanalyzing, and d…"
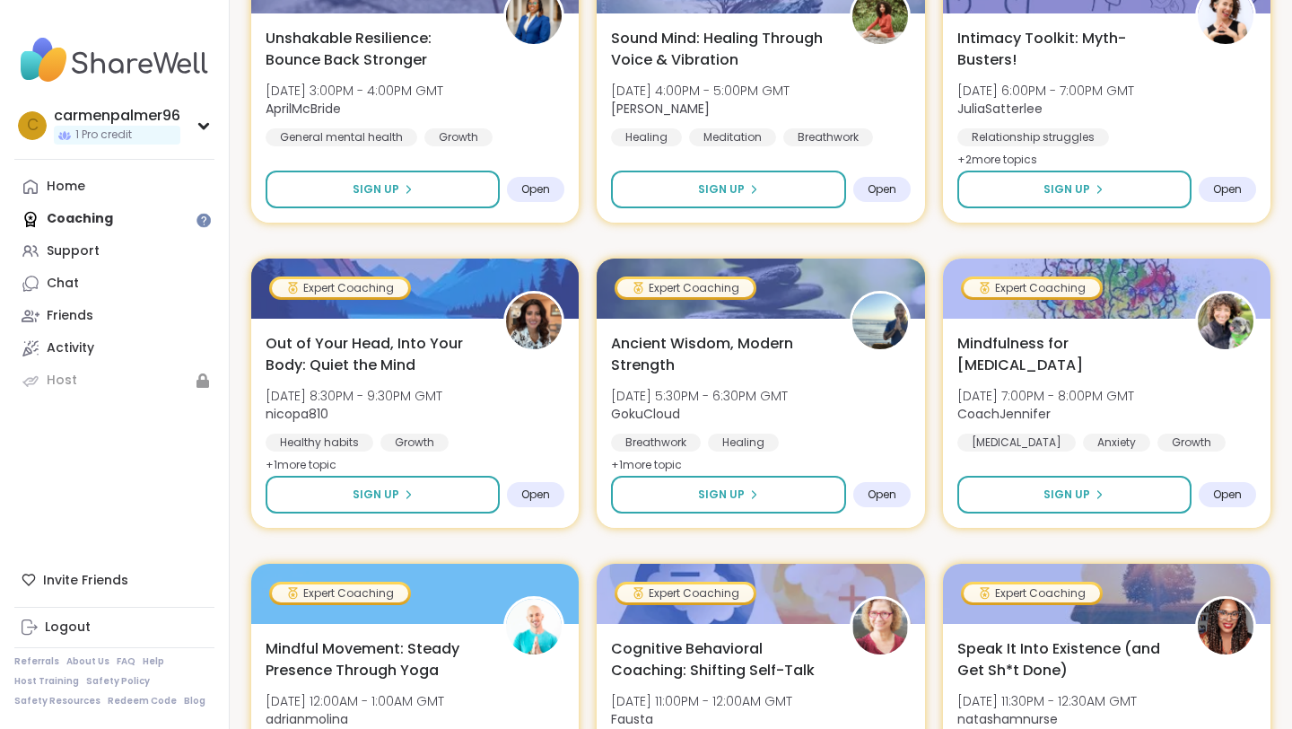
scroll to position [5314, 0]
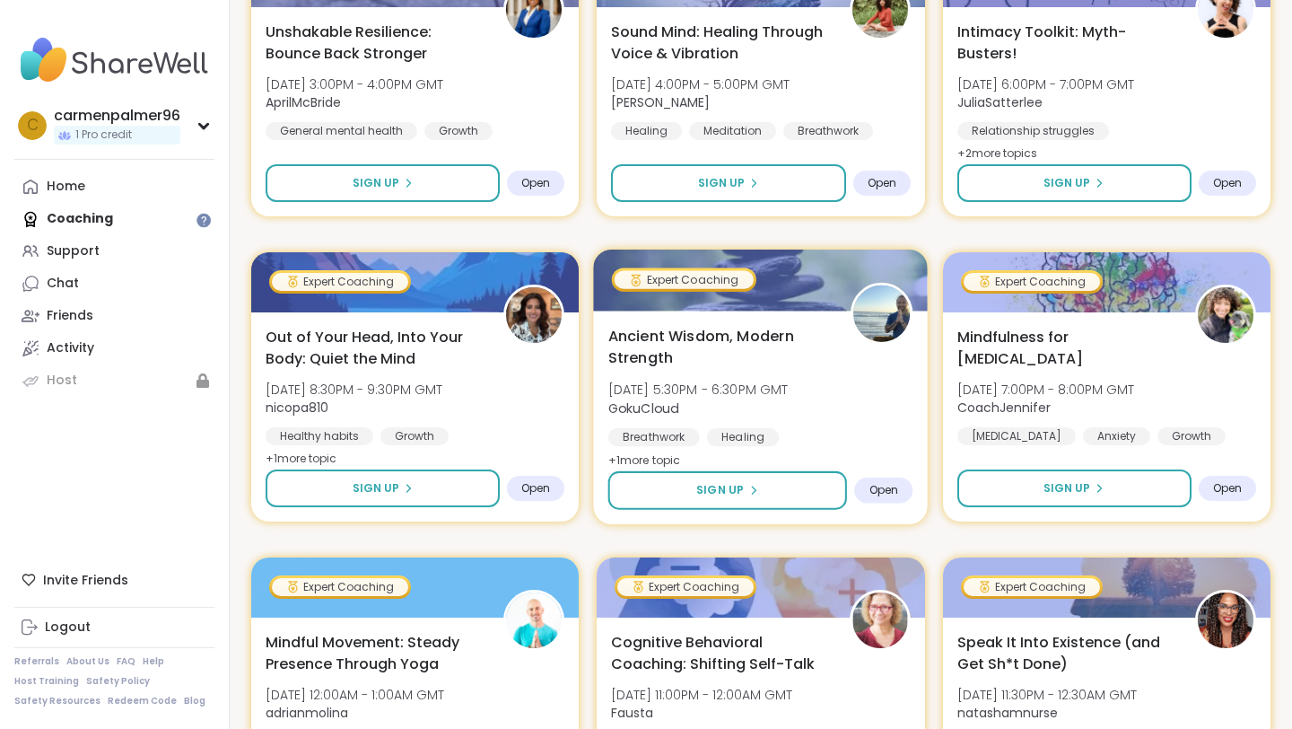
click at [747, 359] on span "Ancient Wisdom, Modern Strength" at bounding box center [719, 347] width 223 height 44
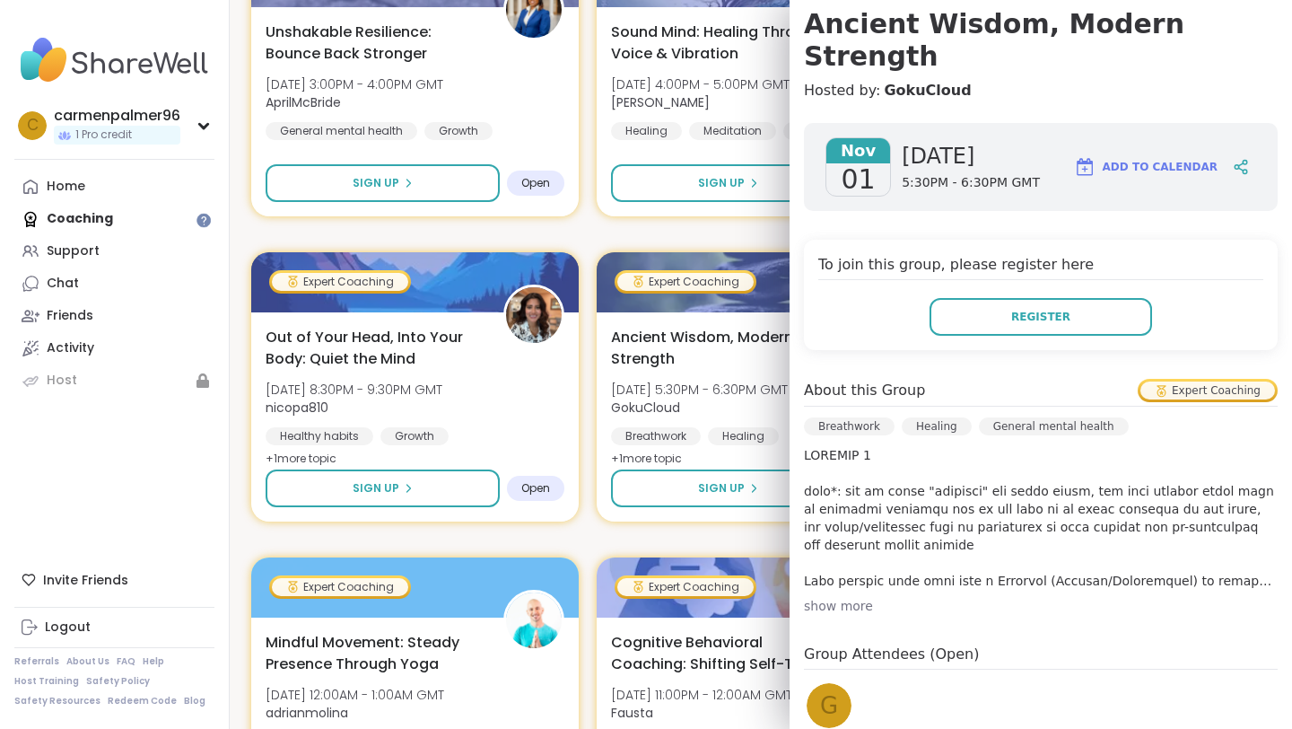
scroll to position [176, 0]
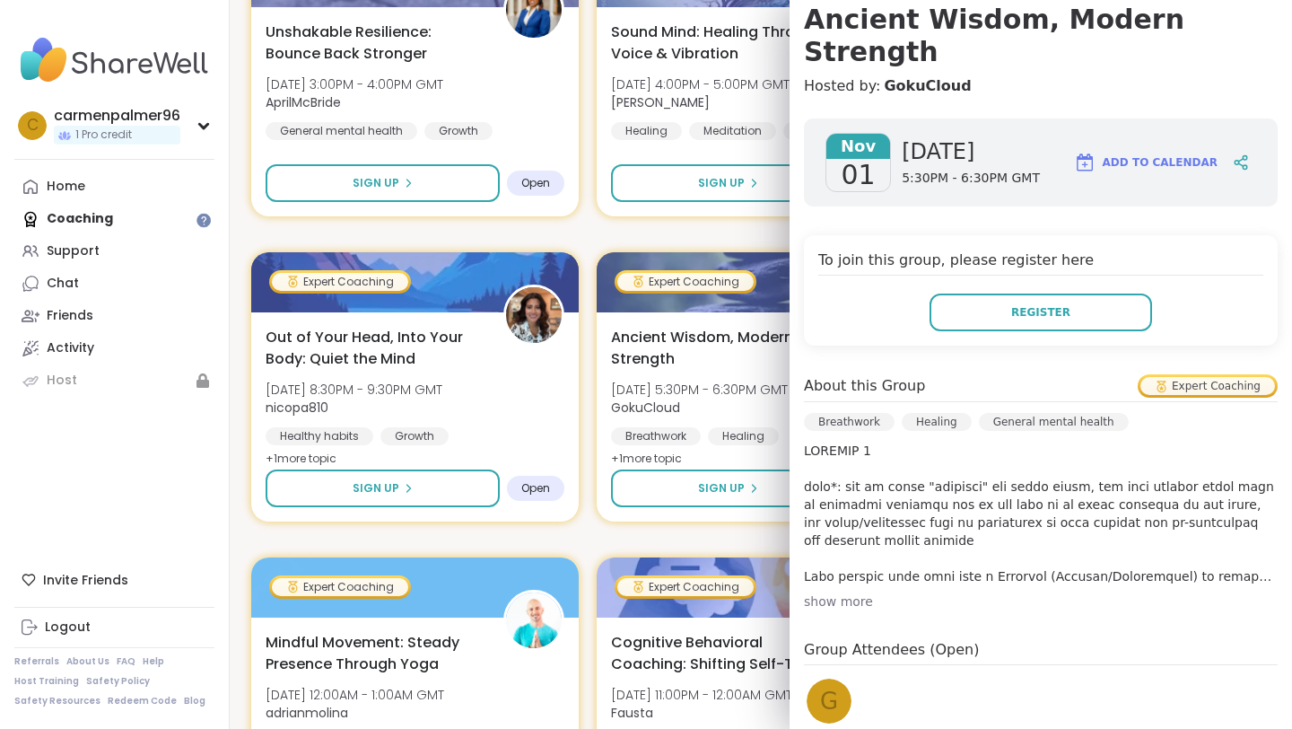
click at [842, 592] on div "show more" at bounding box center [1041, 601] width 474 height 18
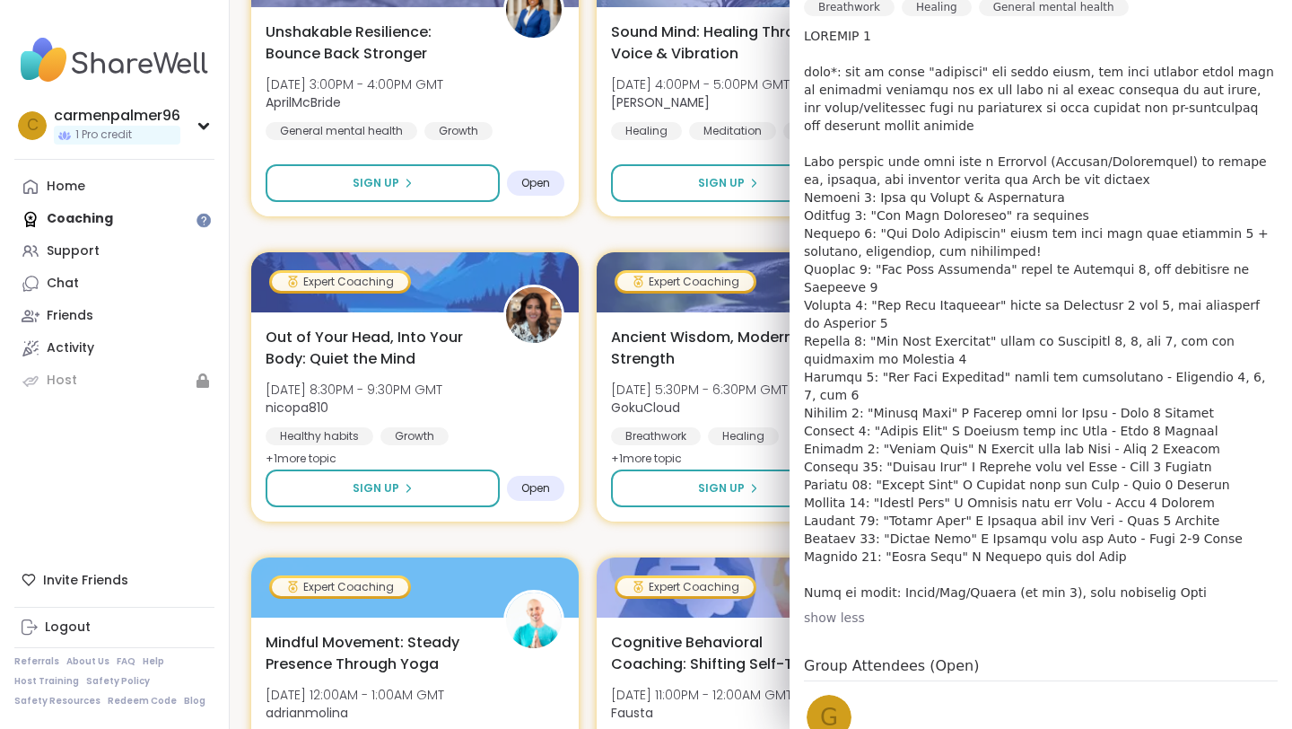
scroll to position [606, 0]
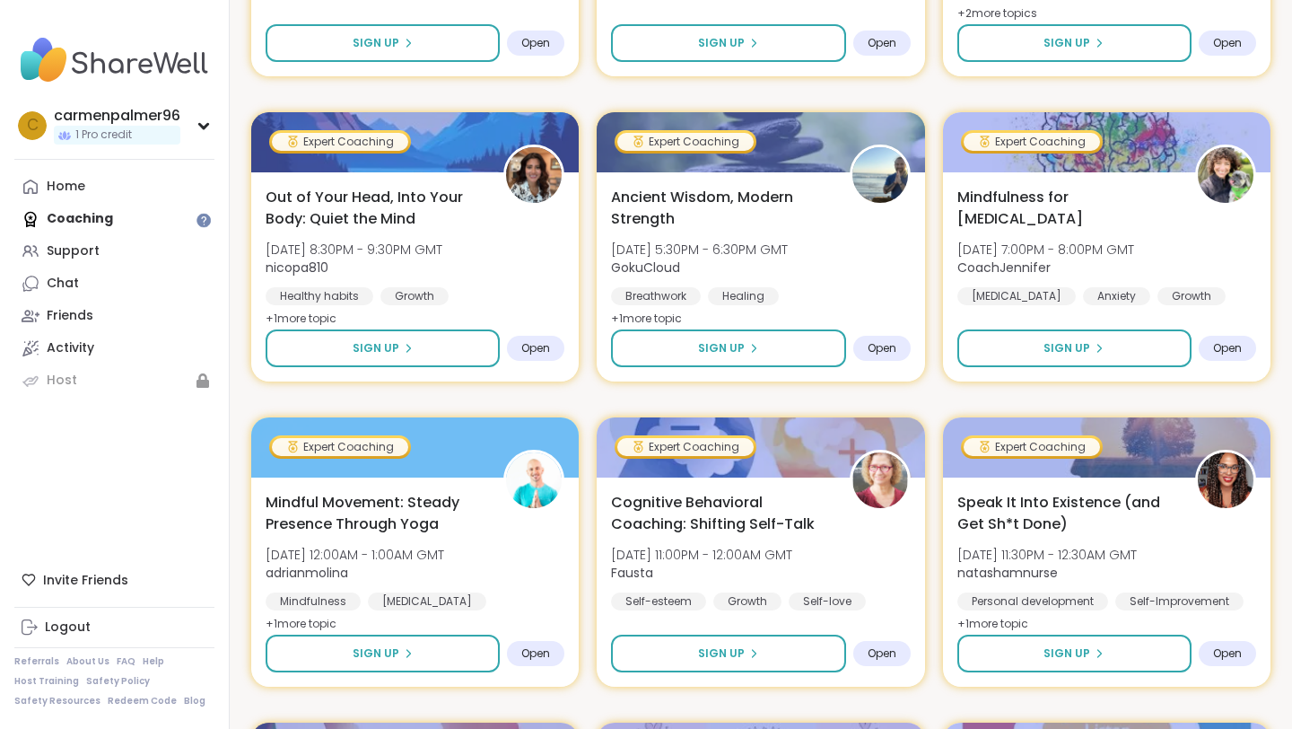
scroll to position [5455, 0]
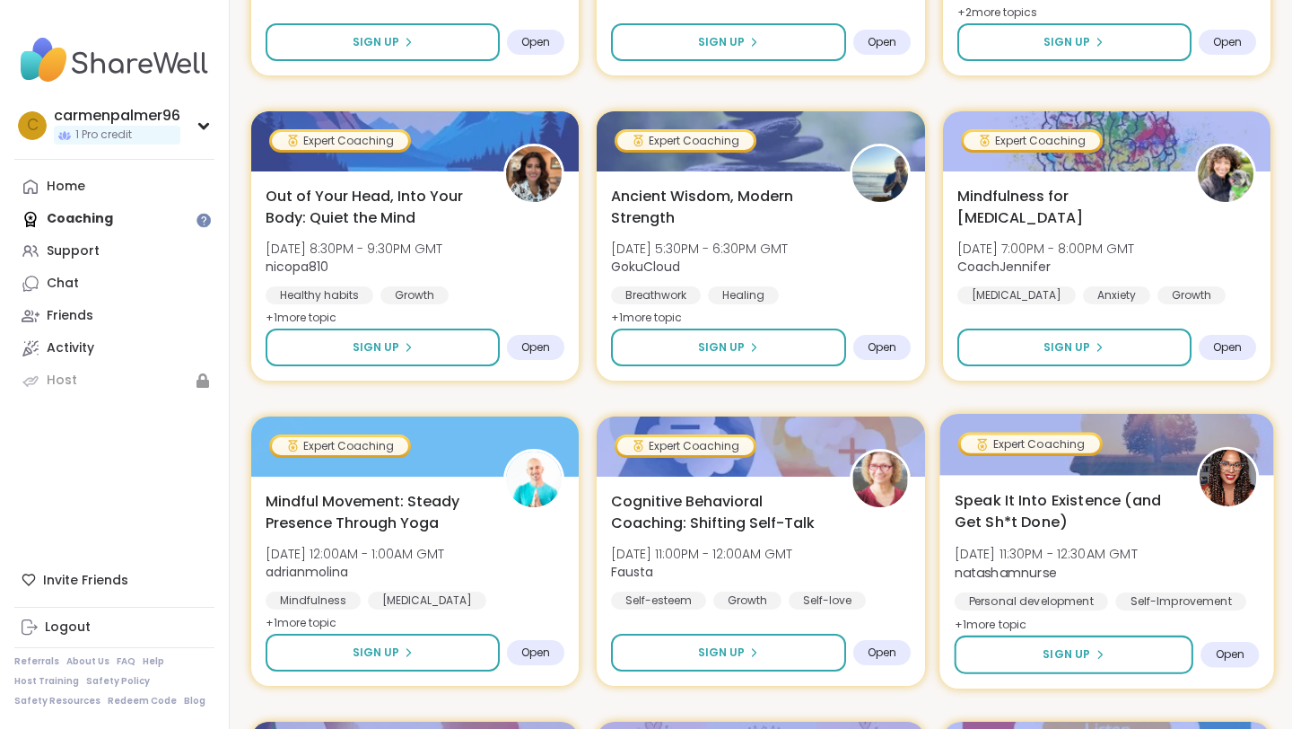
click at [1040, 502] on span "Speak It Into Existence (and Get Sh*t Done)" at bounding box center [1065, 511] width 223 height 44
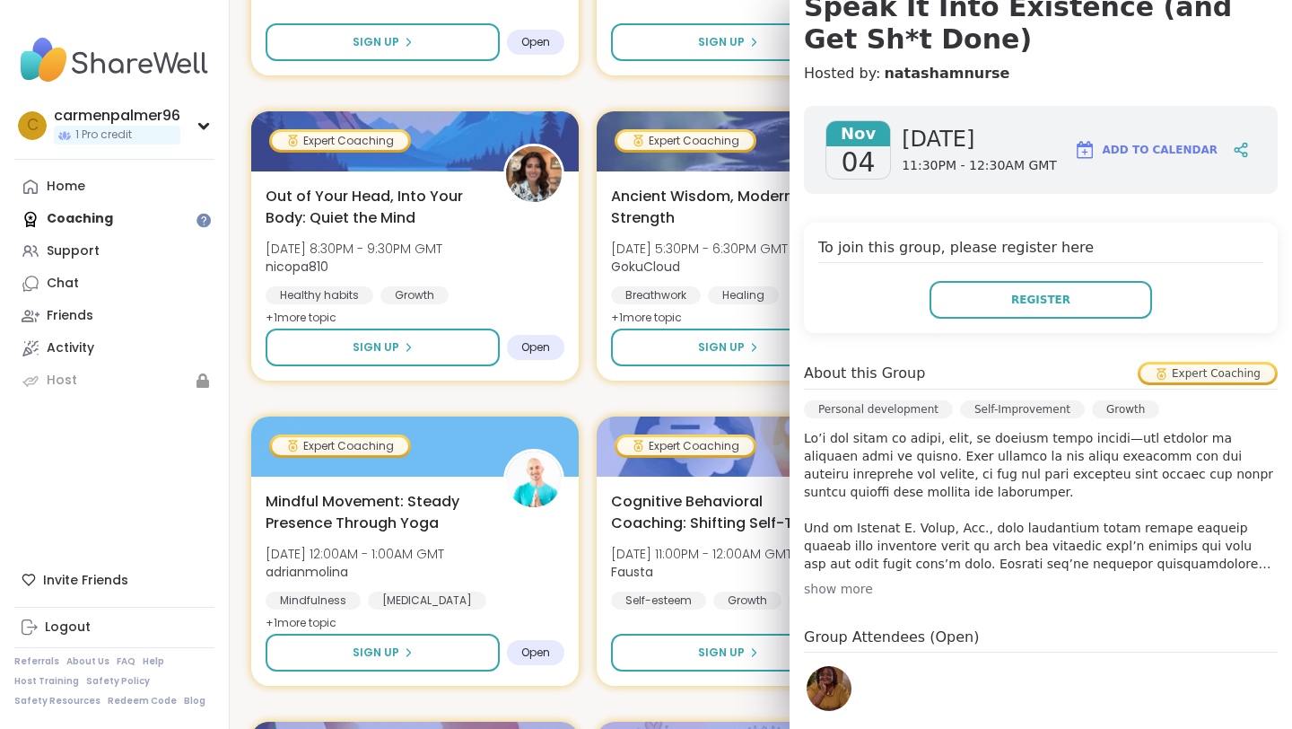
scroll to position [190, 0]
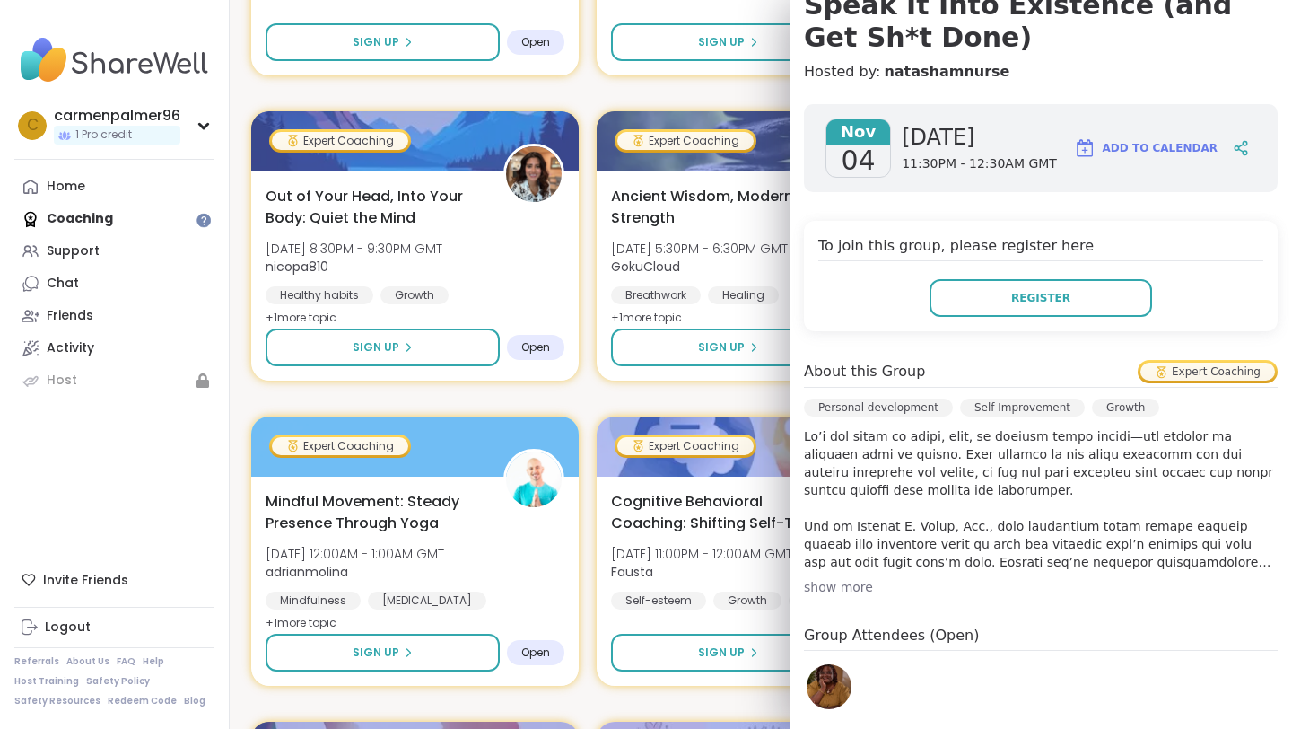
click at [852, 581] on div "show more" at bounding box center [1041, 587] width 474 height 18
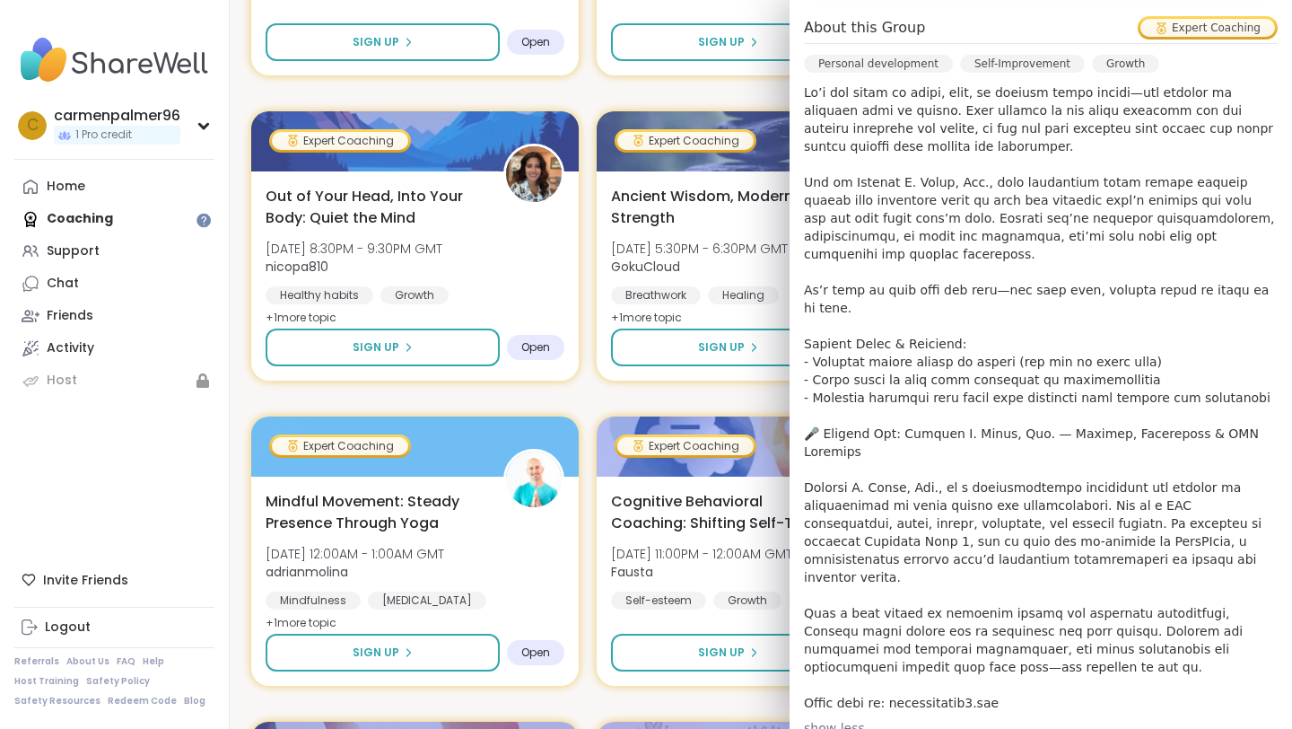
scroll to position [502, 0]
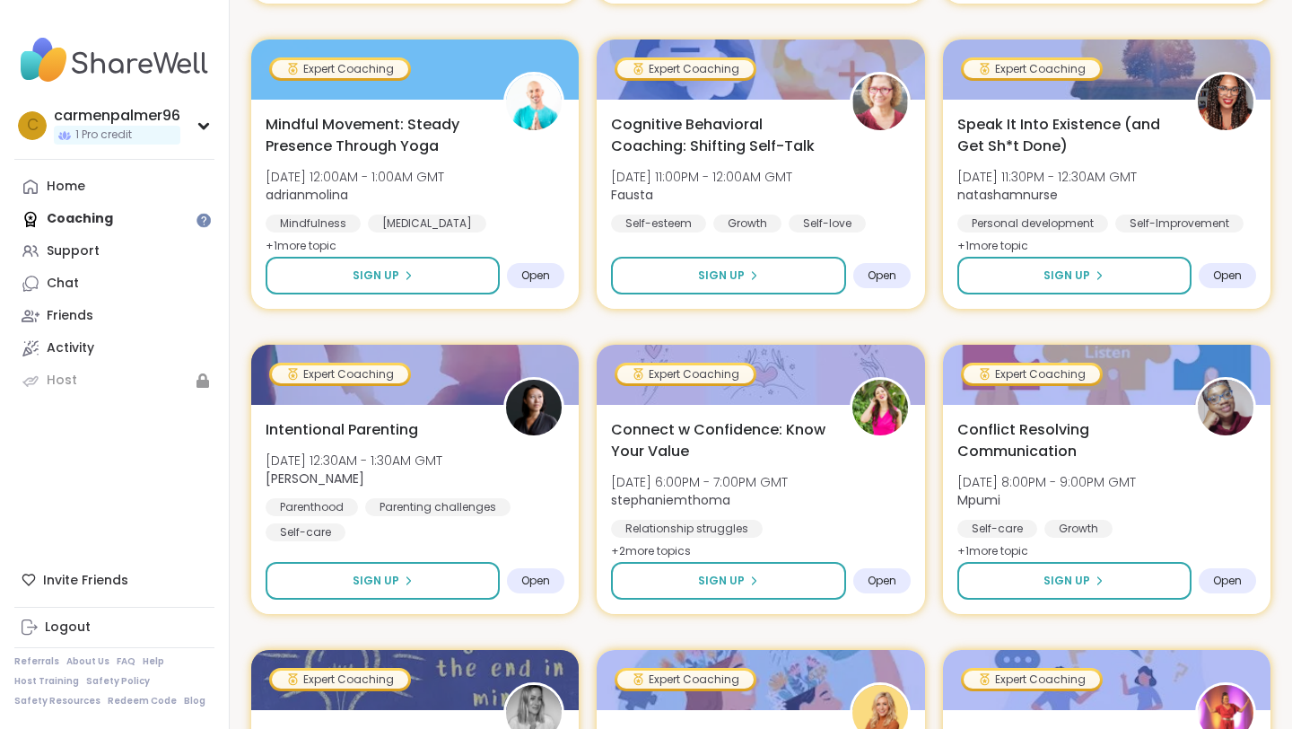
scroll to position [5898, 0]
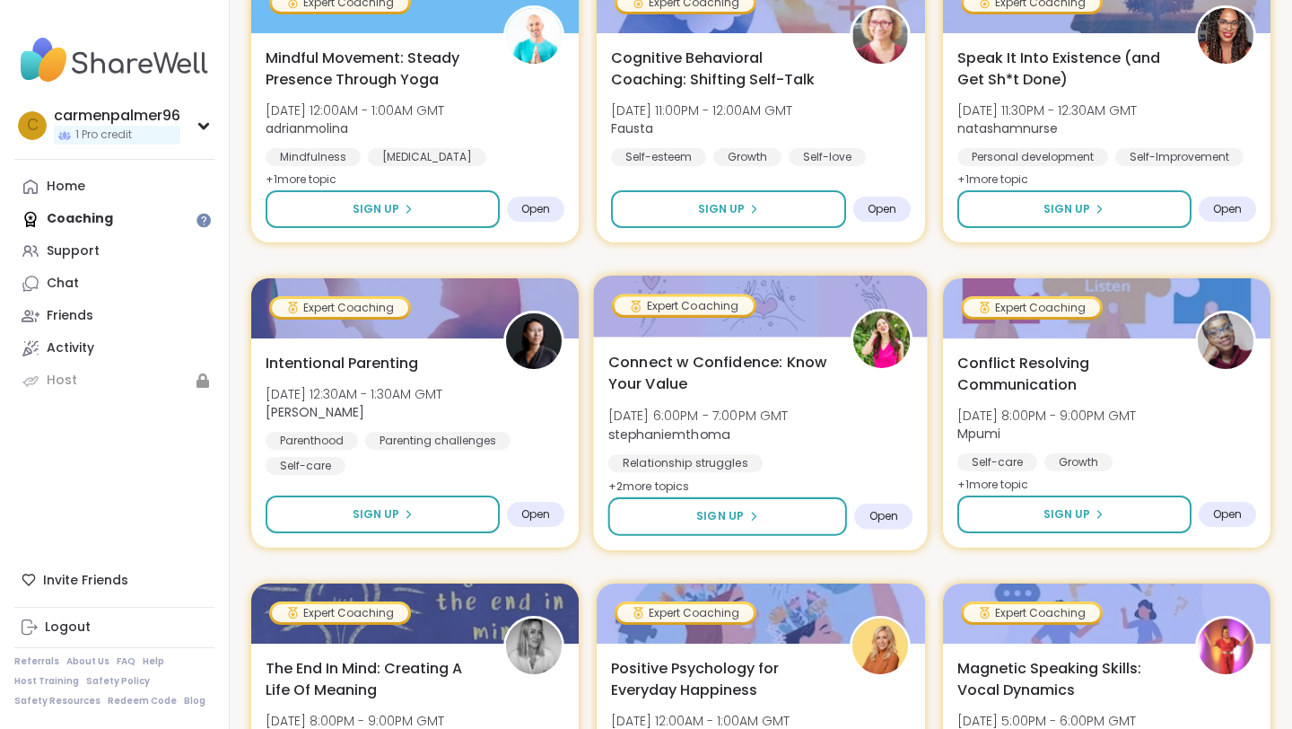
click at [680, 375] on span "Connect w Confidence: Know Your Value" at bounding box center [719, 373] width 223 height 44
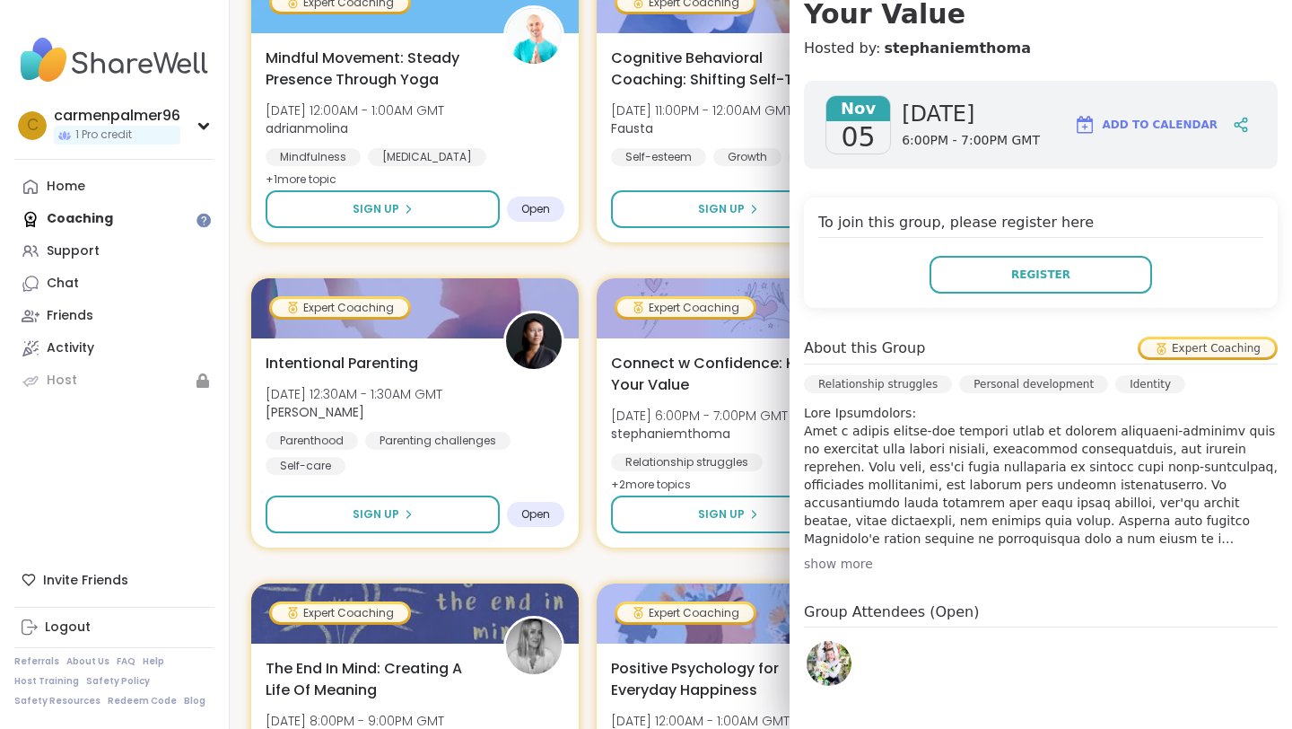
scroll to position [234, 0]
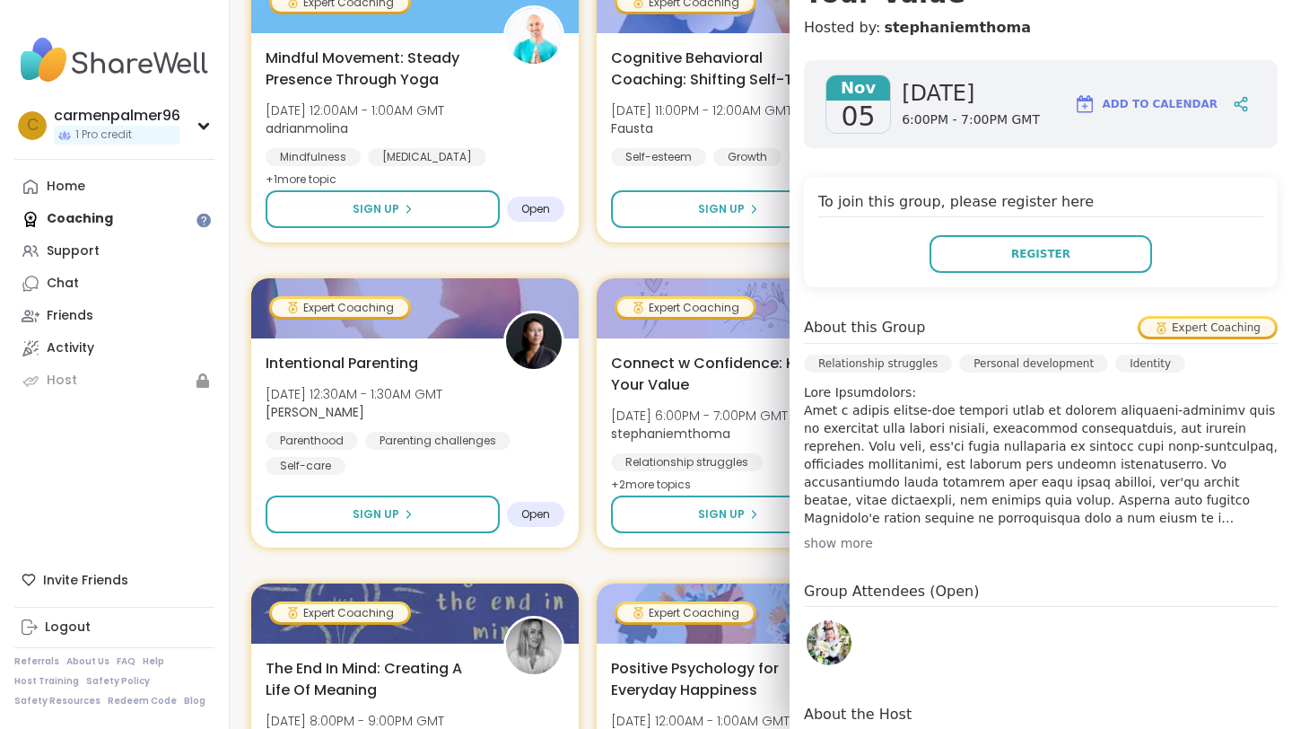
click at [852, 537] on div "show more" at bounding box center [1041, 543] width 474 height 18
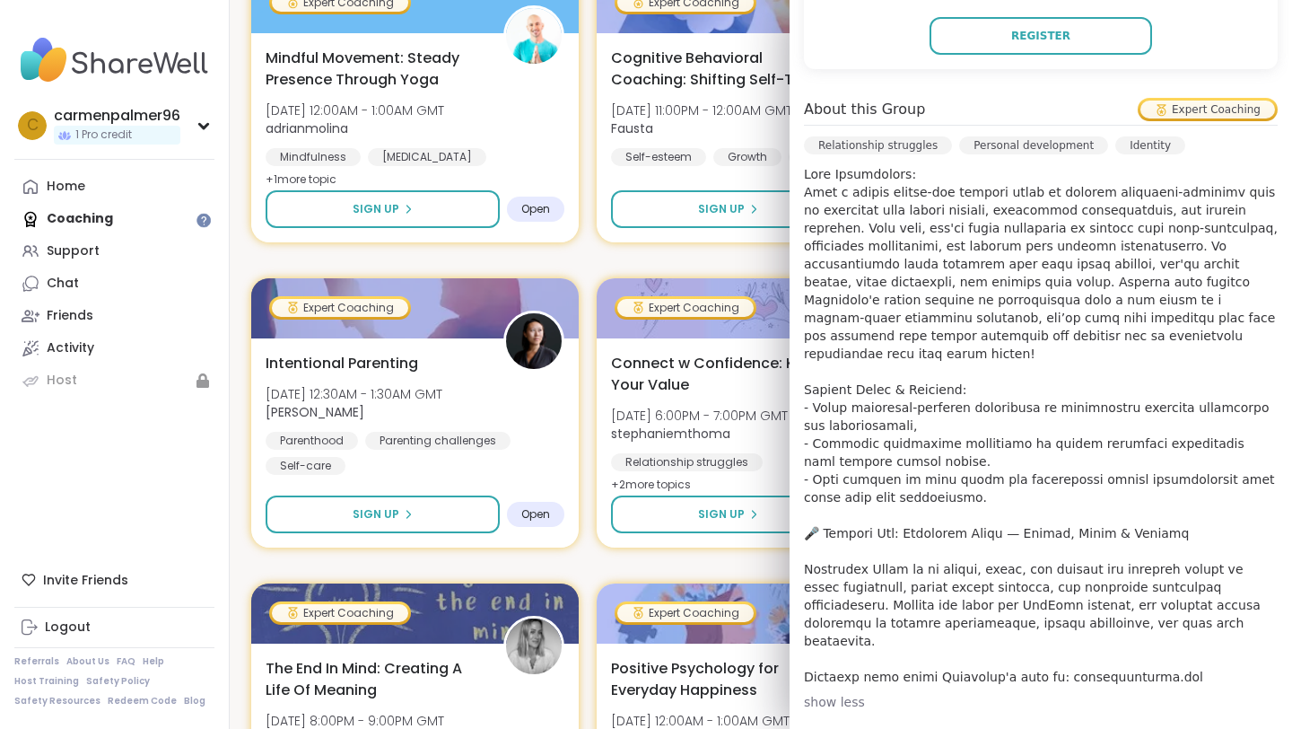
scroll to position [467, 0]
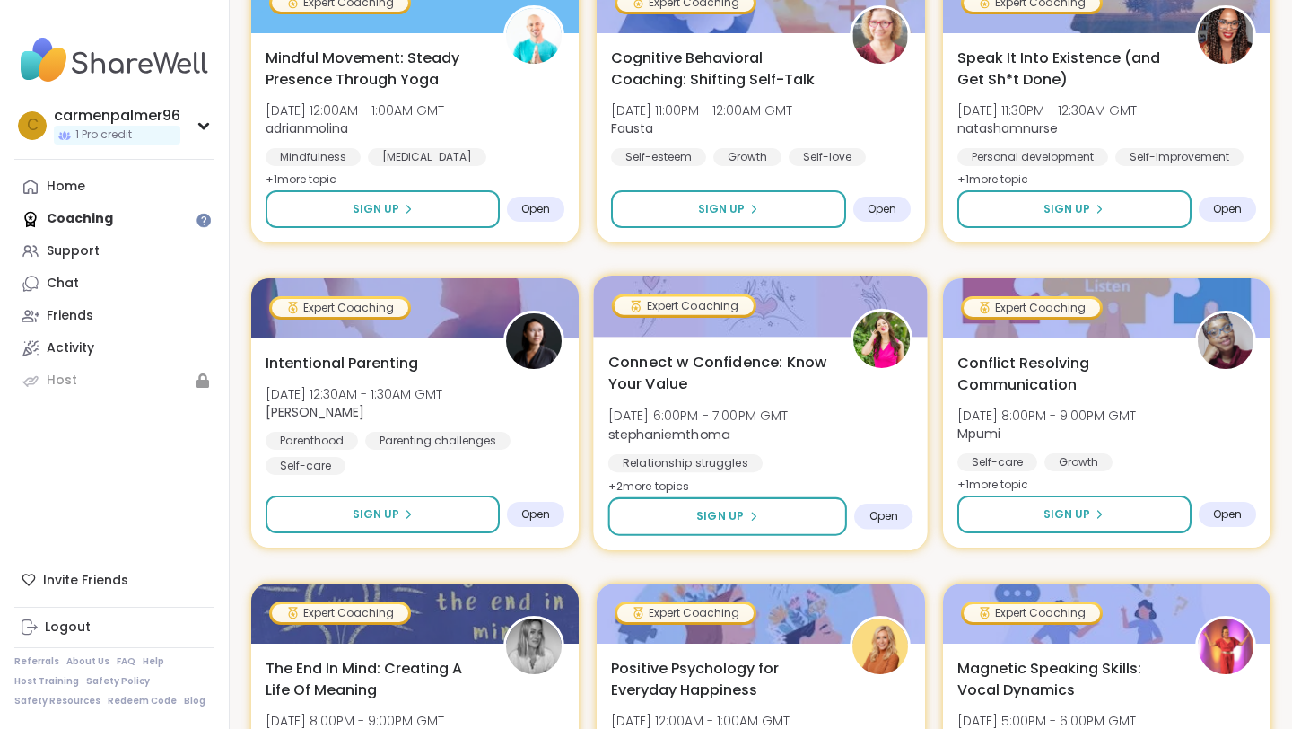
click at [775, 380] on span "Connect w Confidence: Know Your Value" at bounding box center [719, 373] width 223 height 44
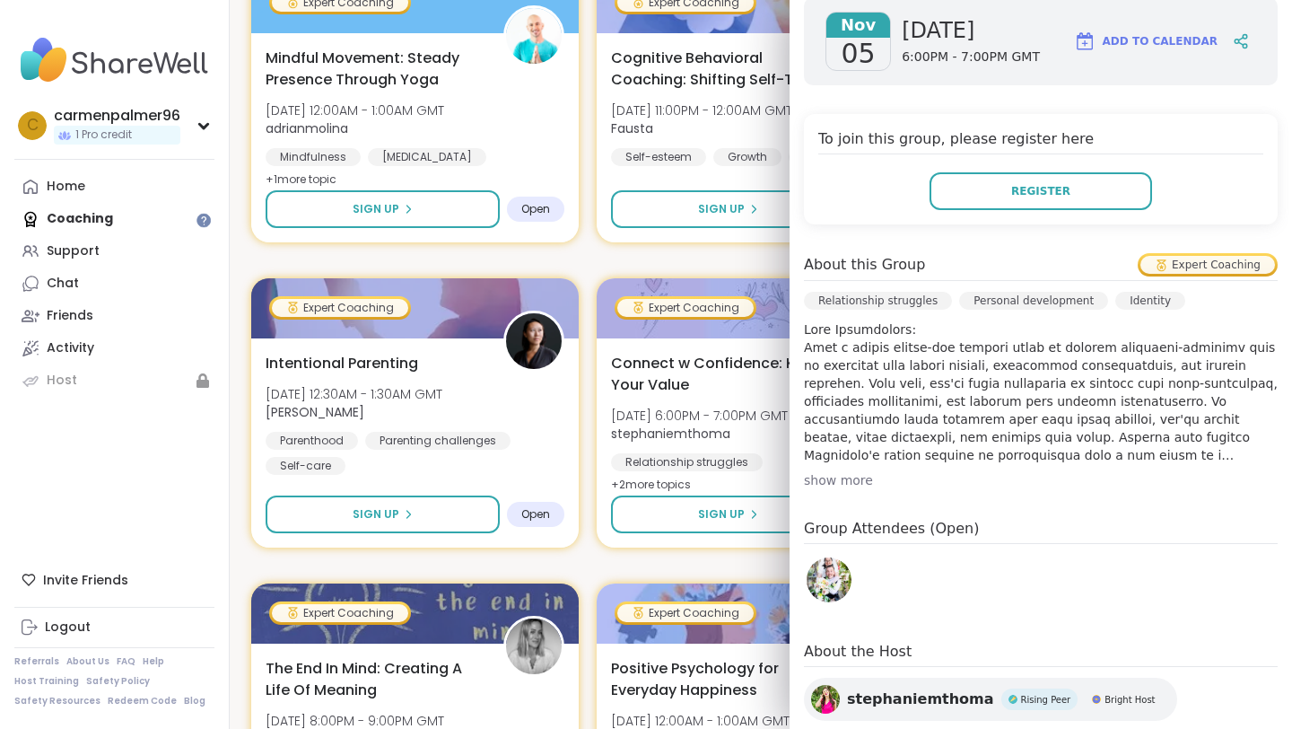
scroll to position [429, 0]
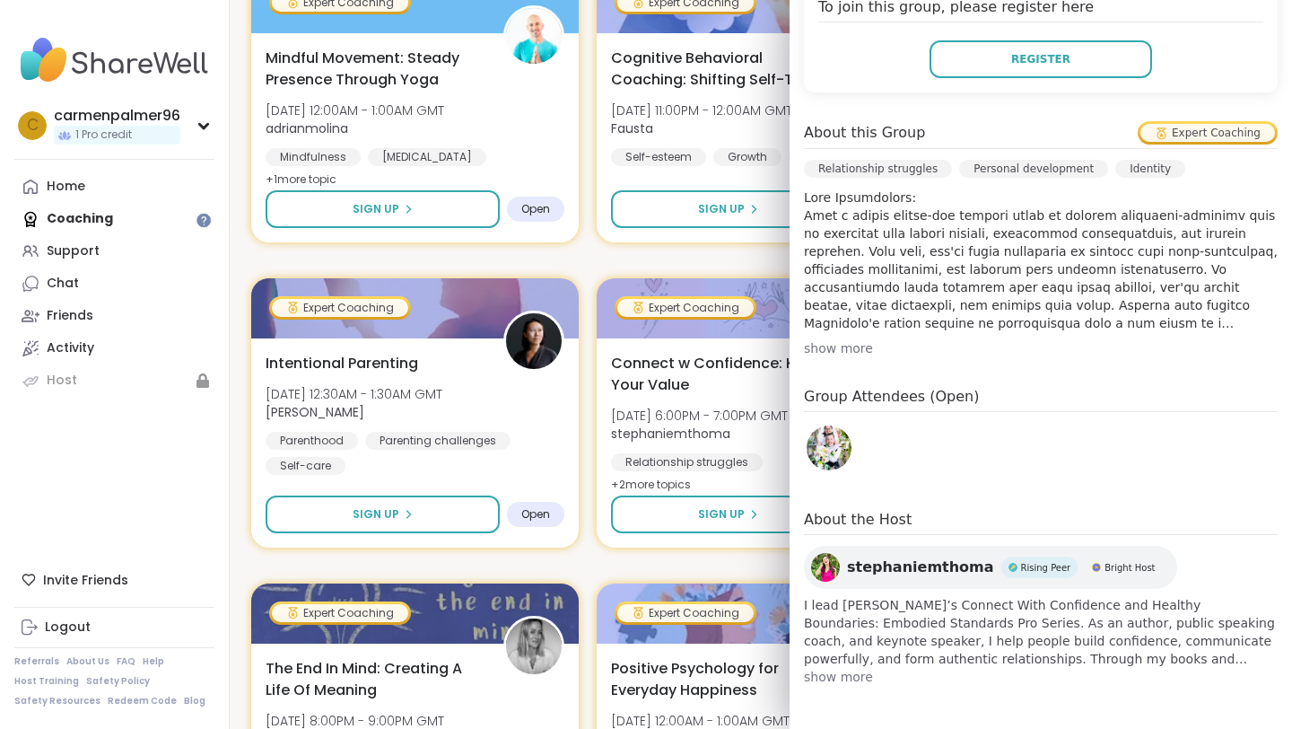
click at [842, 677] on span "show more" at bounding box center [1041, 677] width 474 height 18
click at [828, 344] on div "show more" at bounding box center [1041, 348] width 474 height 18
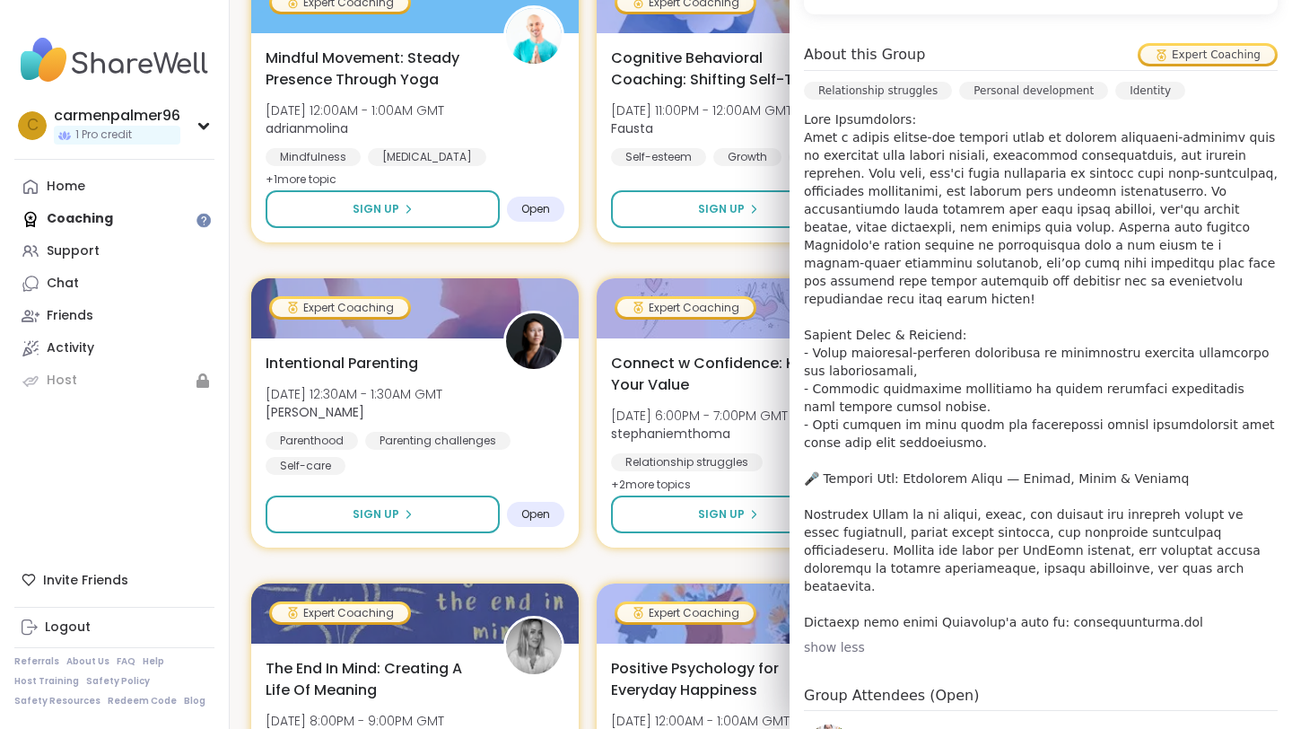
scroll to position [510, 0]
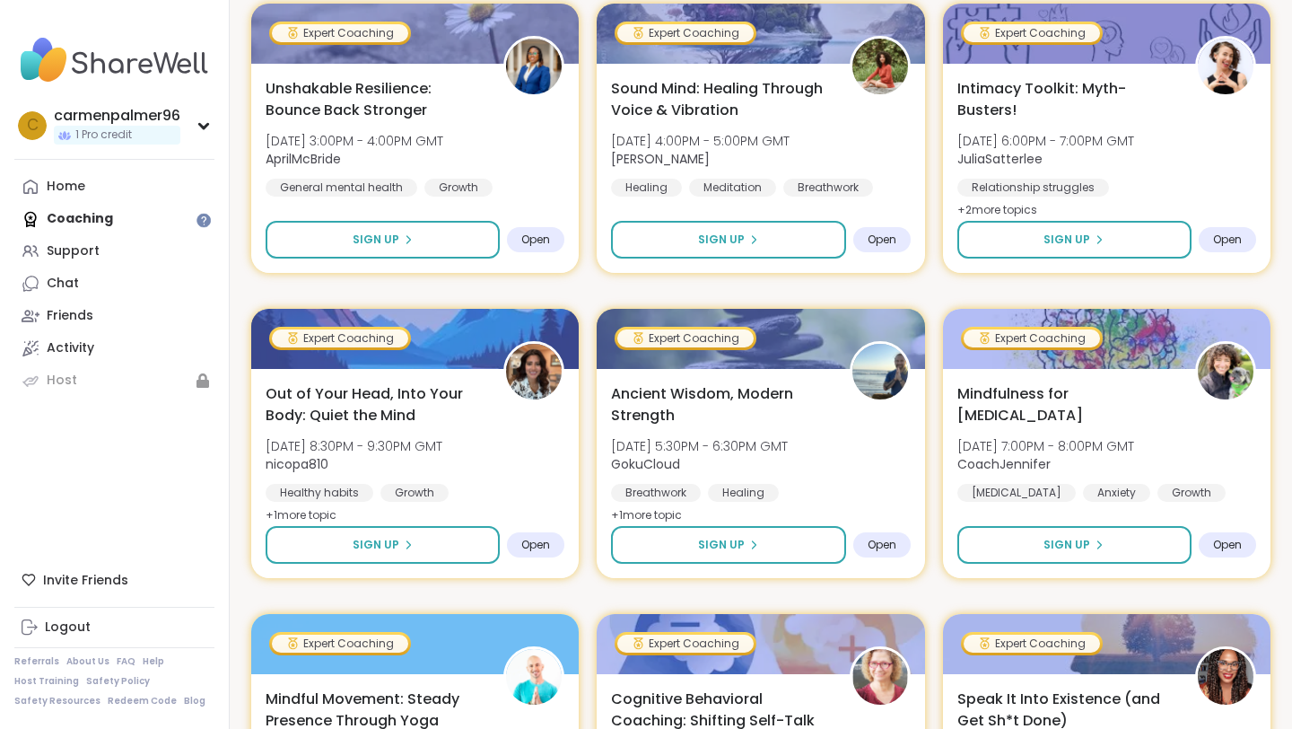
scroll to position [5256, 0]
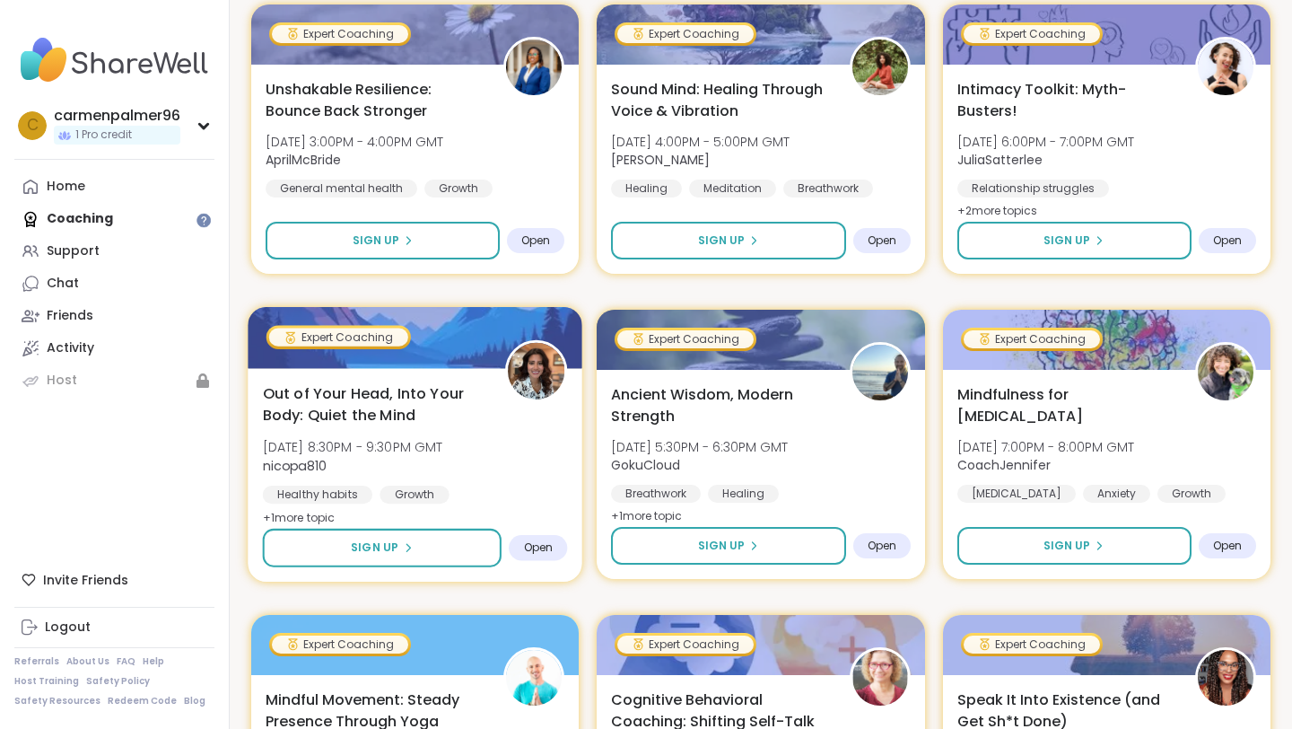
click at [535, 392] on img at bounding box center [536, 371] width 57 height 57
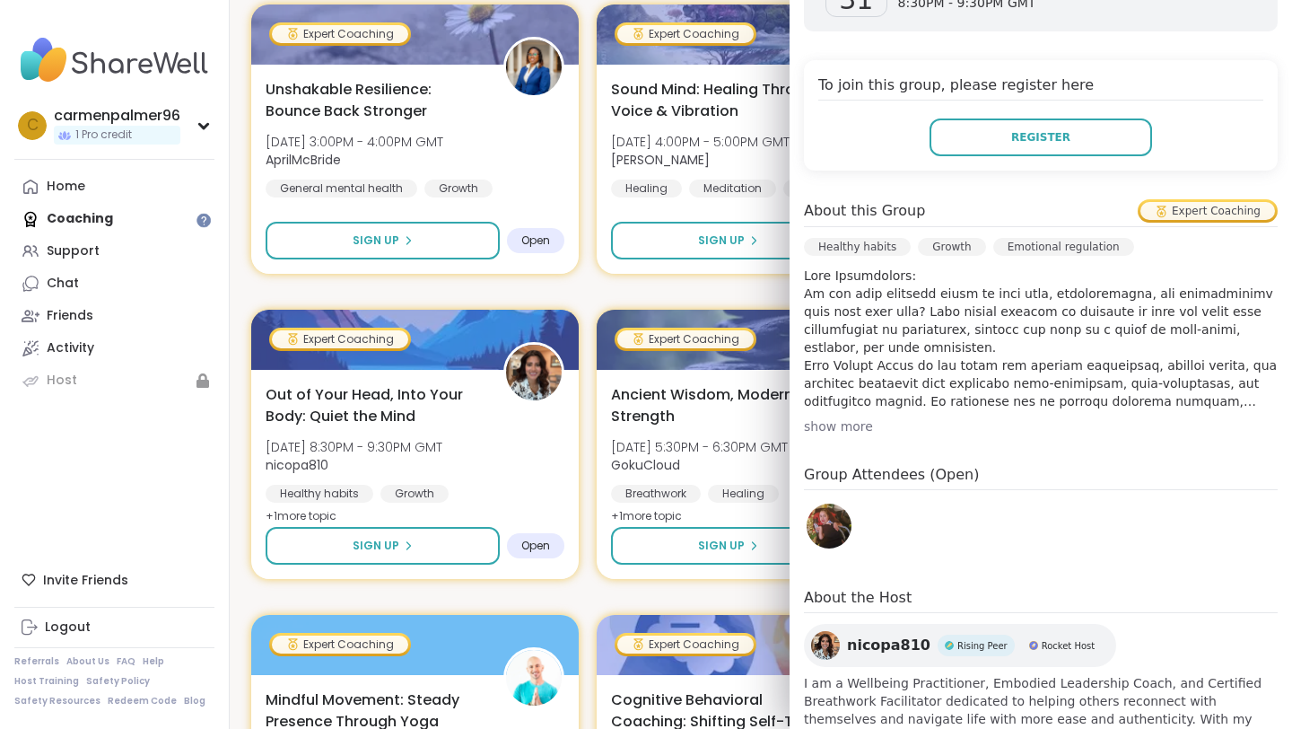
scroll to position [419, 0]
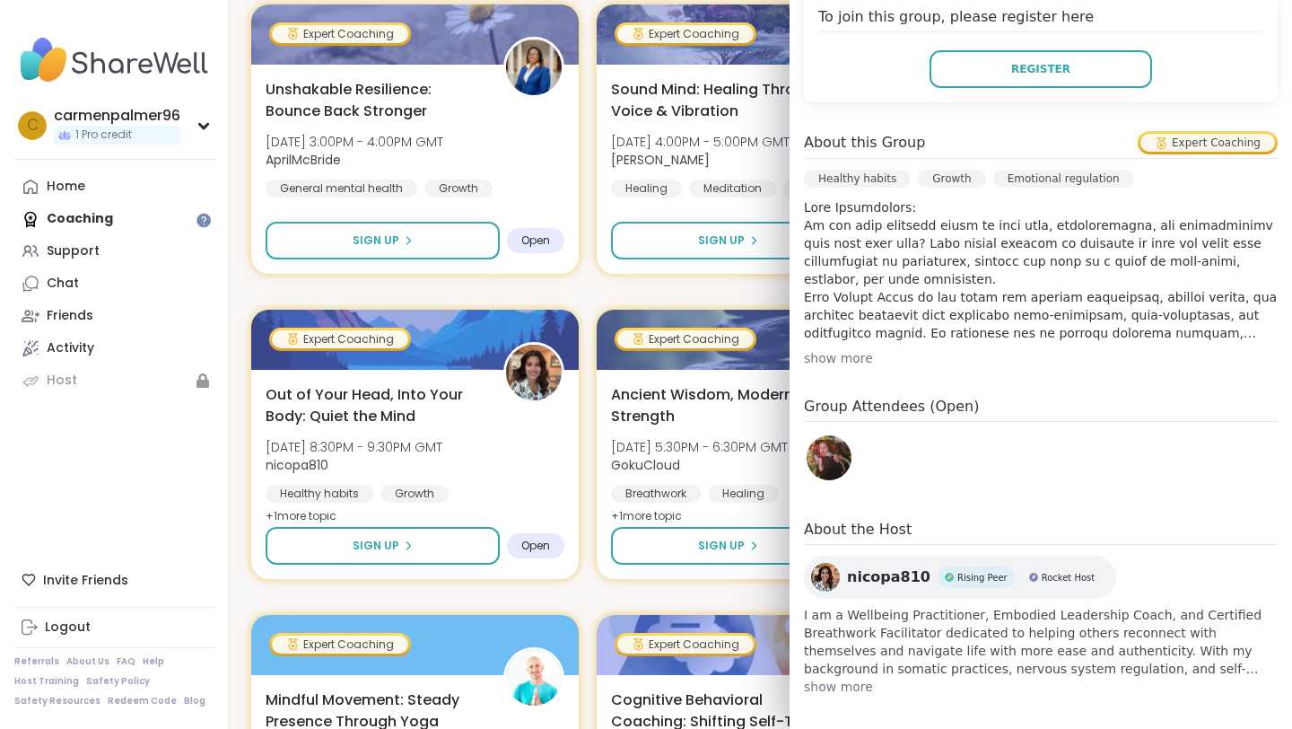
click at [826, 355] on div "show more" at bounding box center [1041, 358] width 474 height 18
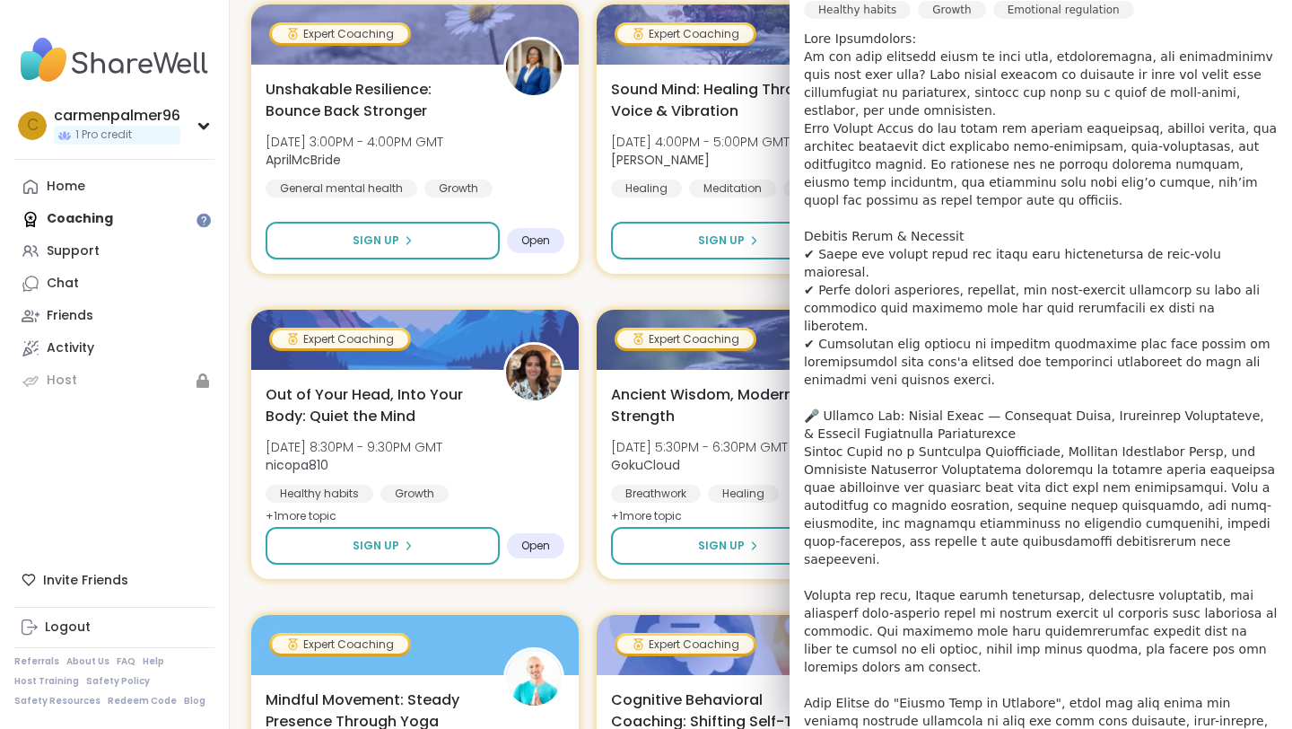
scroll to position [581, 0]
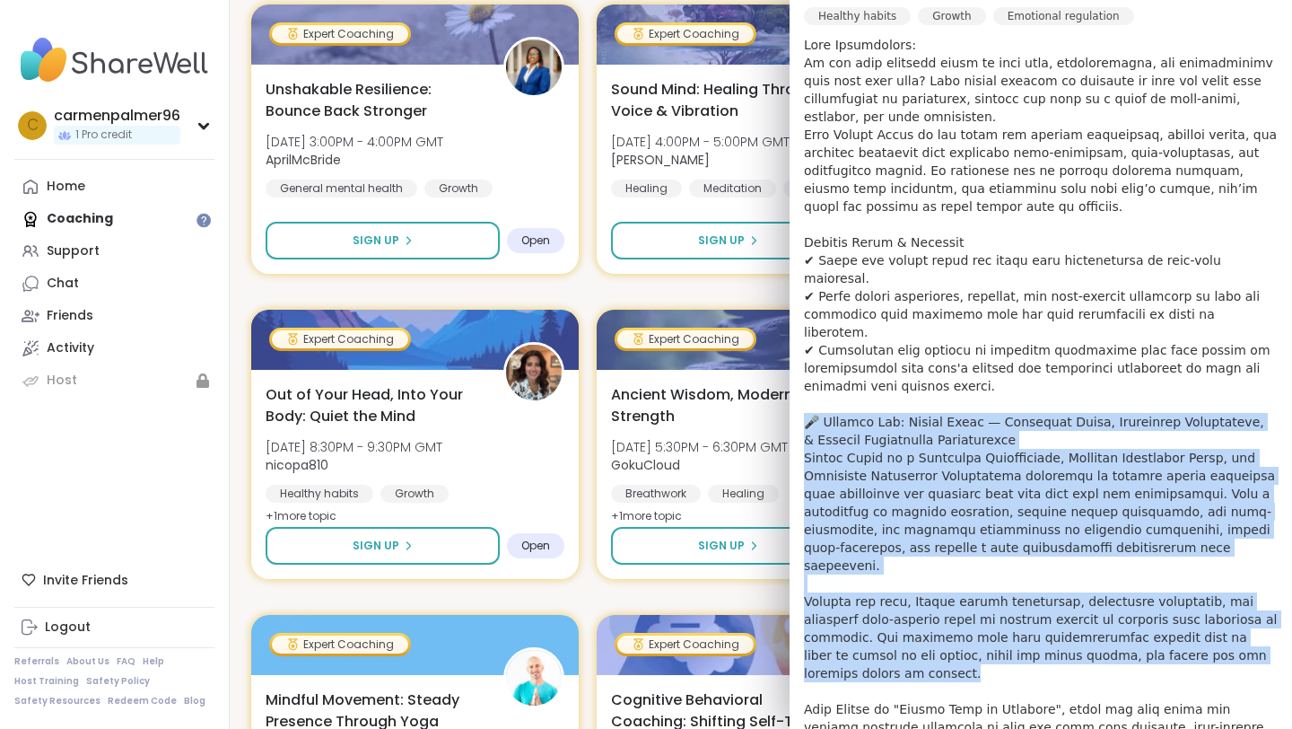
drag, startPoint x: 855, startPoint y: 619, endPoint x: 803, endPoint y: 384, distance: 240.8
click at [804, 384] on p at bounding box center [1041, 422] width 474 height 772
copy p "🎤 Speaker Bio: Nicole Lilly — Certified Coach, Breathwork Facilitator, & Somati…"
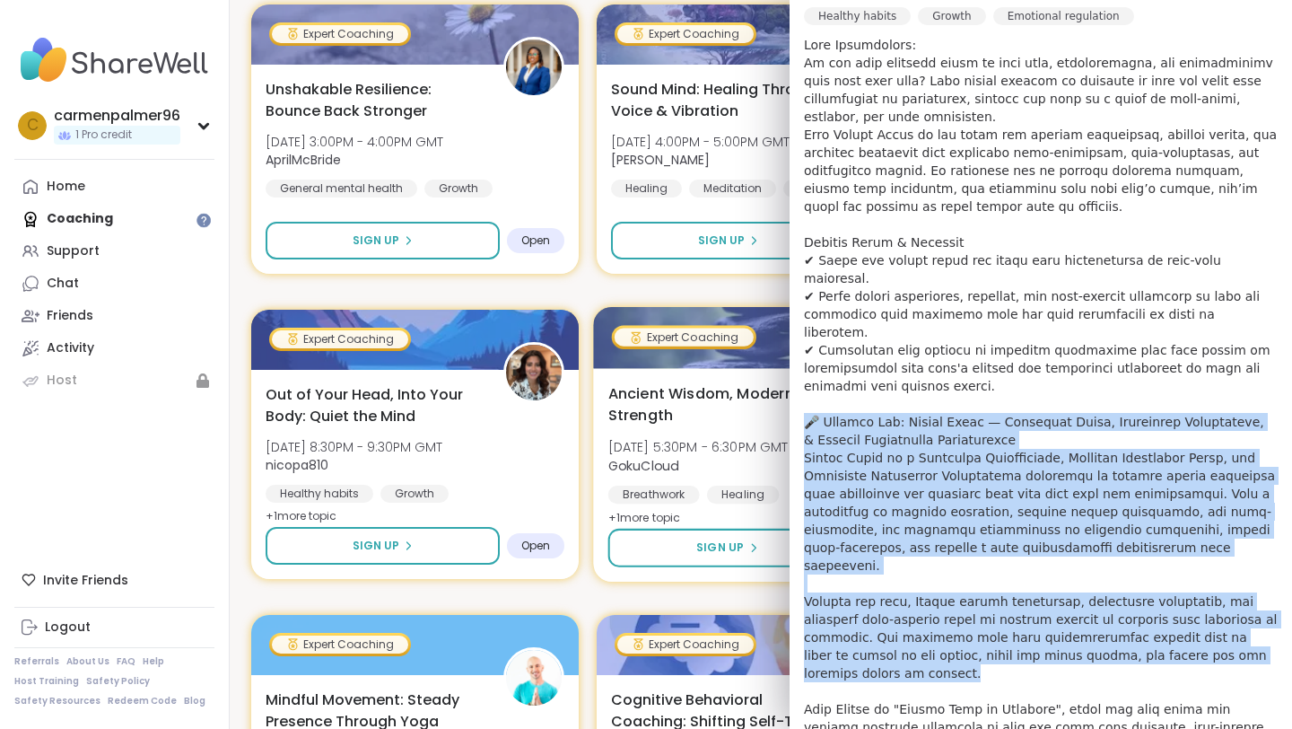
click at [614, 312] on div at bounding box center [761, 337] width 335 height 61
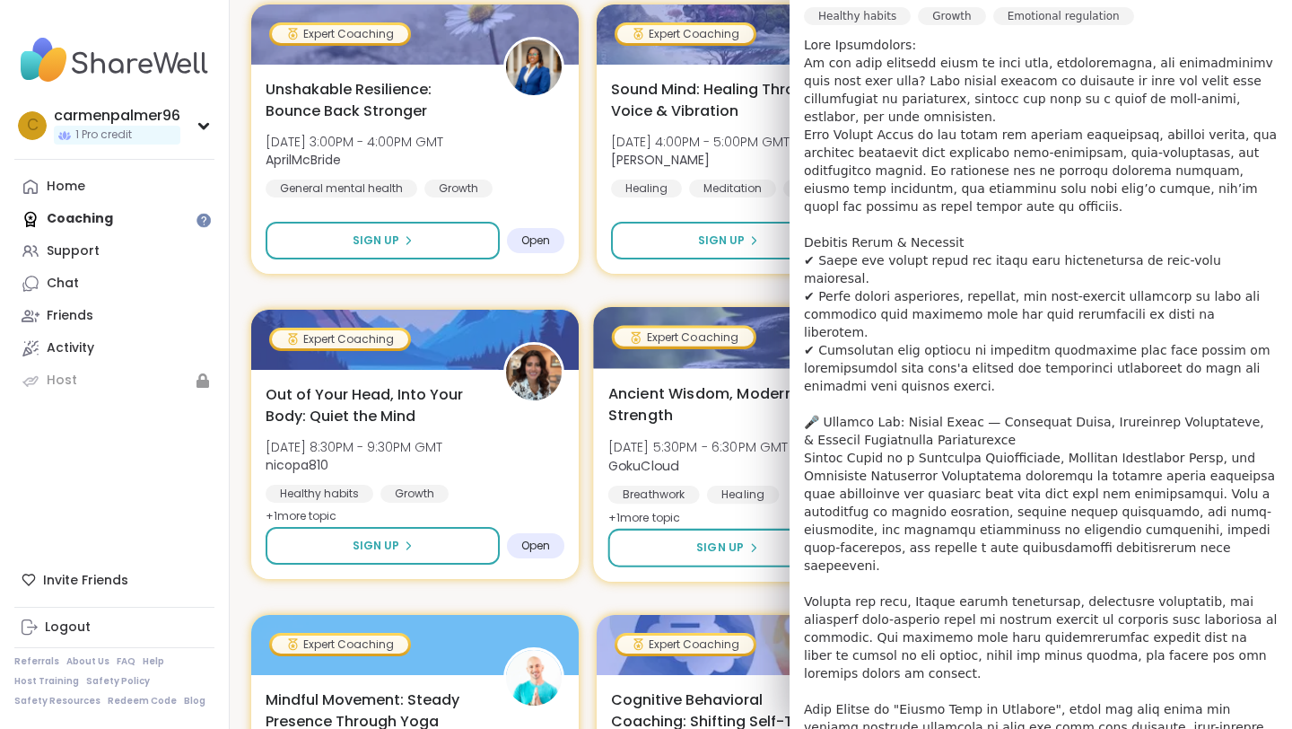
scroll to position [549, 0]
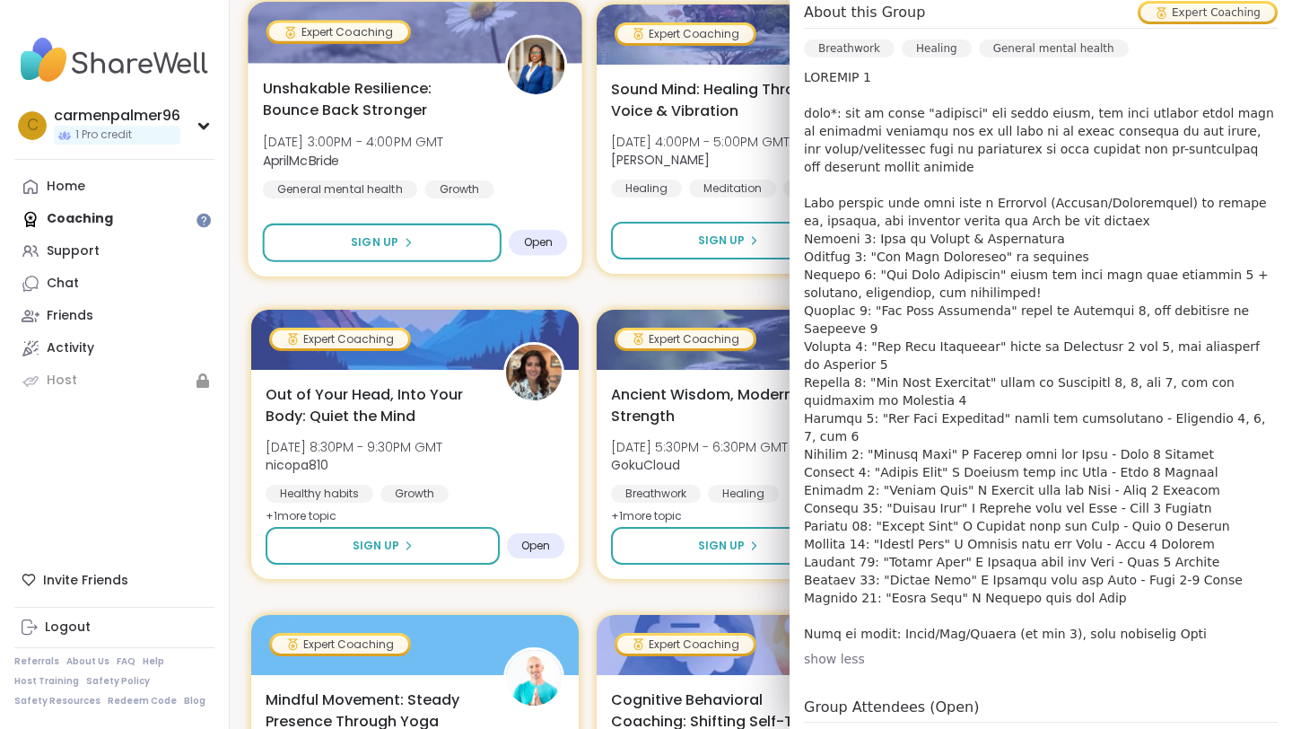
click at [472, 179] on div "Unshakable Resilience: Bounce Back Stronger Fri, Oct 31 | 3:00PM - 4:00PM GMT A…" at bounding box center [415, 137] width 305 height 121
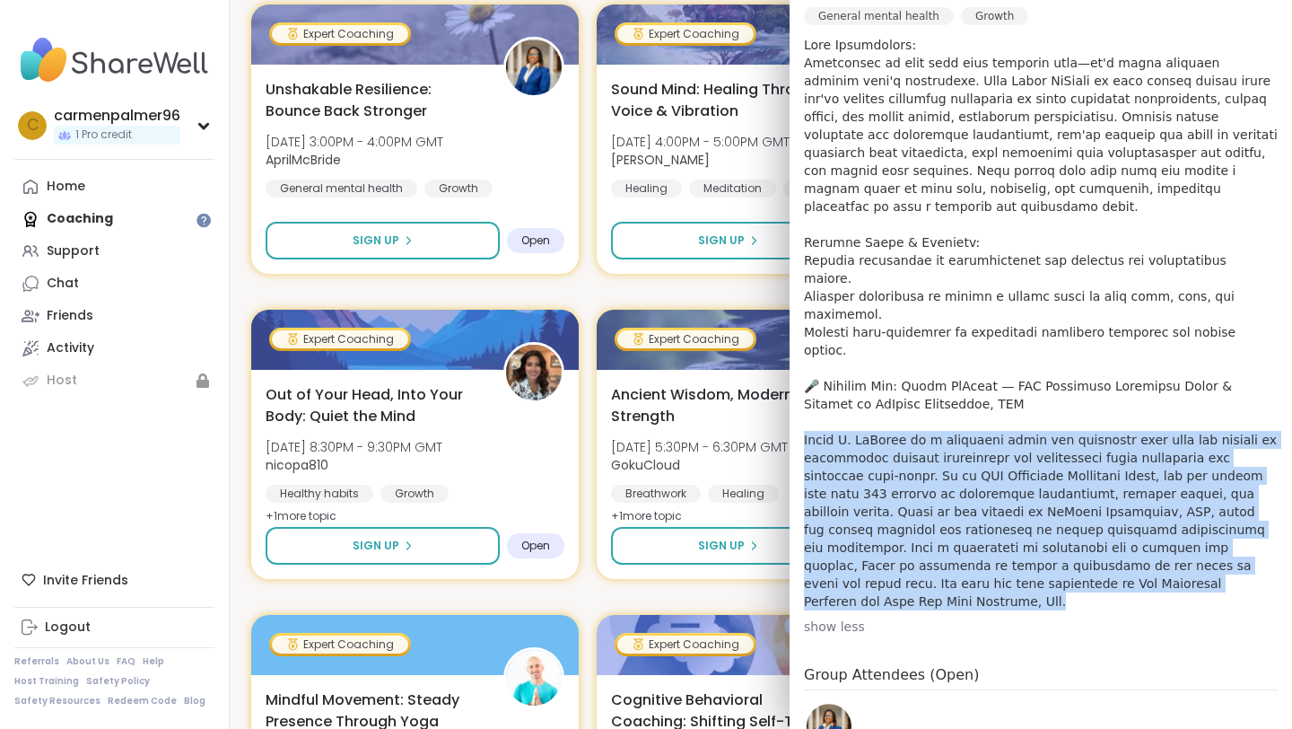
drag, startPoint x: 1059, startPoint y: 532, endPoint x: 806, endPoint y: 391, distance: 289.6
click at [806, 391] on p at bounding box center [1041, 323] width 474 height 574
copy p "pril O. McBride is a dedicated coach and counselor with over two decades of exp…"
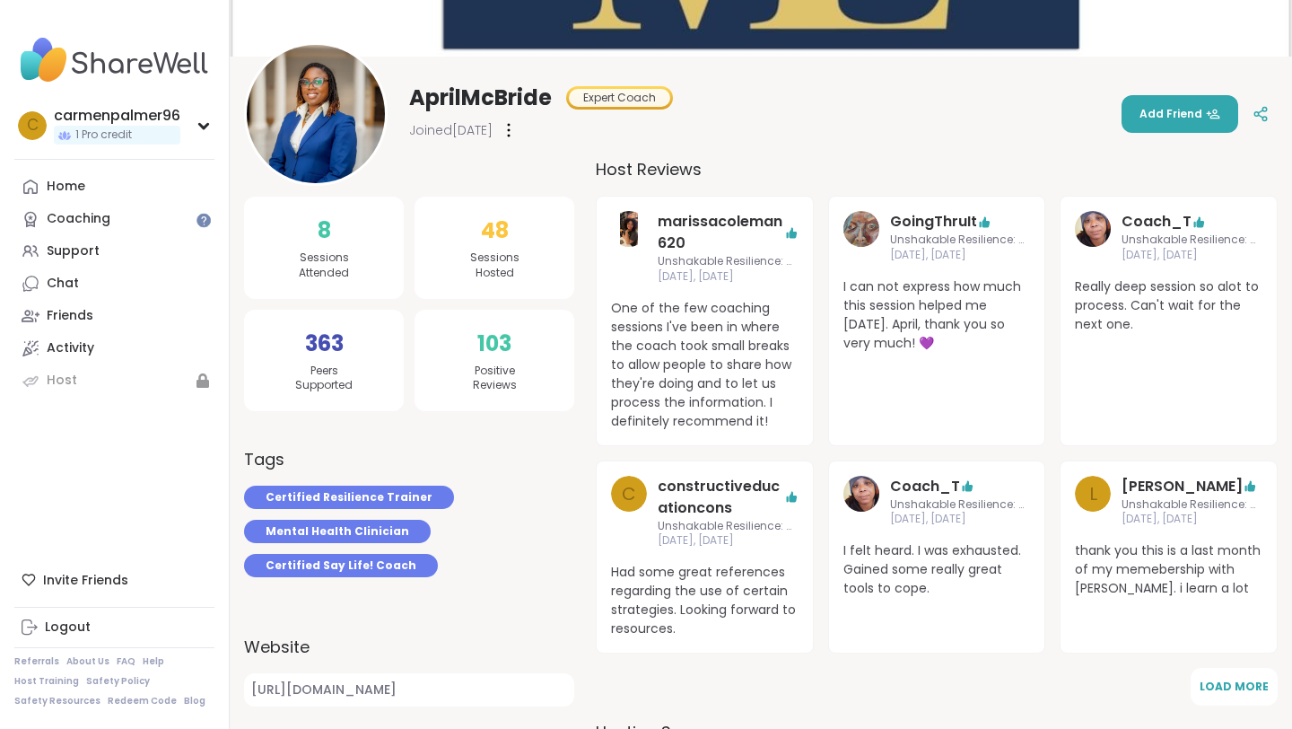
scroll to position [160, 0]
